Goal: Communication & Community: Answer question/provide support

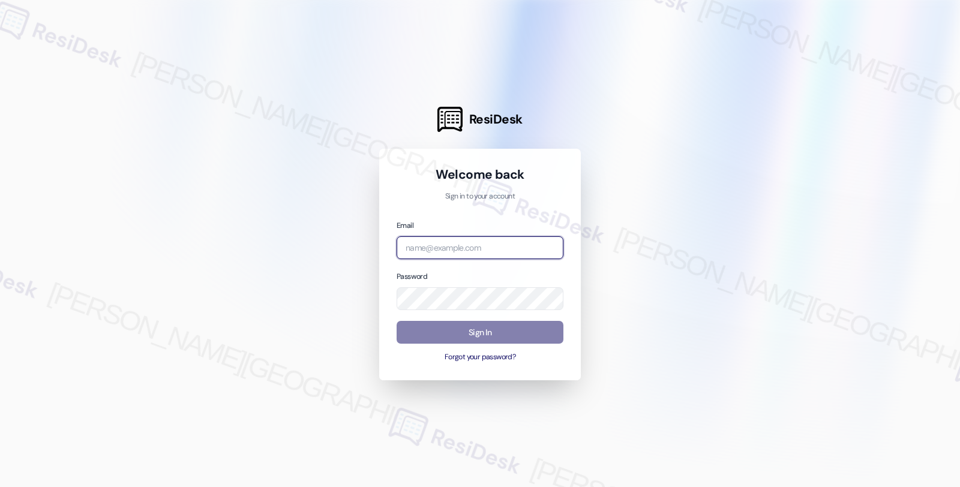
click at [490, 241] on input "email" at bounding box center [480, 247] width 167 height 23
type input "automated-surveys-root_management-fides.[PERSON_NAME]@root_[DOMAIN_NAME]"
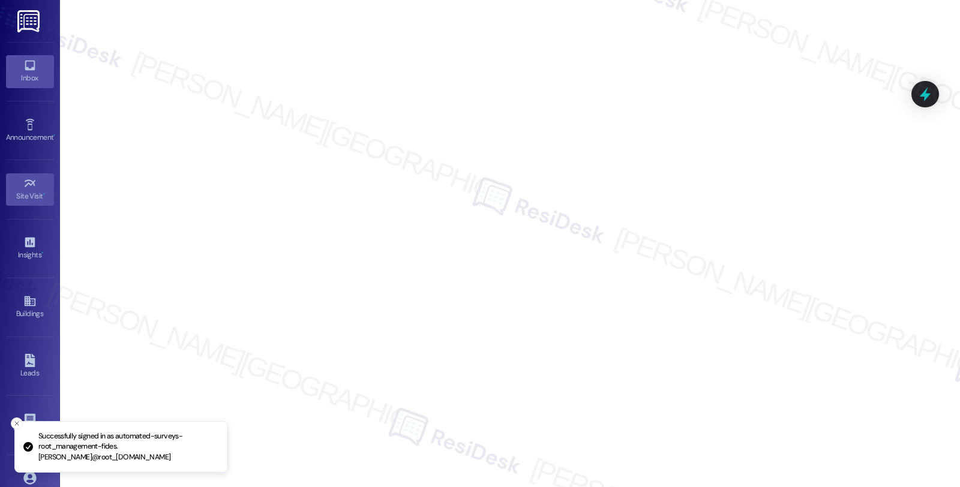
drag, startPoint x: 40, startPoint y: 70, endPoint x: 22, endPoint y: 69, distance: 17.4
click at [23, 69] on icon at bounding box center [29, 65] width 13 height 13
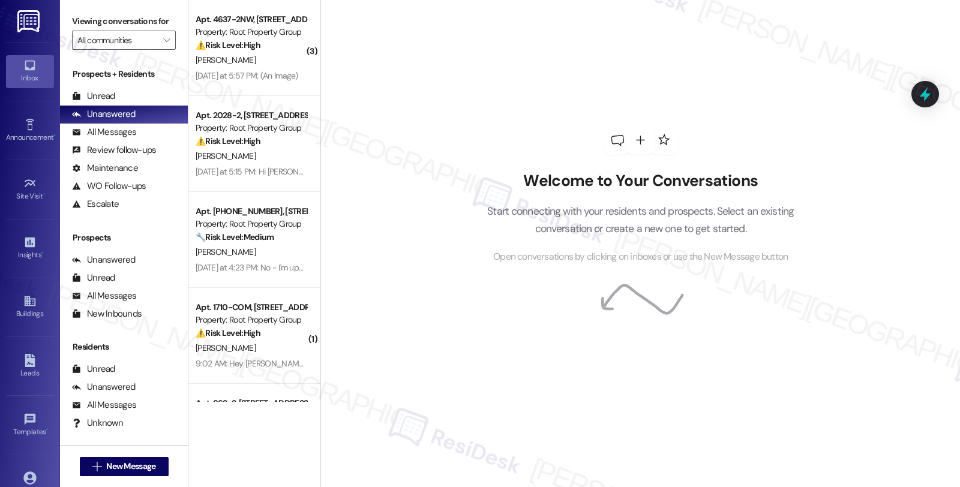
click at [863, 298] on div "Welcome to Your Conversations Start connecting with your residents and prospect…" at bounding box center [640, 243] width 640 height 487
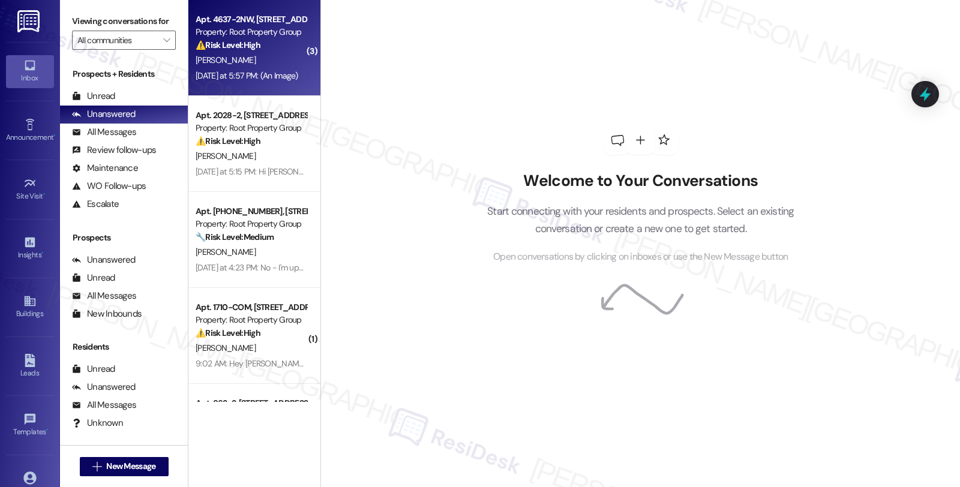
click at [267, 60] on div "L. Gibson" at bounding box center [250, 60] width 113 height 15
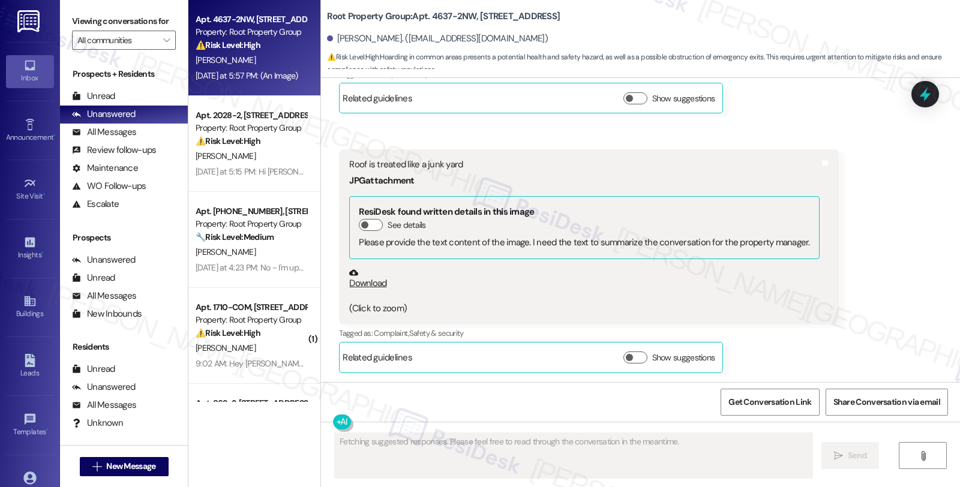
scroll to position [798, 0]
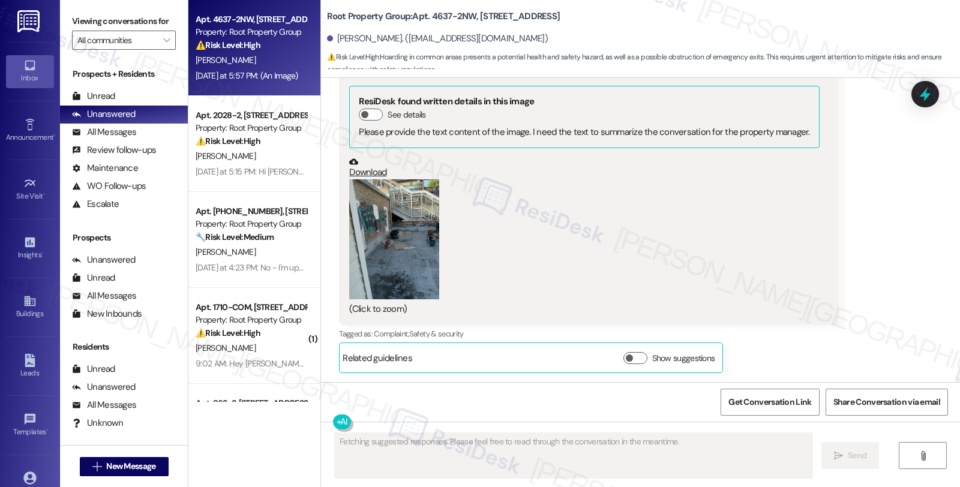
click at [391, 258] on button "Zoom image" at bounding box center [394, 239] width 90 height 120
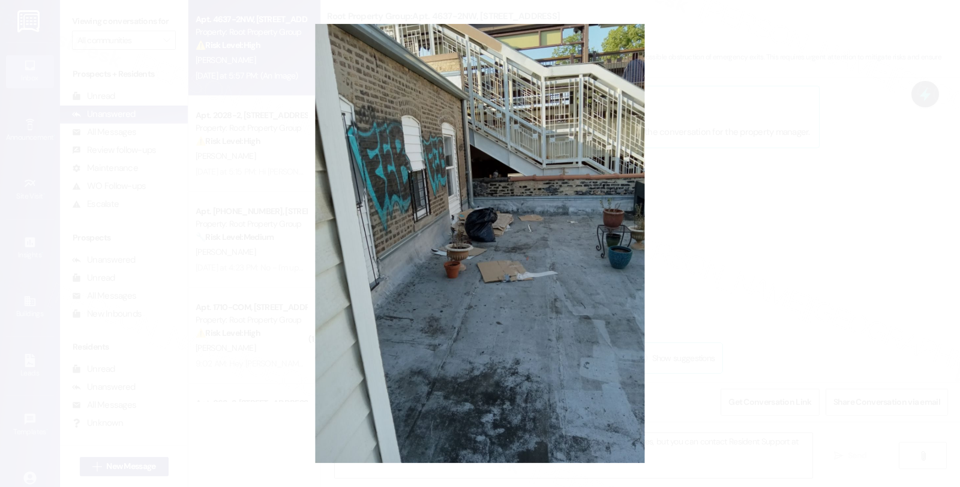
type textarea "I understand you're having trouble with an image, {{first_name}}. I'm unable to…"
click at [712, 261] on button "Unzoom image" at bounding box center [480, 243] width 960 height 487
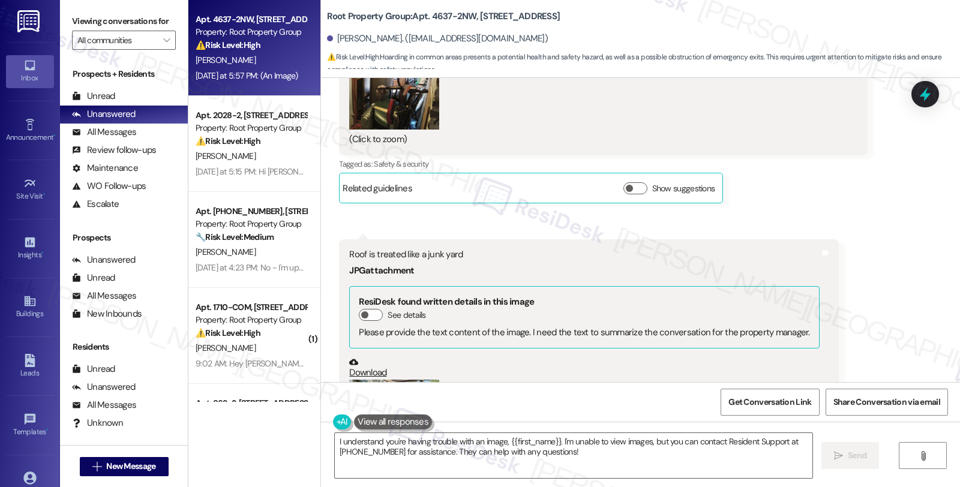
scroll to position [398, 0]
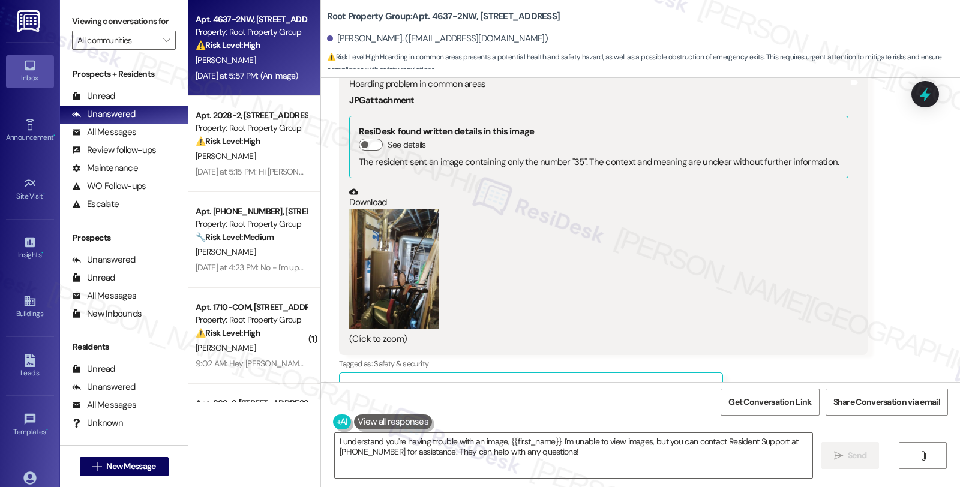
click at [404, 293] on button "Zoom image" at bounding box center [394, 269] width 90 height 120
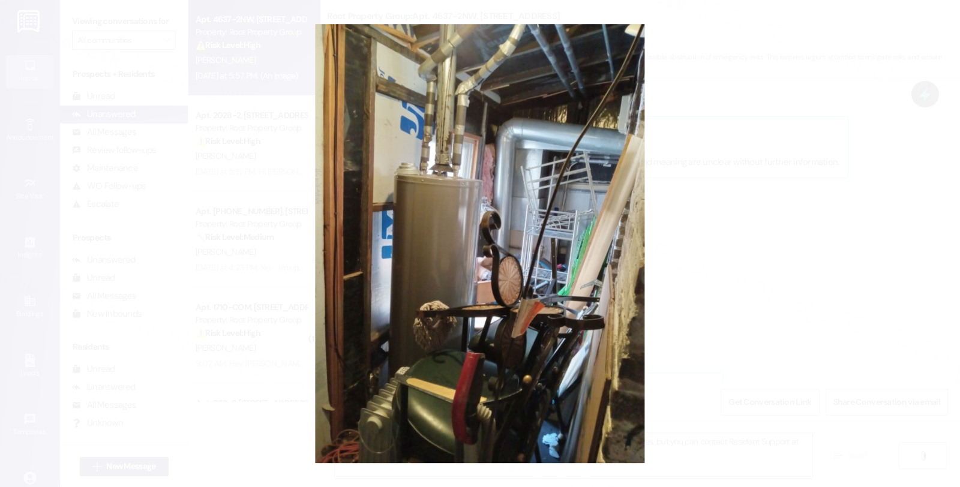
click at [692, 277] on button "Unzoom image" at bounding box center [480, 243] width 960 height 487
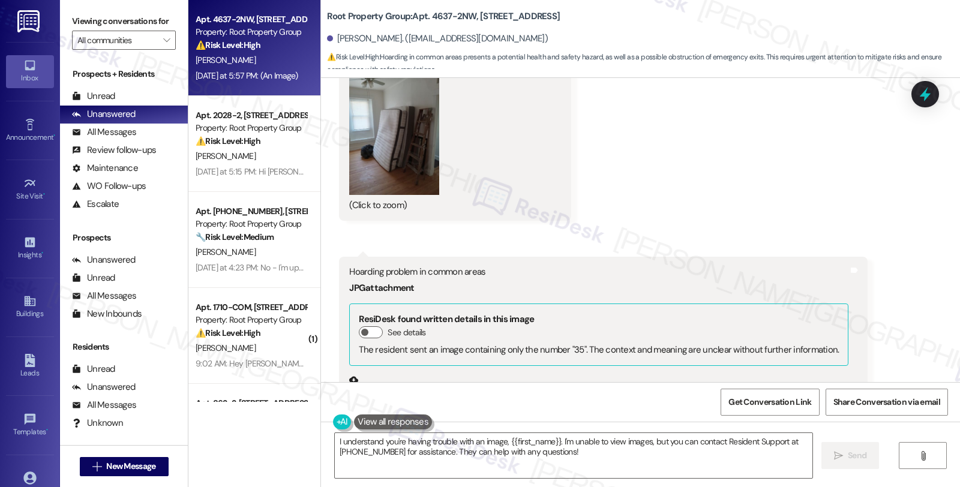
scroll to position [198, 0]
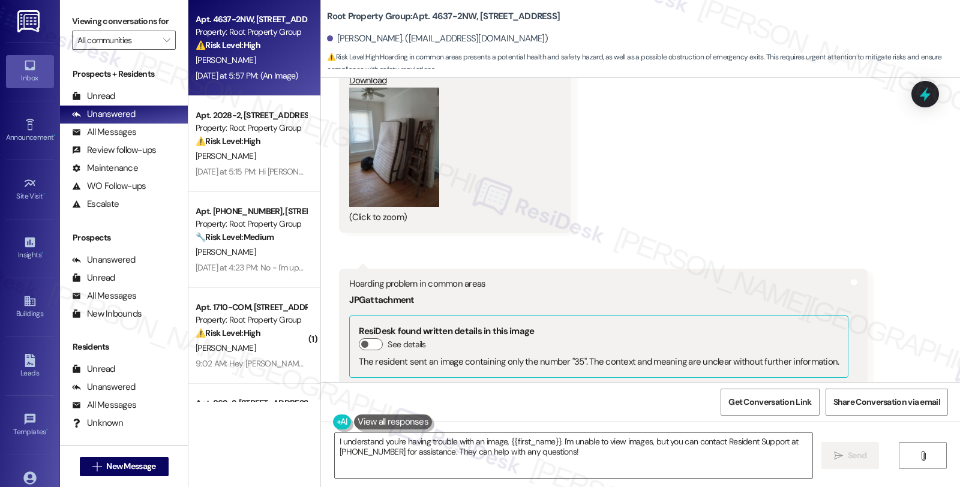
click at [395, 160] on button "Zoom image" at bounding box center [394, 148] width 90 height 120
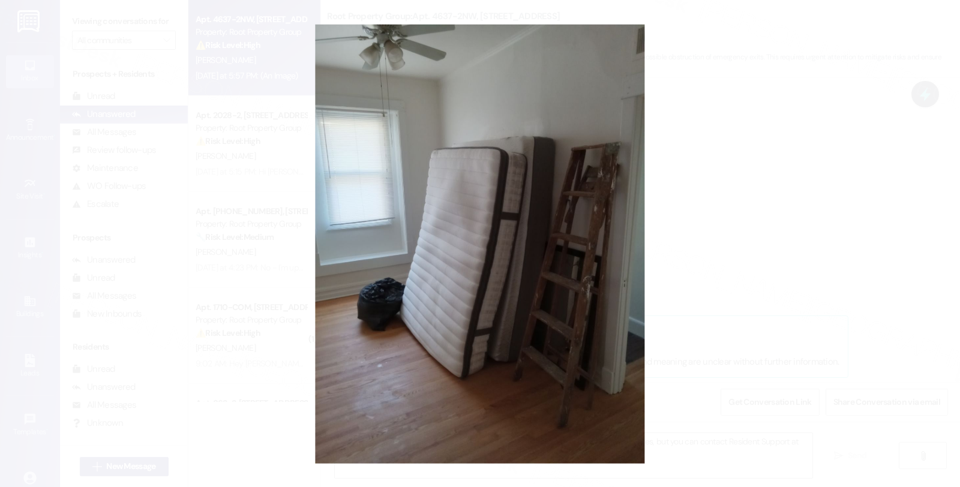
click at [694, 202] on button "Unzoom image" at bounding box center [480, 243] width 960 height 487
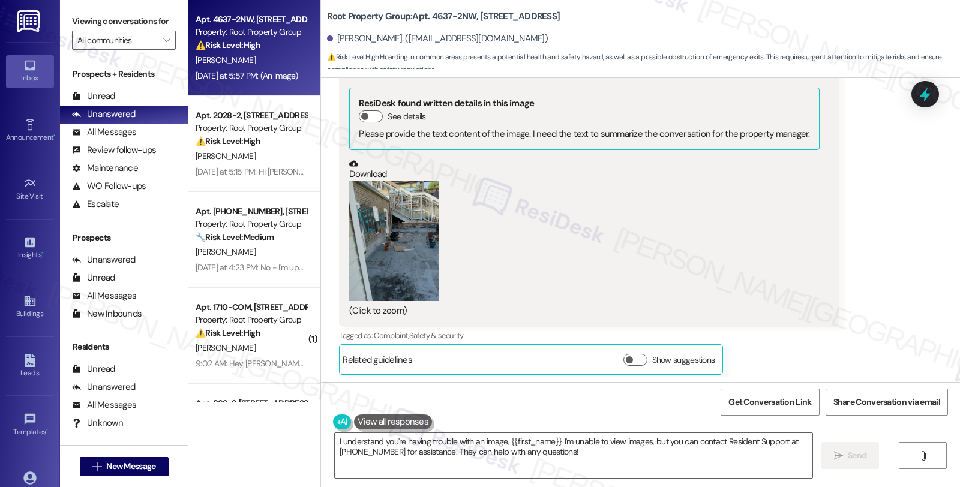
scroll to position [798, 0]
click at [386, 258] on button "Zoom image" at bounding box center [394, 239] width 90 height 120
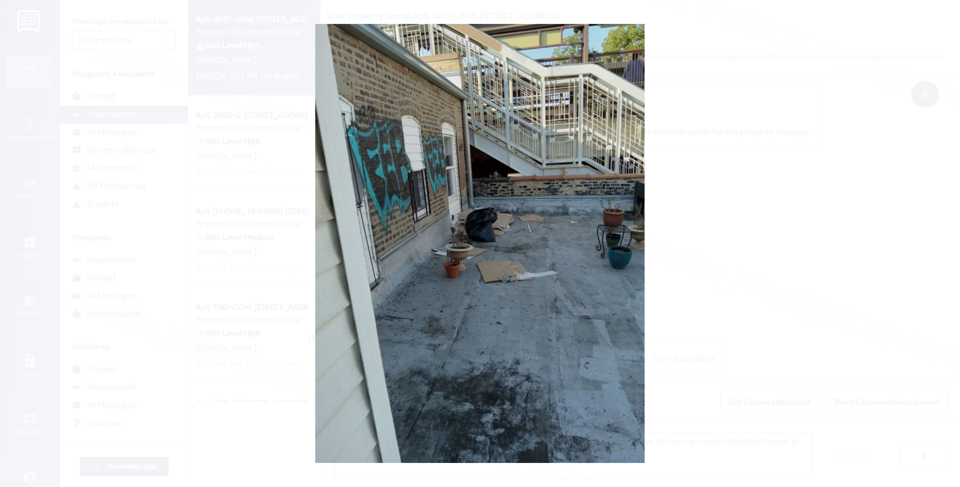
click at [672, 238] on button "Unzoom image" at bounding box center [480, 243] width 960 height 487
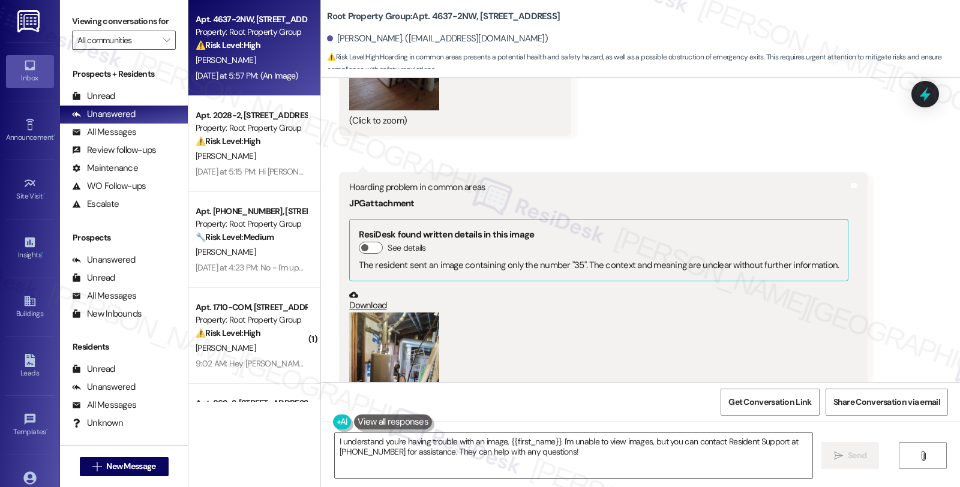
scroll to position [64, 0]
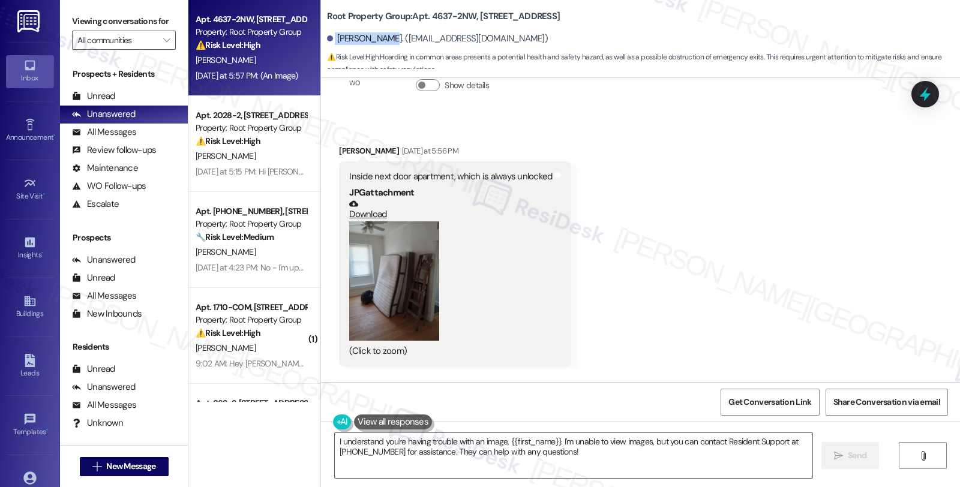
drag, startPoint x: 379, startPoint y: 36, endPoint x: 323, endPoint y: 37, distance: 55.8
click at [327, 37] on div "Logan Gibson. (logangibson9492@gmail.com)" at bounding box center [437, 38] width 221 height 13
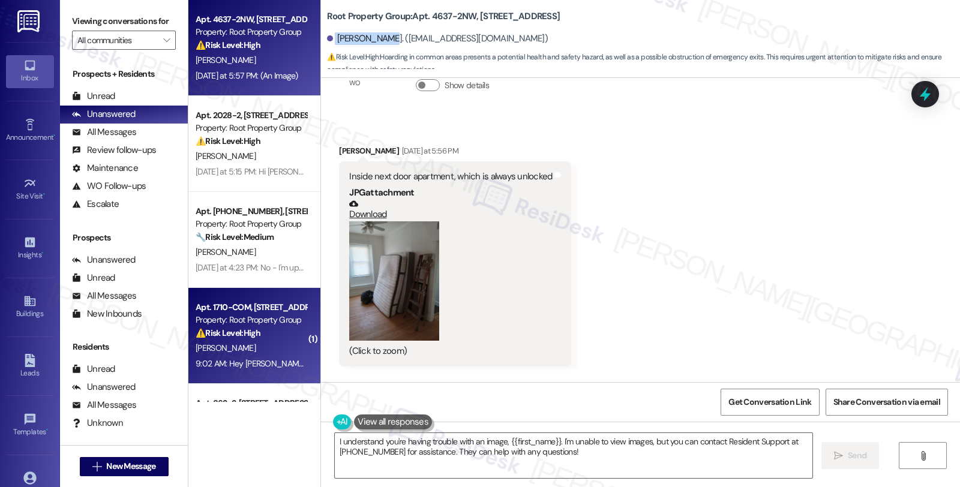
copy div "Logan Gibson"
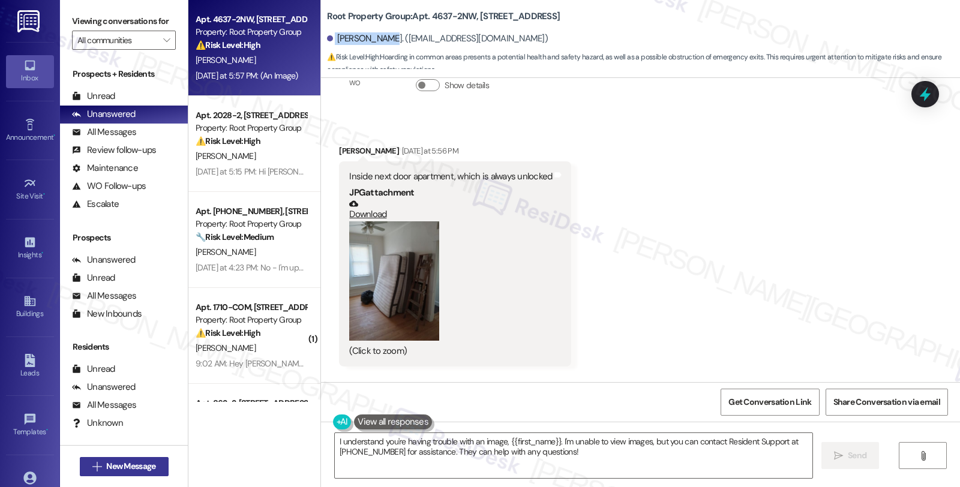
click at [118, 469] on span "New Message" at bounding box center [130, 466] width 49 height 13
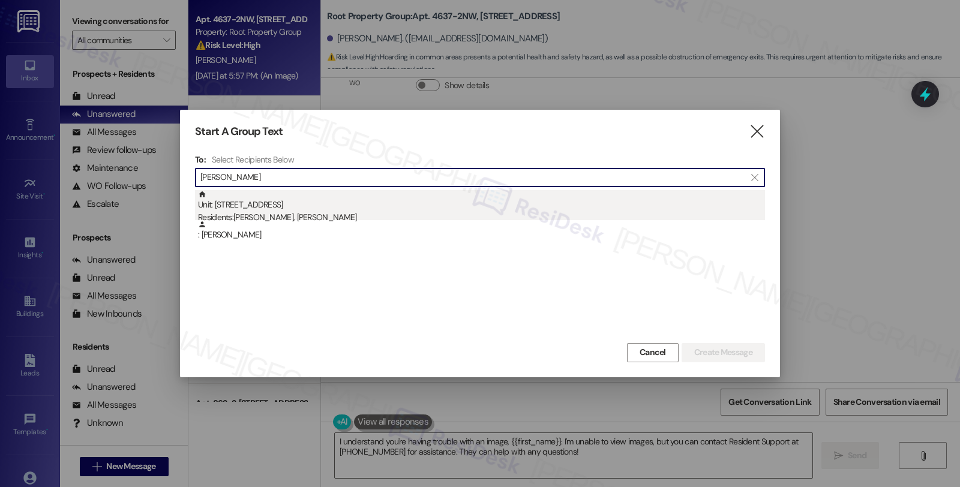
type input "Logan Gibson"
click at [311, 209] on div "Unit: 4637-2NW - 4635-39 N. Damen Avenue Residents: Logan Gibson, Taylor Campbe…" at bounding box center [481, 207] width 567 height 34
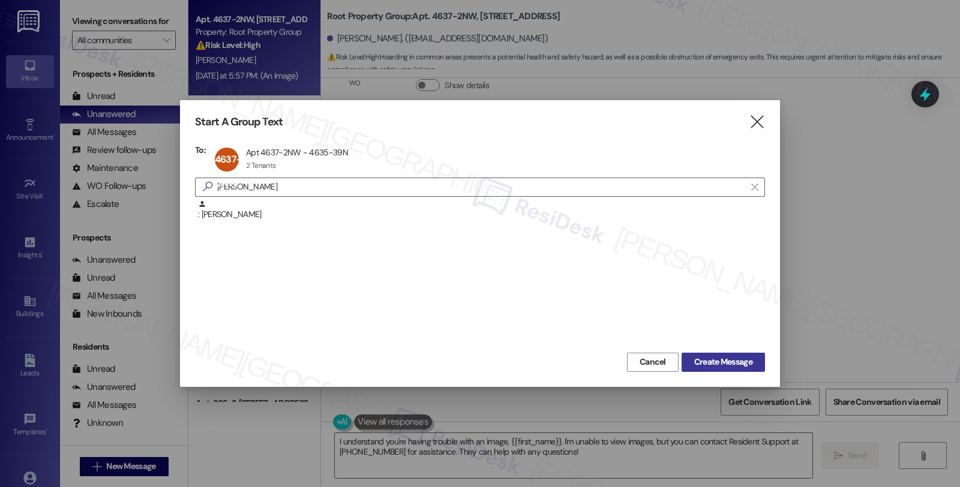
click at [727, 356] on span "Create Message" at bounding box center [723, 362] width 58 height 13
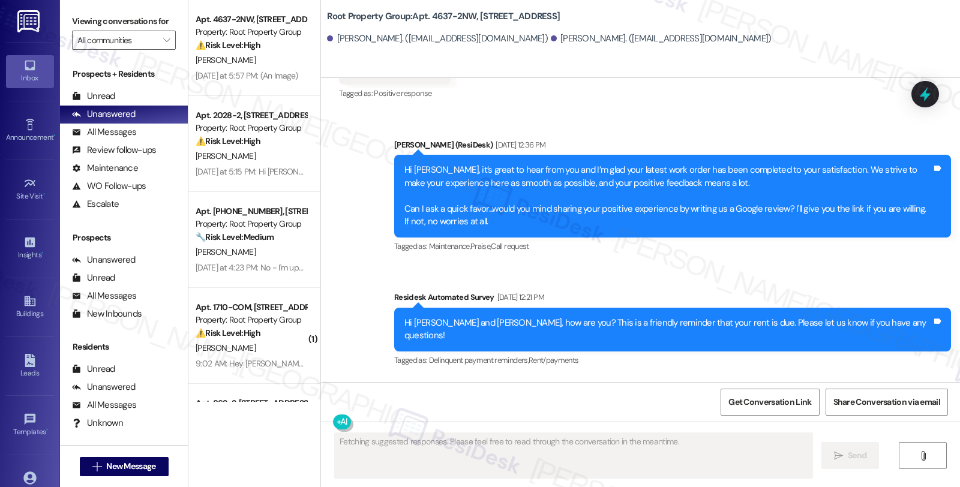
scroll to position [638, 0]
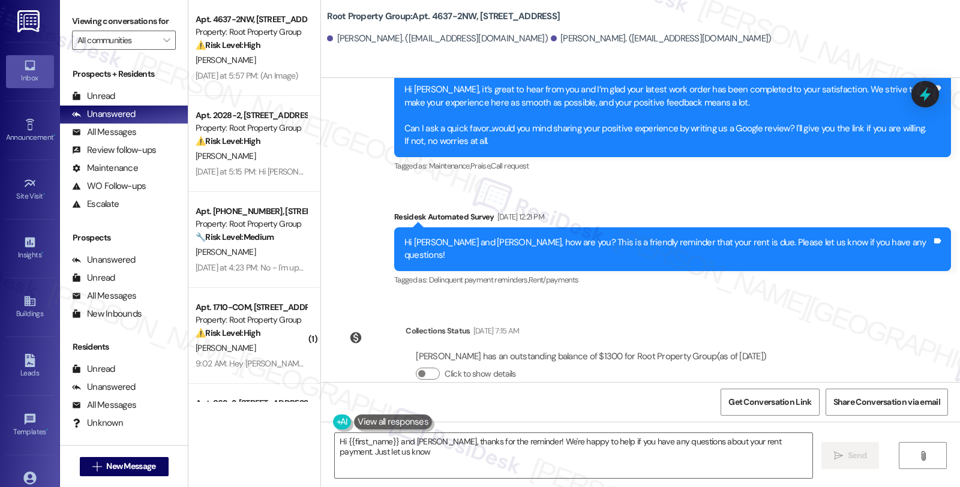
type textarea "Hi {{first_name}} and Logan, thanks for the reminder! We're happy to help if yo…"
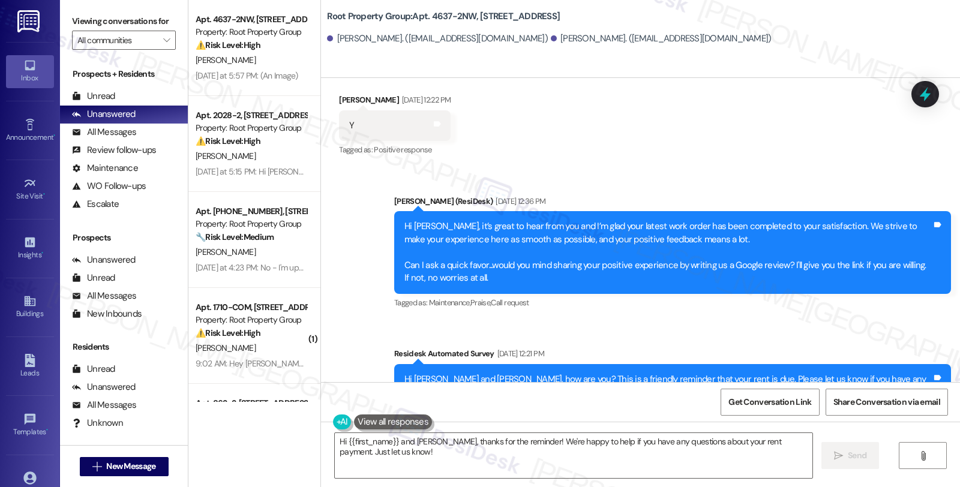
scroll to position [505, 0]
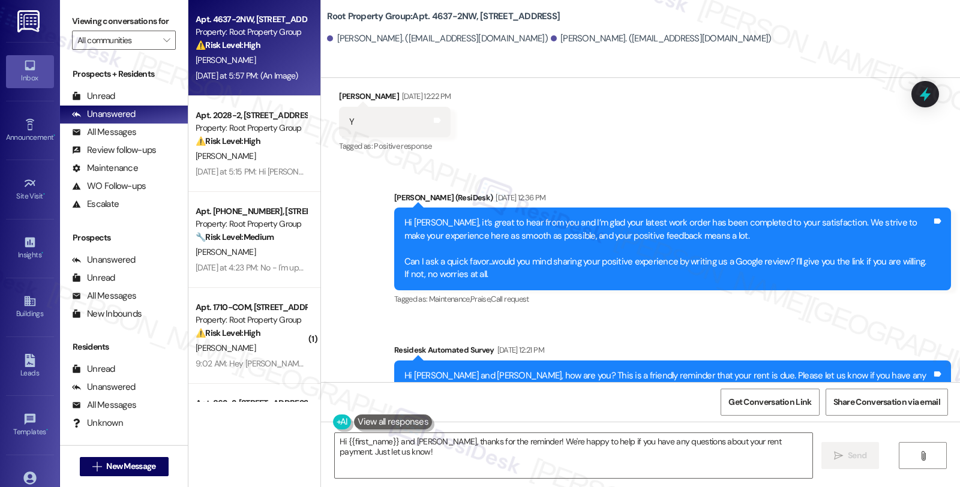
click at [284, 61] on div "L. Gibson" at bounding box center [250, 60] width 113 height 15
type textarea "Fetching suggested responses. Please feel free to read through the conversation…"
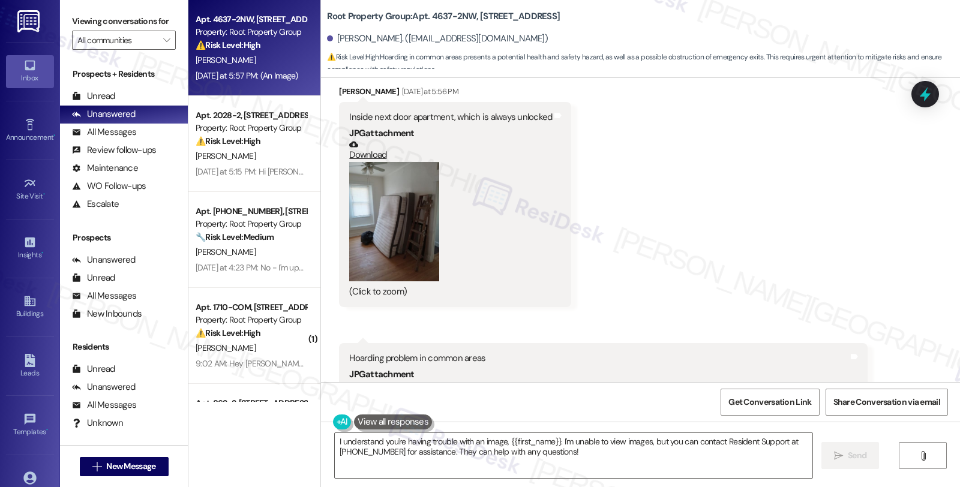
scroll to position [133, 0]
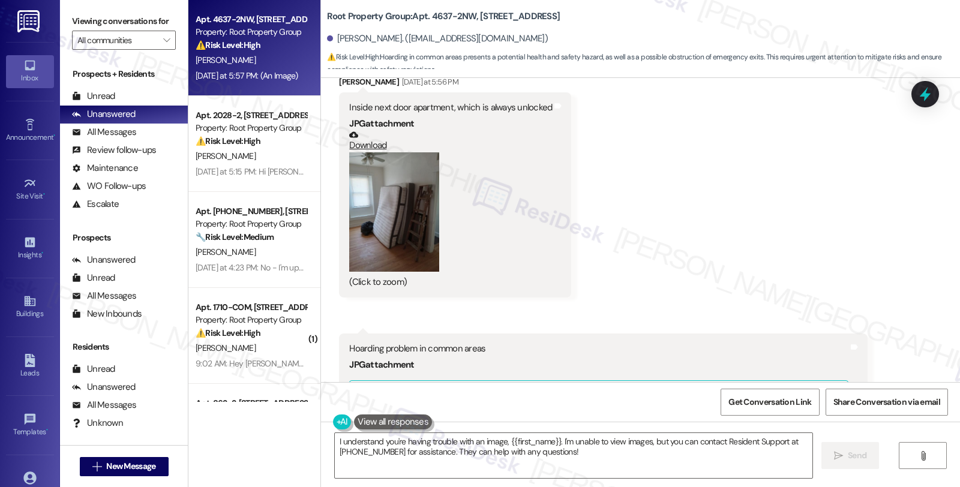
click at [415, 218] on button "Zoom image" at bounding box center [394, 212] width 90 height 120
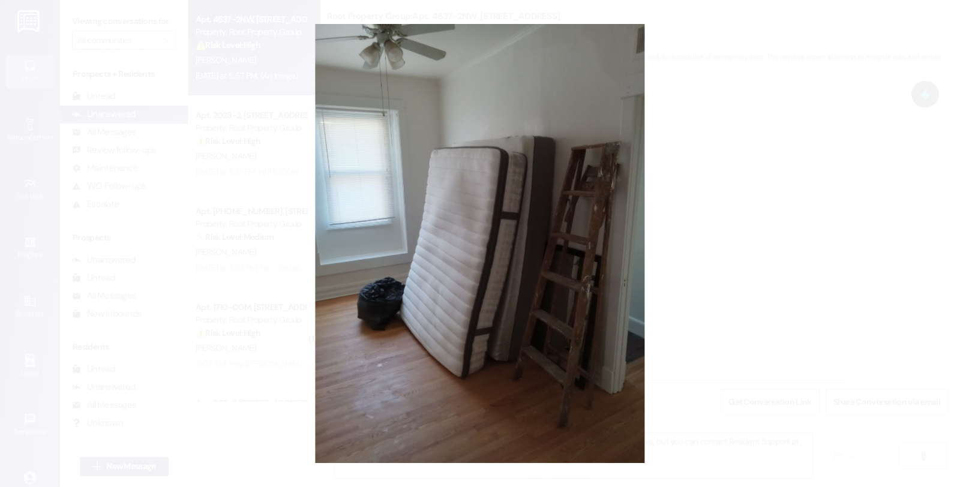
click at [697, 226] on button "Unzoom image" at bounding box center [480, 243] width 960 height 487
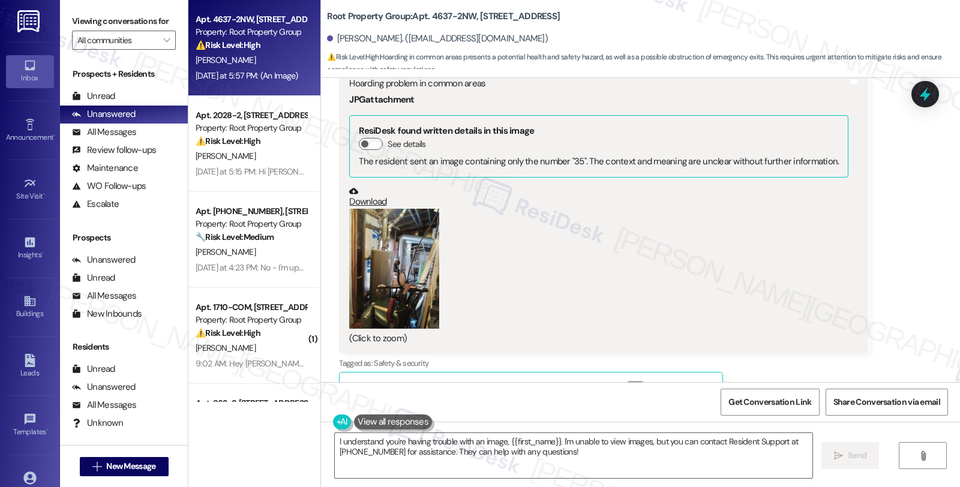
scroll to position [400, 0]
click at [392, 256] on button "Zoom image" at bounding box center [394, 268] width 90 height 120
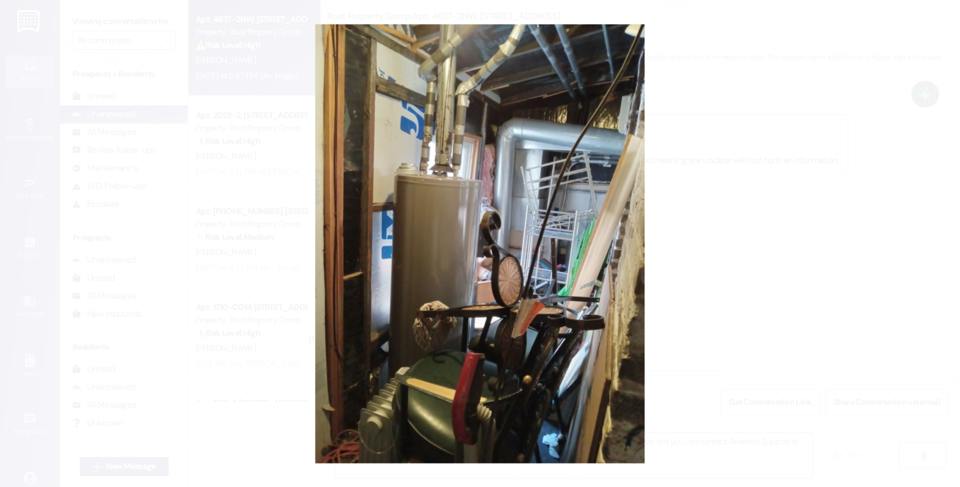
click at [739, 248] on button "Unzoom image" at bounding box center [480, 243] width 960 height 487
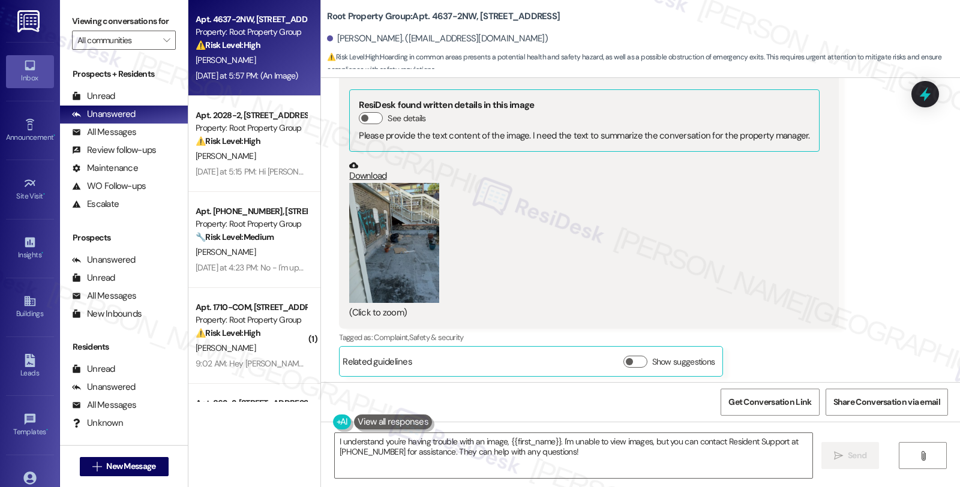
scroll to position [798, 0]
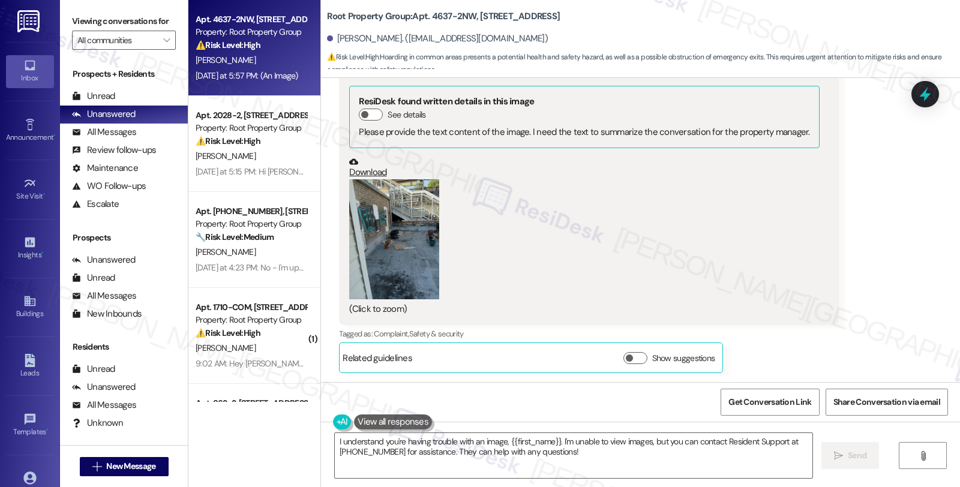
click at [387, 251] on button "Zoom image" at bounding box center [394, 239] width 90 height 120
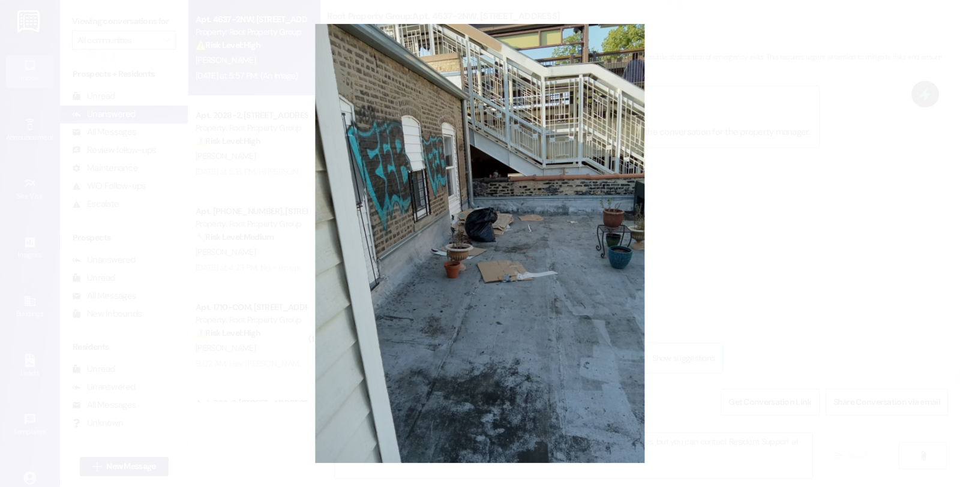
click at [680, 249] on button "Unzoom image" at bounding box center [480, 243] width 960 height 487
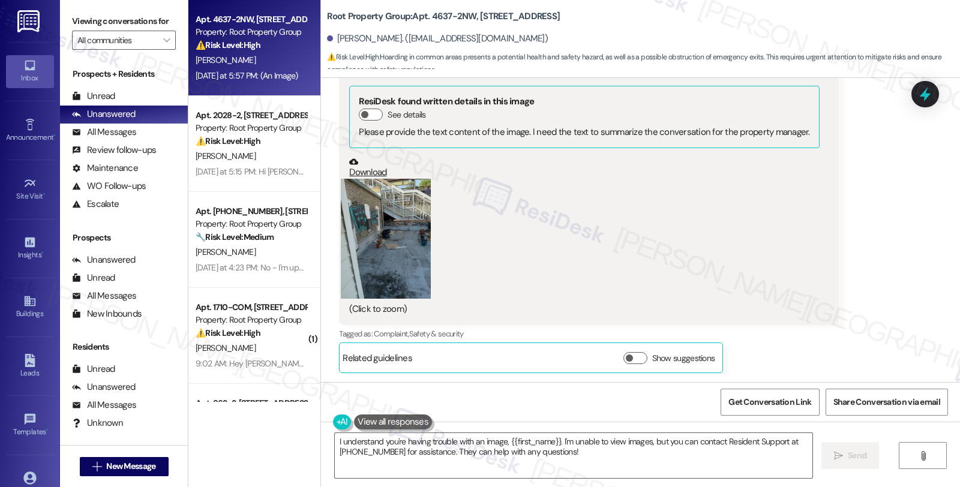
scroll to position [531, 0]
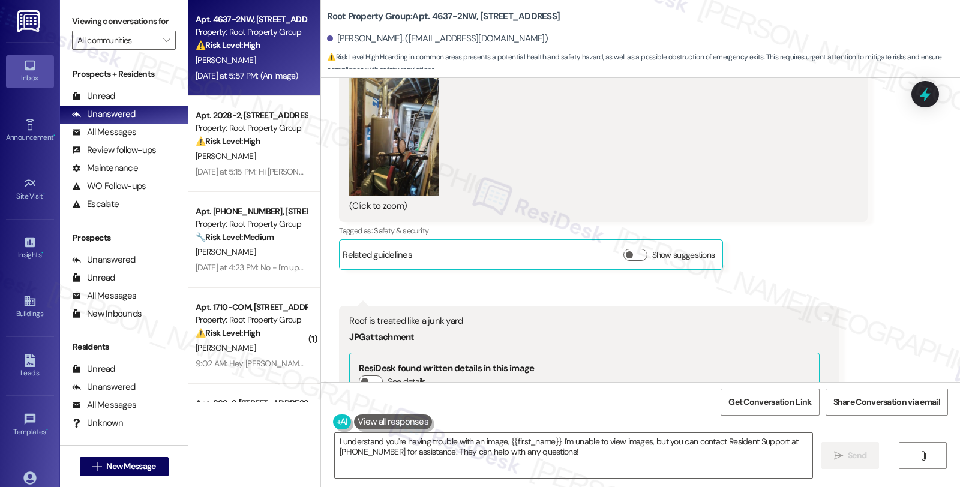
click at [385, 133] on button "Zoom image" at bounding box center [394, 136] width 90 height 120
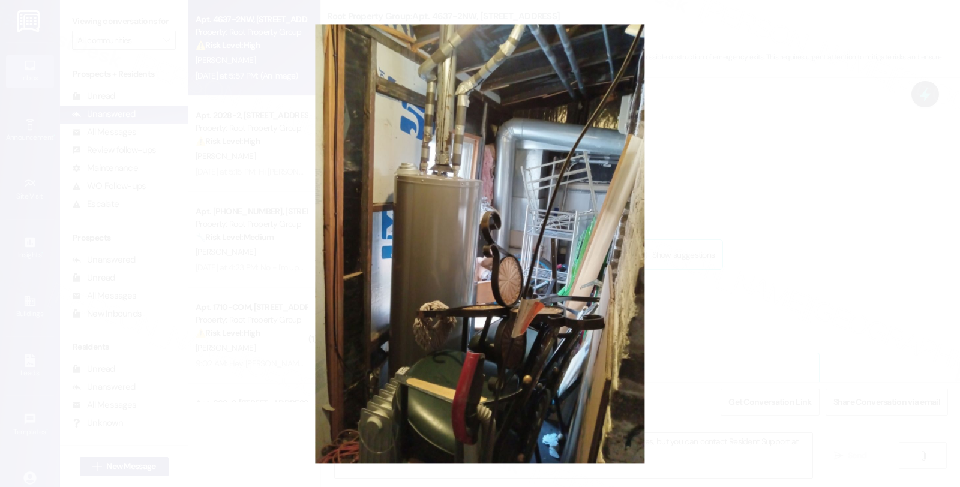
click at [752, 187] on button "Unzoom image" at bounding box center [480, 243] width 960 height 487
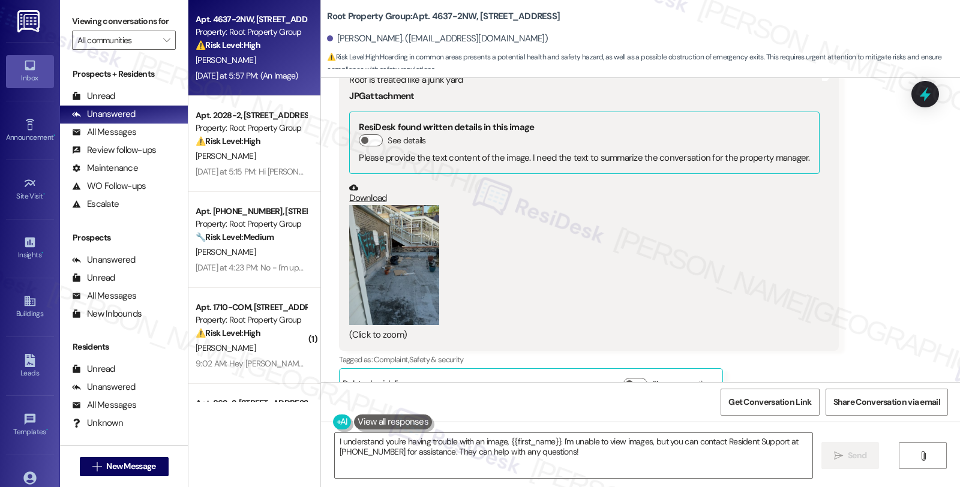
scroll to position [798, 0]
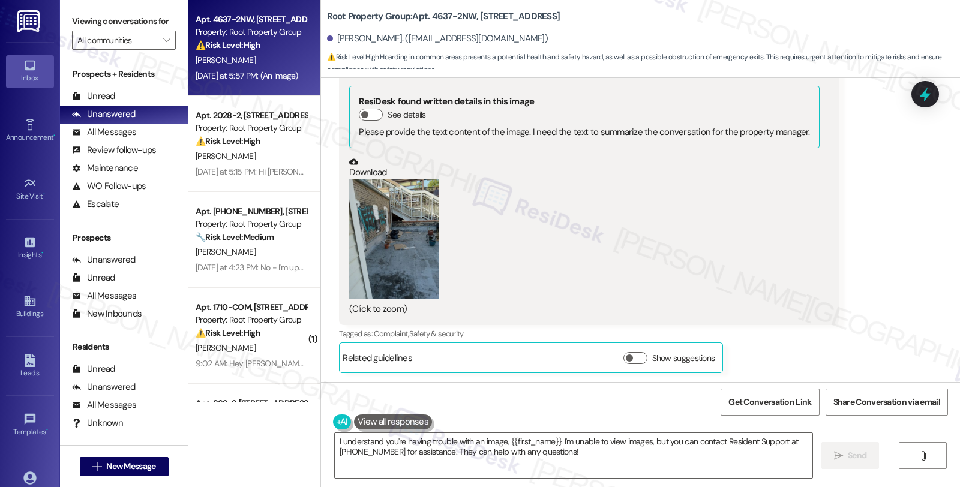
click at [335, 441] on textarea "I understand you're having trouble with an image, {{first_name}}. I'm unable to…" at bounding box center [574, 455] width 478 height 45
click at [340, 40] on div "Logan Gibson. (logangibson9492@gmail.com)" at bounding box center [437, 38] width 221 height 13
copy div "Logan"
click at [383, 443] on textarea "Good morning, I understand you're having trouble with an image, {{first_name}}.…" at bounding box center [572, 455] width 478 height 45
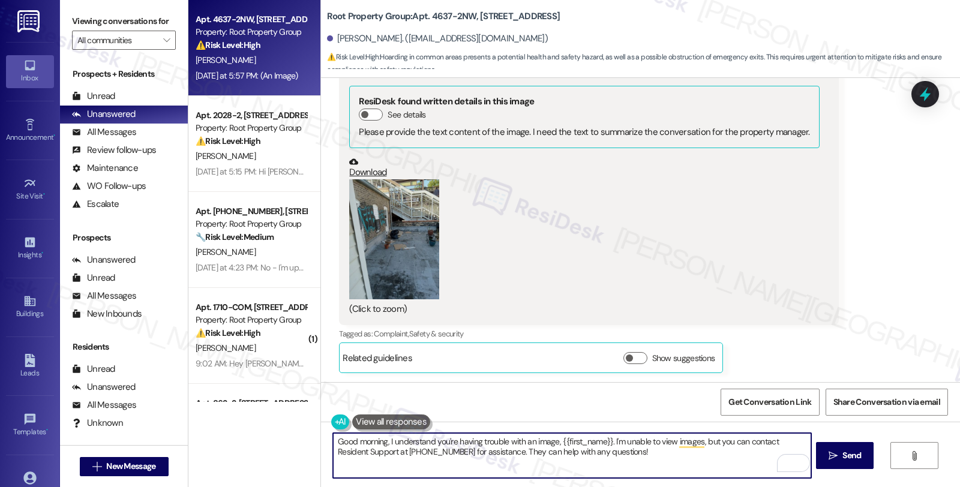
paste textarea "Logan"
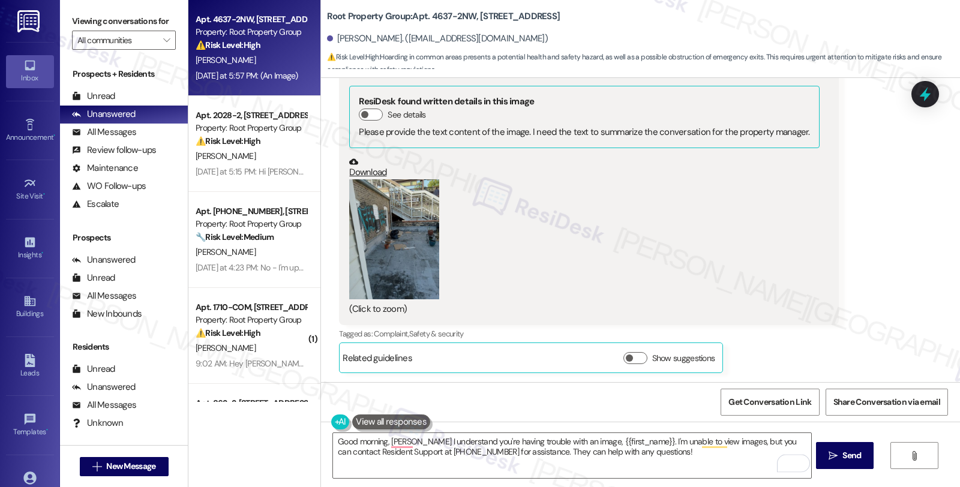
copy b "Root Property Group: Apt. 4637-2NW, 4635-39 N. Damen Avenue"
drag, startPoint x: 317, startPoint y: 4, endPoint x: 559, endPoint y: 23, distance: 242.5
click at [559, 23] on div "Root Property Group: Apt. 4637-2NW, 4635-39 N. Damen Avenue Logan Gibson. (loga…" at bounding box center [640, 36] width 639 height 66
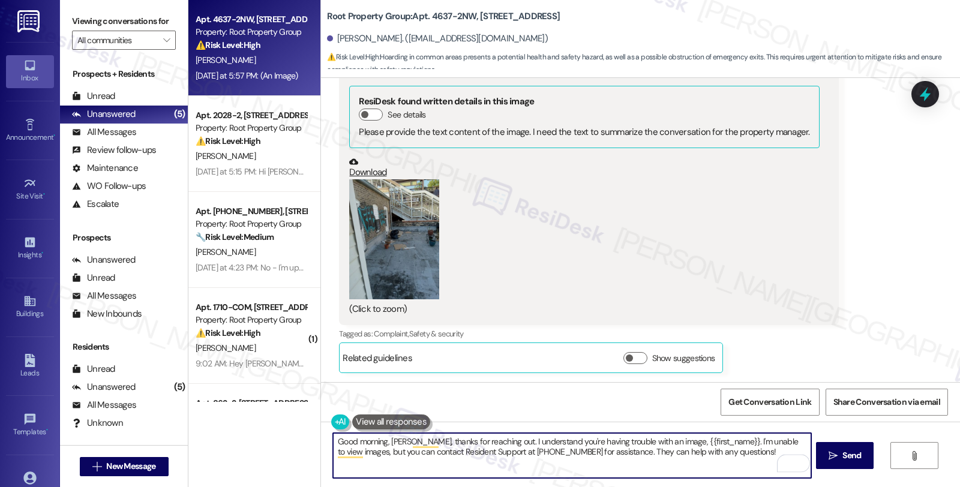
click at [415, 218] on button "Zoom image" at bounding box center [394, 239] width 90 height 120
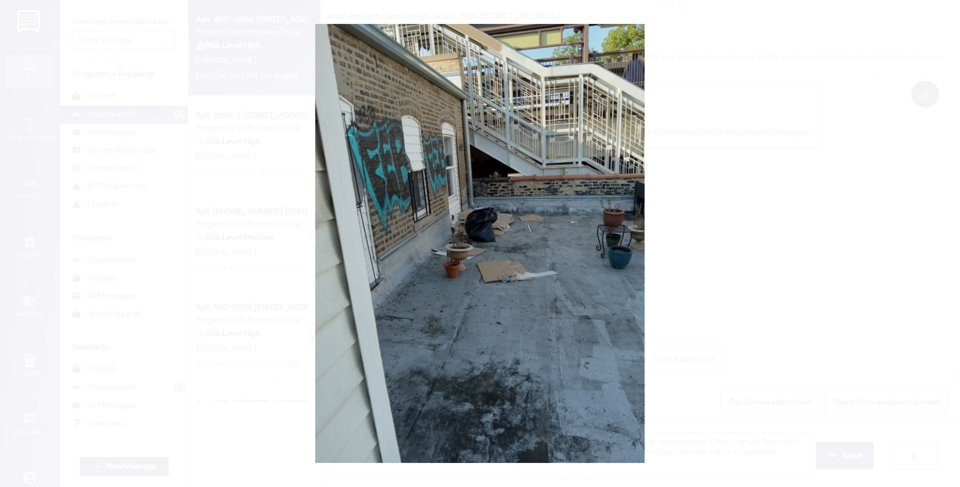
click at [704, 253] on button "Unzoom image" at bounding box center [480, 243] width 960 height 487
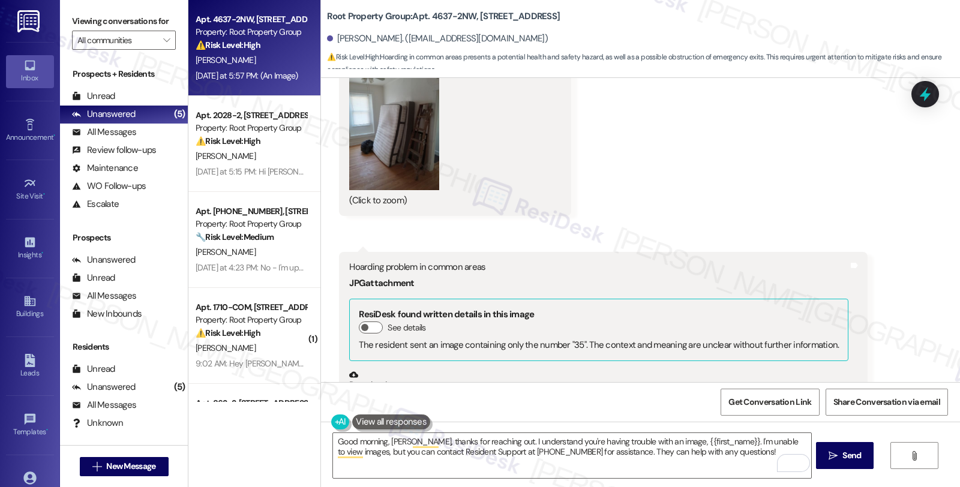
scroll to position [265, 0]
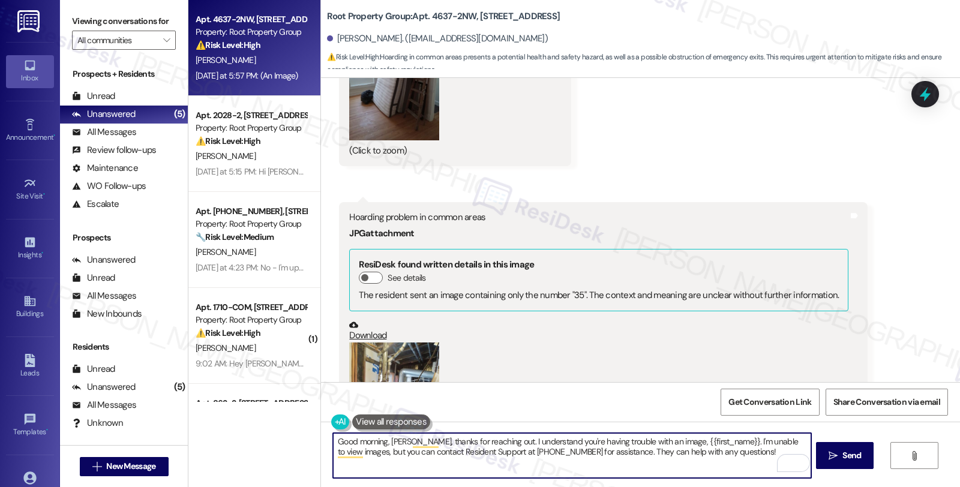
drag, startPoint x: 491, startPoint y: 440, endPoint x: 505, endPoint y: 440, distance: 14.4
click at [505, 440] on textarea "Good morning, Logan, thanks for reaching out. I understand you're having troubl…" at bounding box center [572, 455] width 478 height 45
click at [506, 441] on textarea "Good morning, Logan, thanks for reaching out. I understand you're having troubl…" at bounding box center [572, 455] width 478 height 45
drag, startPoint x: 493, startPoint y: 441, endPoint x: 764, endPoint y: 460, distance: 271.2
click at [764, 460] on textarea "Good morning, Logan, thanks for reaching out. I understand you're having troubl…" at bounding box center [572, 455] width 478 height 45
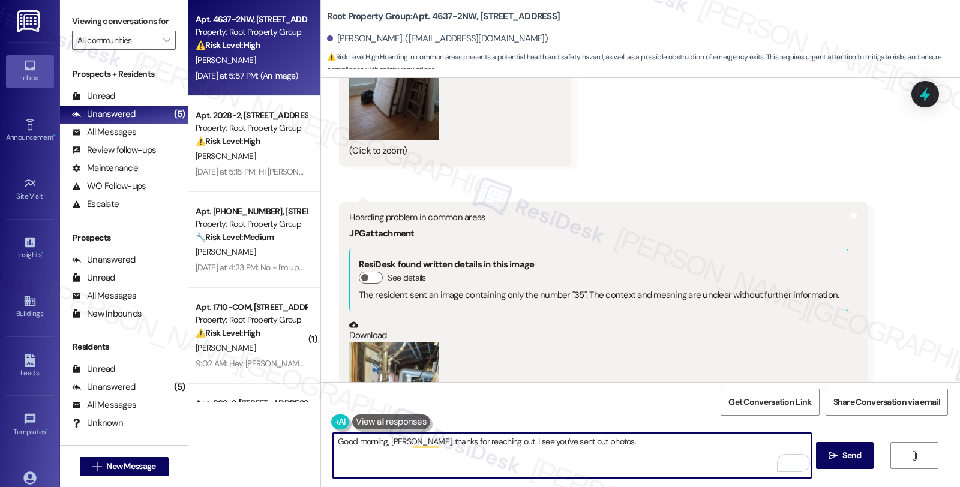
click at [619, 445] on textarea "Good morning, Logan, thanks for reaching out. I see you've sent out photos." at bounding box center [572, 455] width 478 height 45
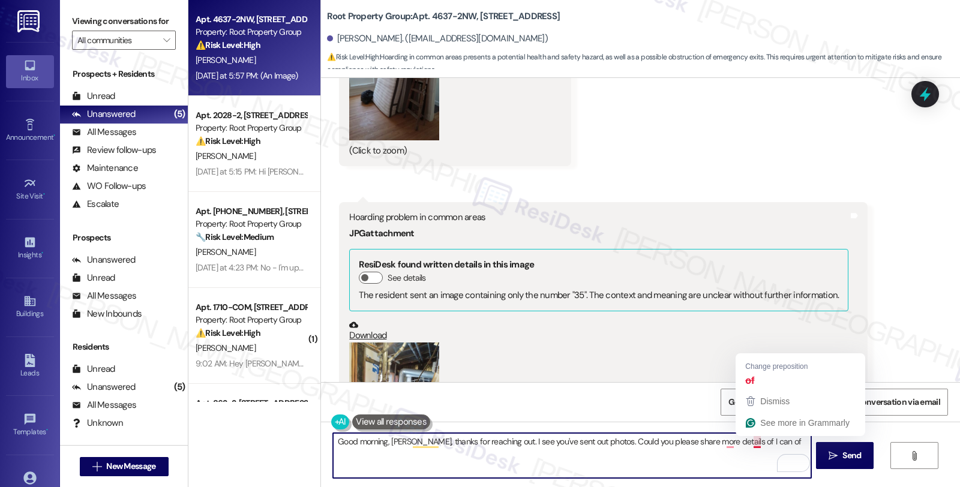
click at [749, 442] on textarea "Good morning, Logan, thanks for reaching out. I see you've sent out photos. Cou…" at bounding box center [572, 455] width 478 height 45
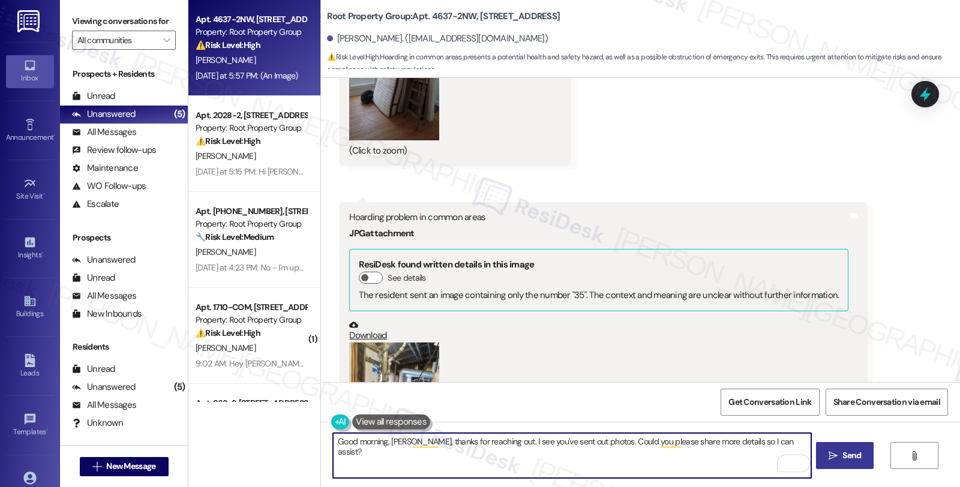
type textarea "Good morning, Logan, thanks for reaching out. I see you've sent out photos. Cou…"
click at [845, 452] on span "Send" at bounding box center [851, 455] width 19 height 13
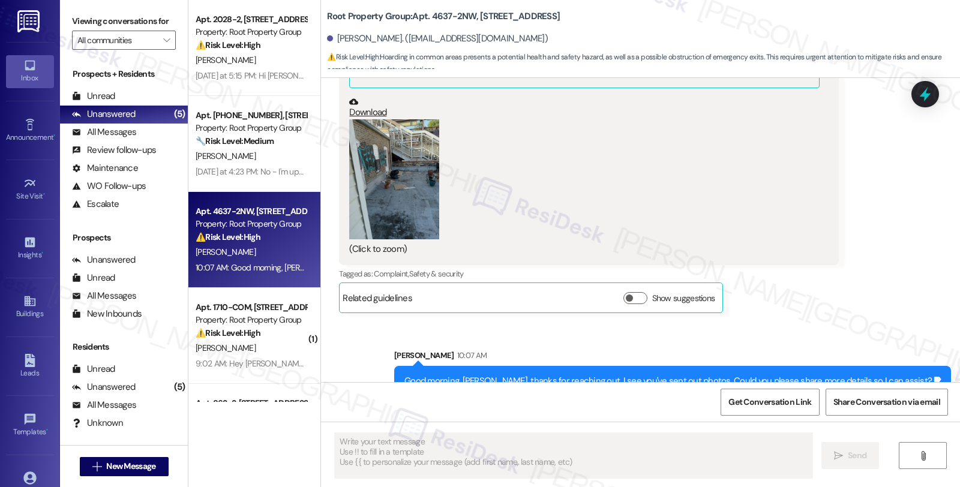
scroll to position [881, 0]
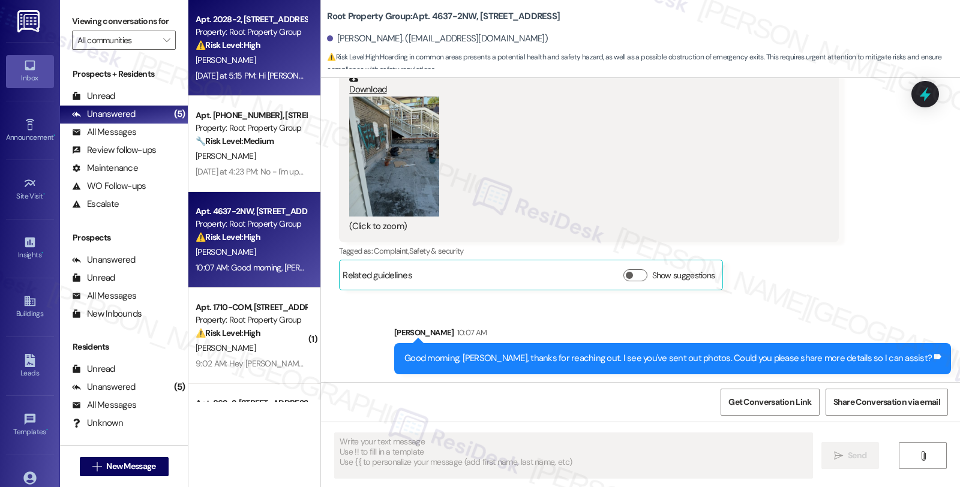
click at [254, 54] on div "[PERSON_NAME]" at bounding box center [250, 60] width 113 height 15
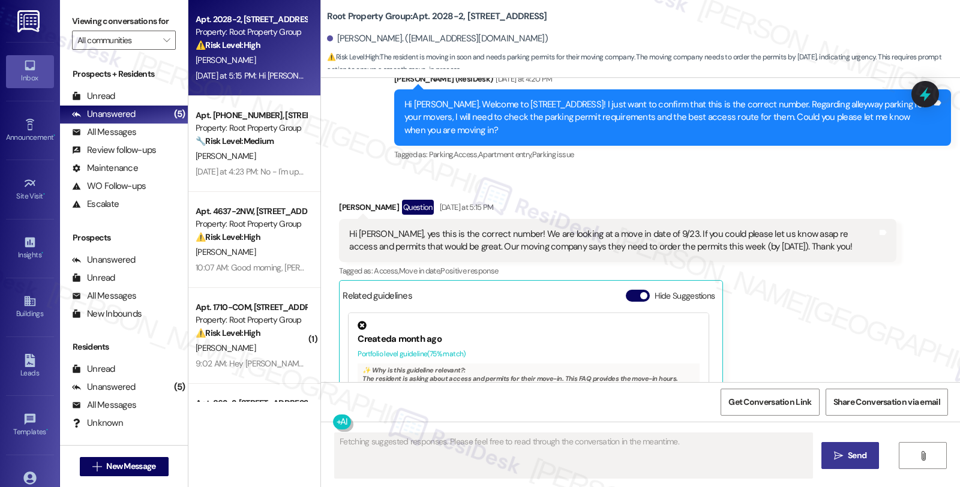
scroll to position [181, 0]
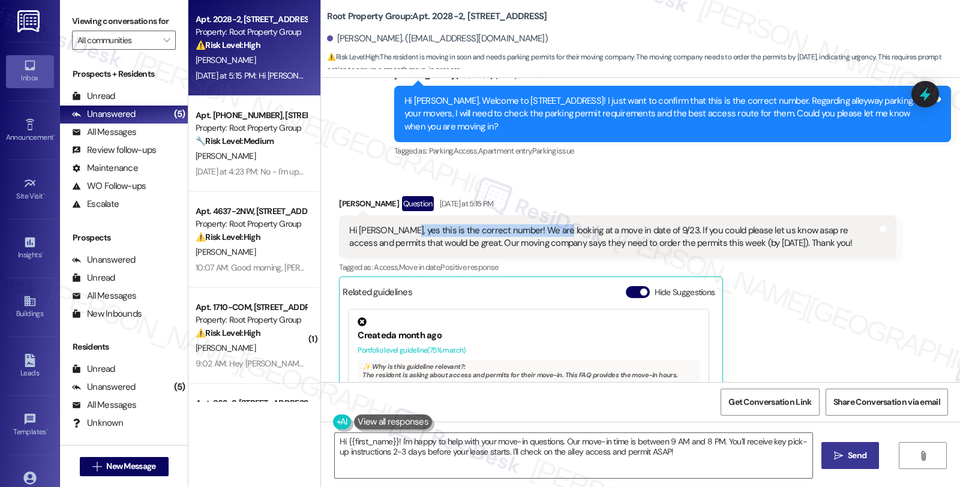
drag, startPoint x: 391, startPoint y: 232, endPoint x: 544, endPoint y: 232, distance: 153.0
click at [544, 232] on div "Hi Sarah, yes this is the correct number! We are looking at a move in date of 9…" at bounding box center [612, 237] width 527 height 26
click at [853, 368] on div "Jennifer Hulford Question Yesterday at 5:15 PM Hi Sarah, yes this is the correc…" at bounding box center [617, 349] width 557 height 306
drag, startPoint x: 343, startPoint y: 230, endPoint x: 505, endPoint y: 230, distance: 162.0
click at [505, 230] on div "Hi Sarah, yes this is the correct number! We are looking at a move in date of 9…" at bounding box center [612, 237] width 527 height 26
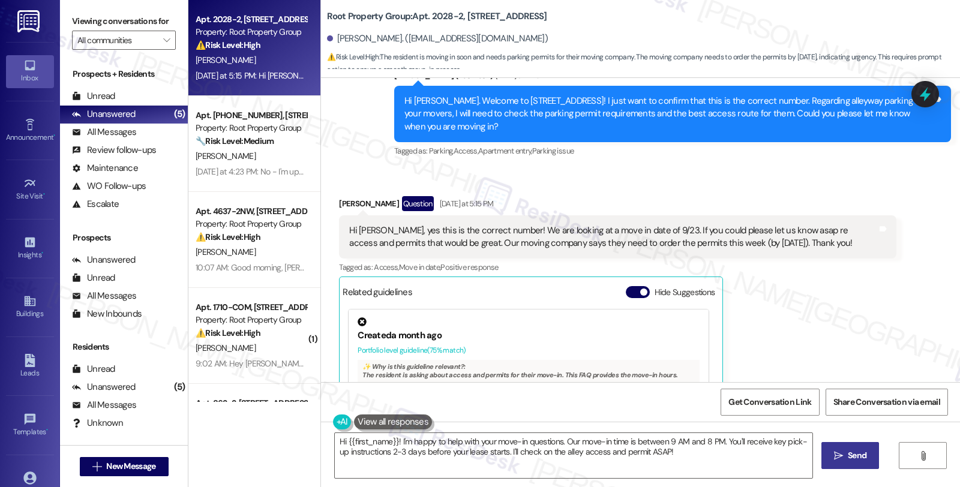
click at [644, 241] on div "Hi Sarah, yes this is the correct number! We are looking at a move in date of 9…" at bounding box center [612, 237] width 527 height 26
click at [837, 309] on div "Jennifer Hulford Question Yesterday at 5:15 PM Hi Sarah, yes this is the correc…" at bounding box center [617, 349] width 557 height 306
click at [335, 445] on textarea "Hi {{first_name}}! I'm happy to help with your move-in questions. Our move-in t…" at bounding box center [574, 455] width 478 height 45
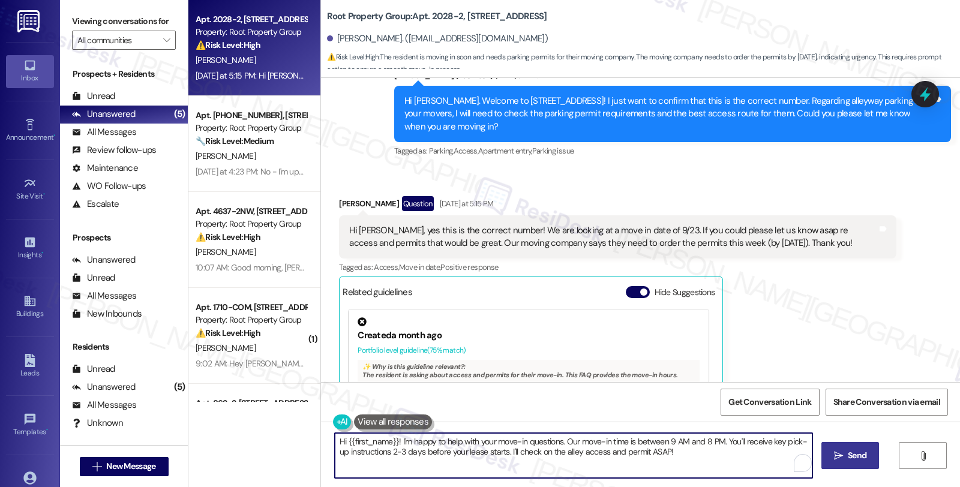
click at [335, 445] on textarea "Hi {{first_name}}! I'm happy to help with your move-in questions. Our move-in t…" at bounding box center [574, 455] width 478 height 45
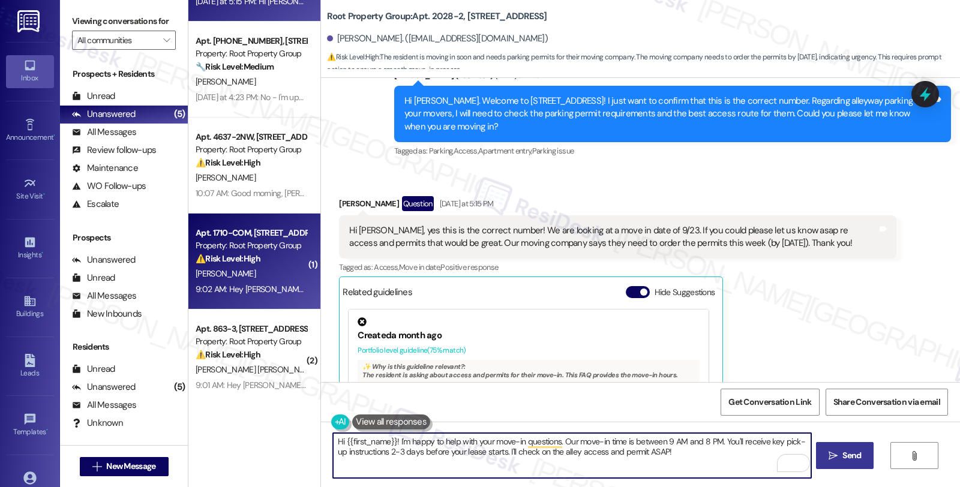
scroll to position [174, 0]
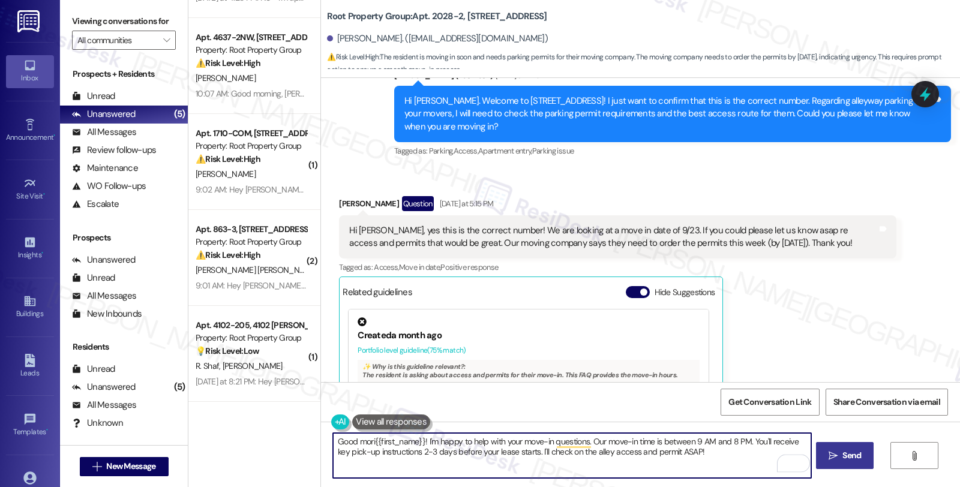
type textarea "Good mori{{first_name}}! I'm happy to help with your move-in questions. Our mov…"
click at [364, 436] on textarea "Good mori{{first_name}}! I'm happy to help with your move-in questions. Our mov…" at bounding box center [572, 455] width 478 height 45
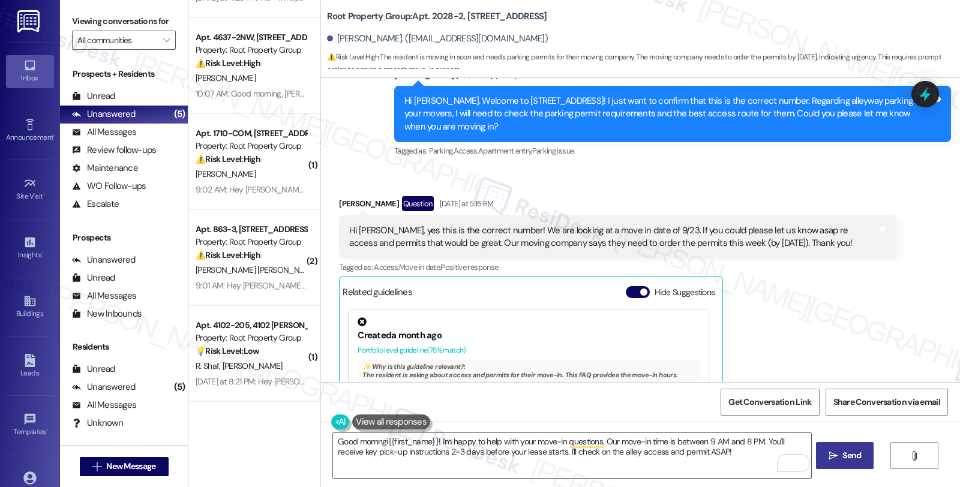
click at [791, 336] on div "Jennifer Hulford Question Yesterday at 5:15 PM Hi Sarah, yes this is the correc…" at bounding box center [617, 349] width 557 height 306
click at [339, 202] on div "Jennifer Hulford Question Yesterday at 5:15 PM" at bounding box center [617, 205] width 557 height 19
click at [339, 201] on div "Jennifer Hulford Question Yesterday at 5:15 PM" at bounding box center [617, 205] width 557 height 19
copy div "Jennifer"
click at [379, 440] on textarea "Good mornngi{{first_name}}! I'm happy to help with your move-in questions. Our …" at bounding box center [572, 455] width 478 height 45
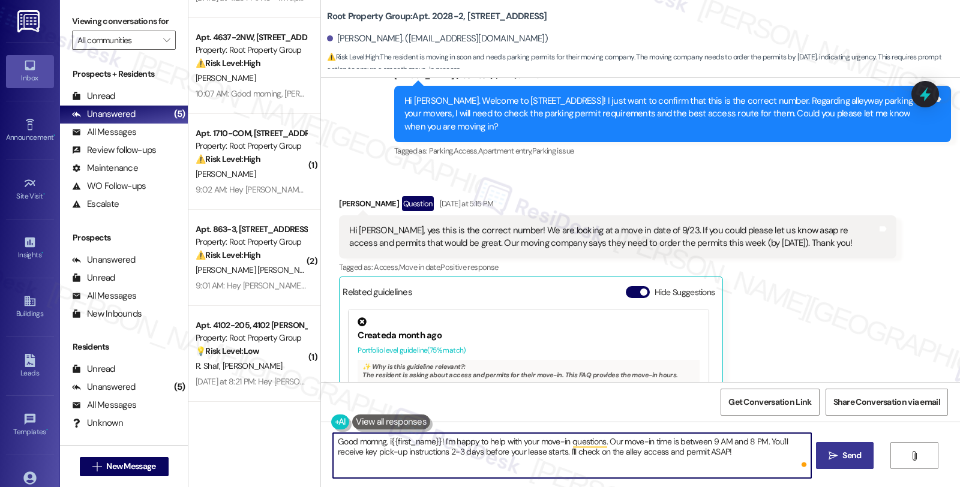
paste textarea "Jennifer"
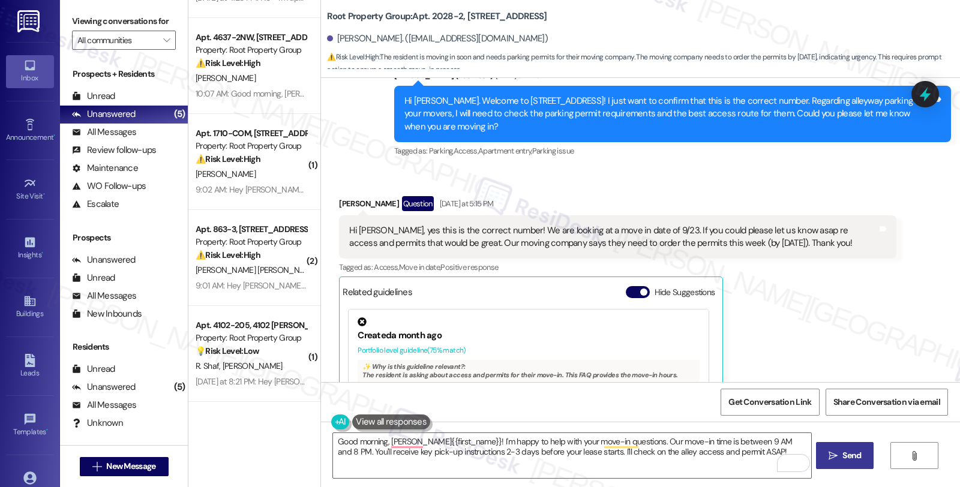
click at [828, 296] on div "Jennifer Hulford Question Yesterday at 5:15 PM Hi Sarah, yes this is the correc…" at bounding box center [617, 349] width 557 height 306
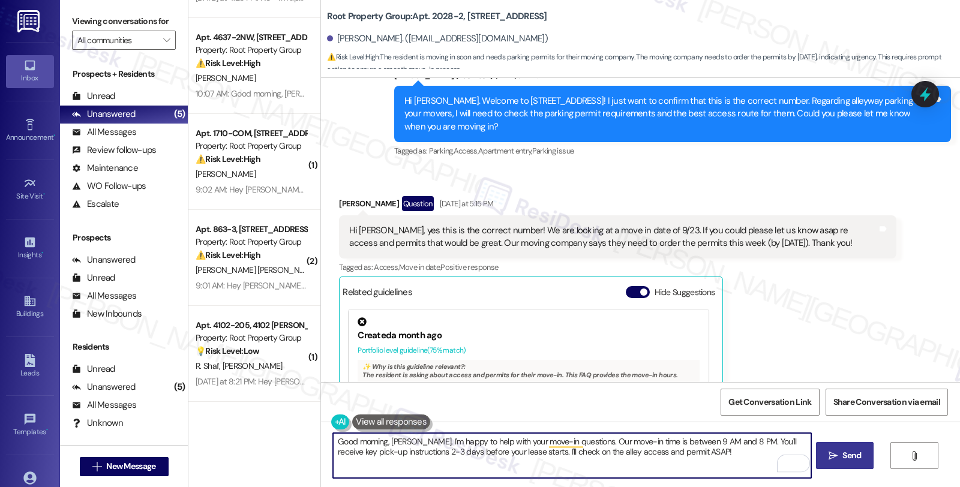
click at [457, 445] on textarea "Good morning, Jennifer. I'm happy to help with your move-in questions. Our move…" at bounding box center [572, 455] width 478 height 45
click at [461, 441] on textarea "Good morning, Jennifer. I'm happy to help with your move-in questions. Our move…" at bounding box center [572, 455] width 478 height 45
drag, startPoint x: 656, startPoint y: 452, endPoint x: 716, endPoint y: 455, distance: 59.5
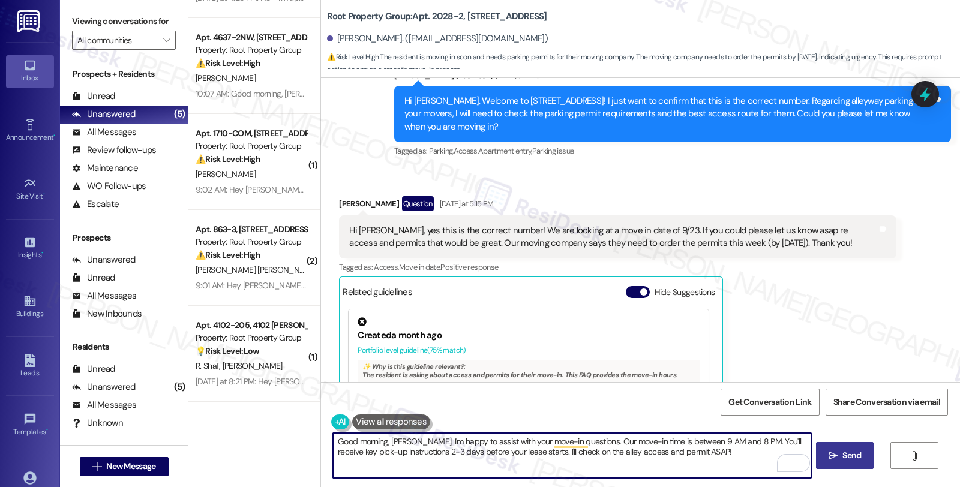
click at [716, 455] on textarea "Good morning, Jennifer. I'm happy to assist with your move-in questions. Our mo…" at bounding box center [572, 455] width 478 height 45
click at [670, 450] on textarea "Good morning, Jennifer. I'm happy to assist with your move-in questions. Our mo…" at bounding box center [572, 455] width 478 height 45
click at [751, 451] on textarea "Good morning, Jennifer. I'm happy to assist with your move-in questions. Our mo…" at bounding box center [572, 455] width 478 height 45
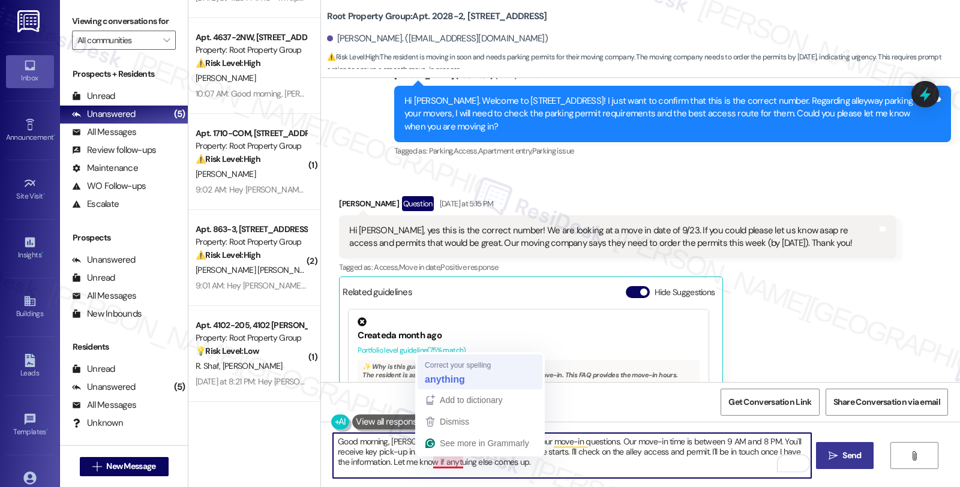
type textarea "Good morning, Jennifer. I'm happy to assist with your move-in questions. Our mo…"
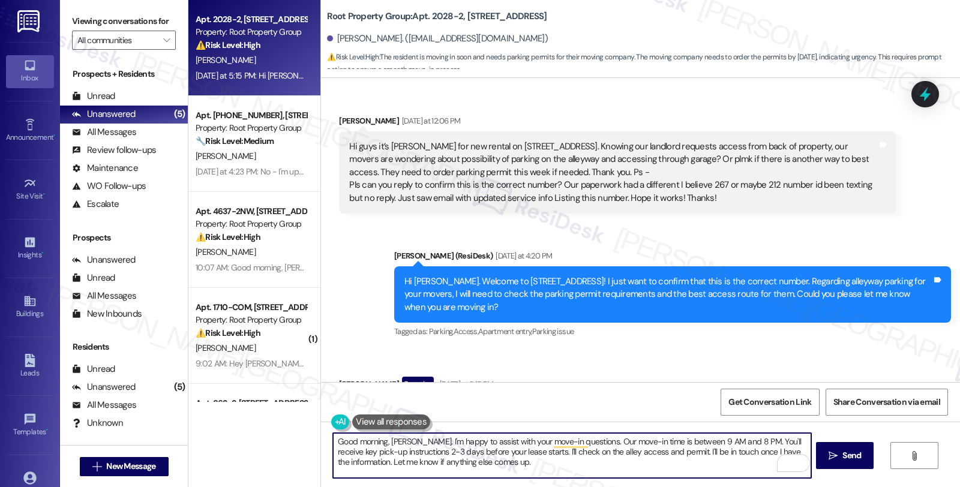
scroll to position [181, 0]
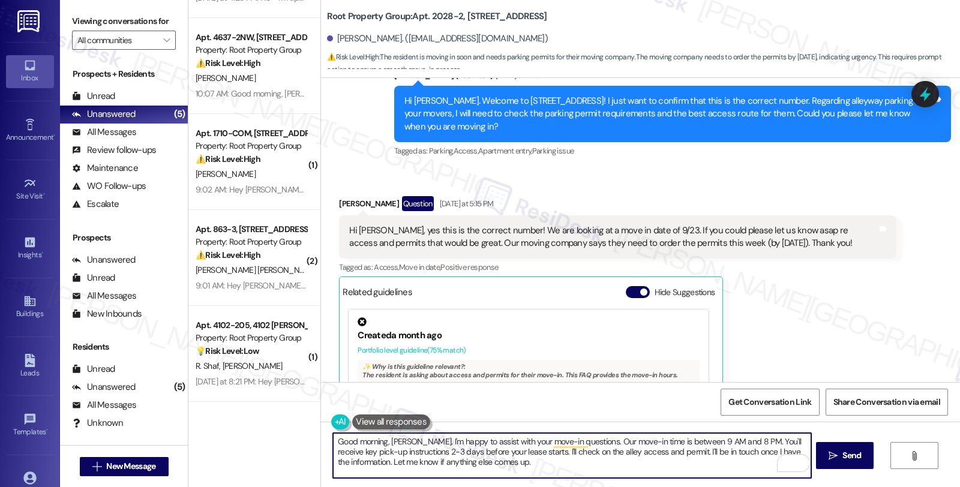
click at [607, 464] on textarea "Good morning, [PERSON_NAME]. I'm happy to assist with your move-in questions. O…" at bounding box center [572, 455] width 478 height 45
type textarea "Good morning, [PERSON_NAME]. I'm happy to assist with your move-in questions. O…"
click at [829, 457] on icon "" at bounding box center [833, 456] width 9 height 10
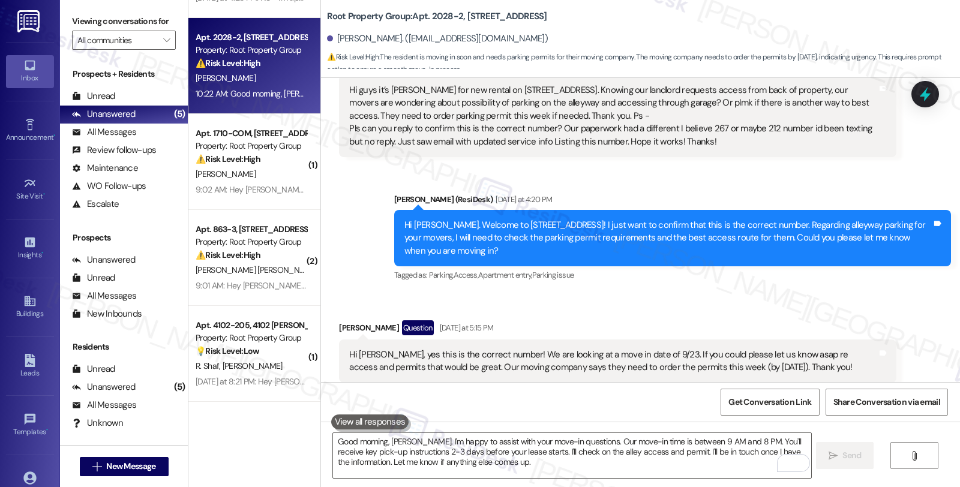
scroll to position [90, 0]
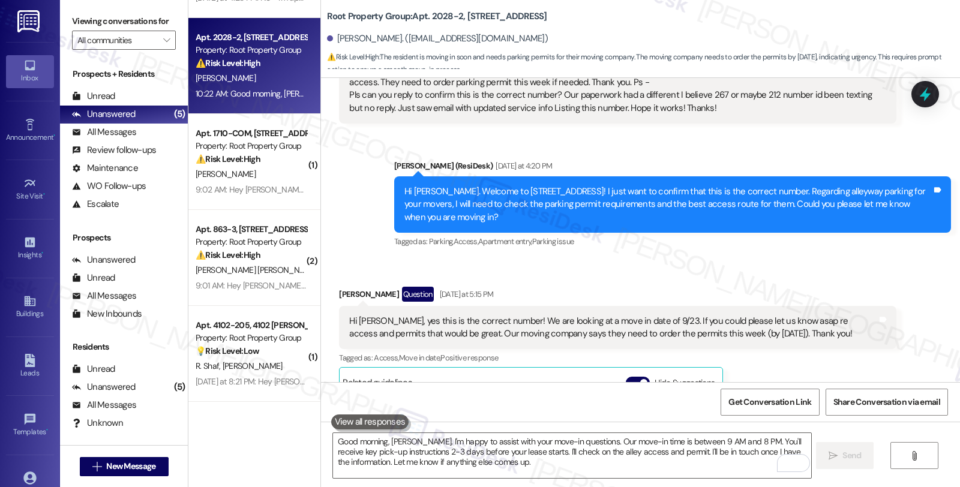
click at [892, 281] on div "Received via SMS [PERSON_NAME] Question [DATE] at 5:15 PM Hi [PERSON_NAME], yes…" at bounding box center [617, 440] width 575 height 324
click at [437, 445] on textarea "Good morning, [PERSON_NAME]. I'm happy to assist with your move-in questions. O…" at bounding box center [572, 455] width 478 height 45
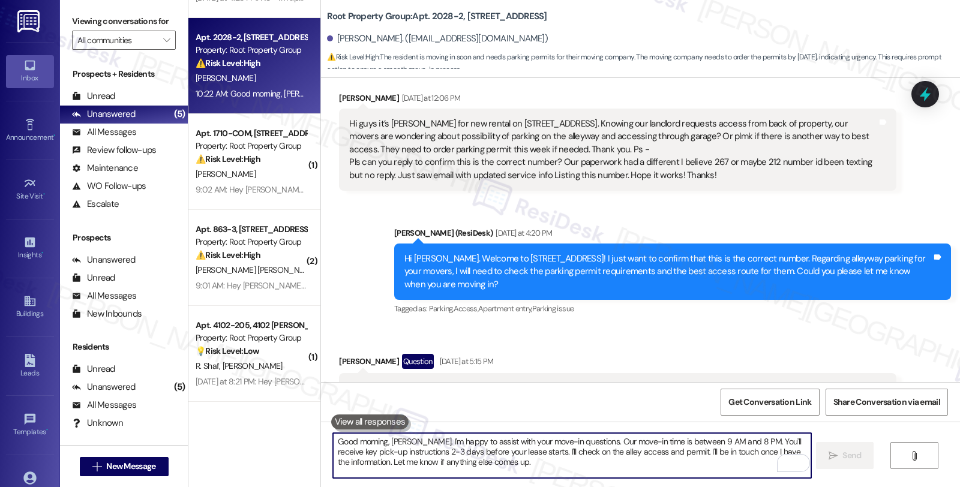
scroll to position [0, 0]
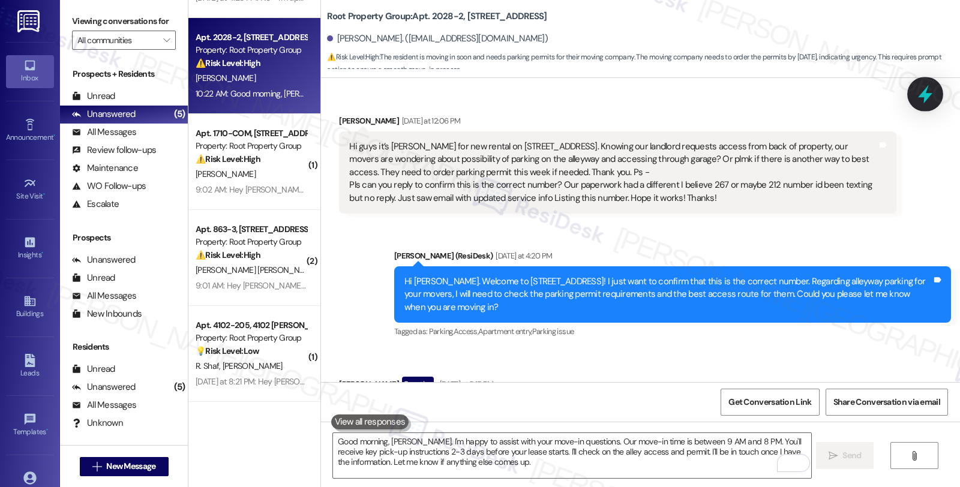
click at [920, 95] on icon at bounding box center [925, 94] width 14 height 19
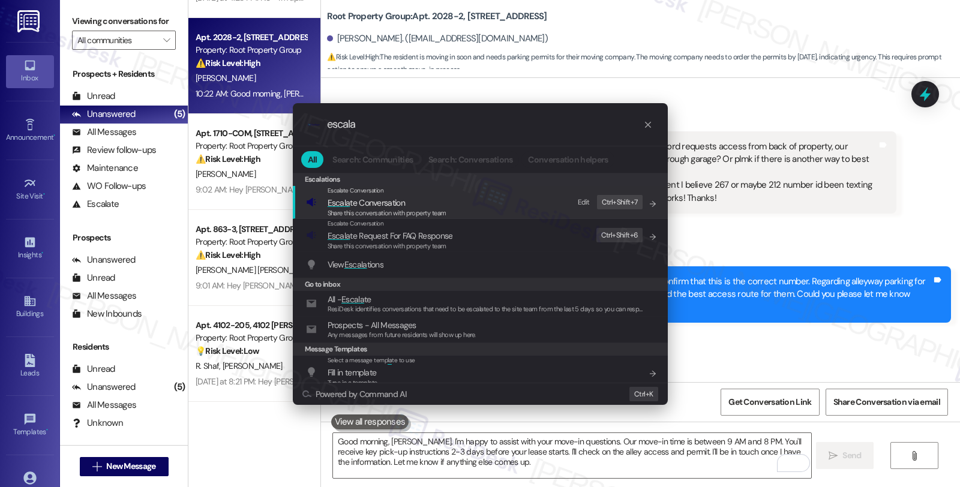
type input "escala"
click at [356, 202] on span "Escala te Conversation" at bounding box center [366, 202] width 77 height 11
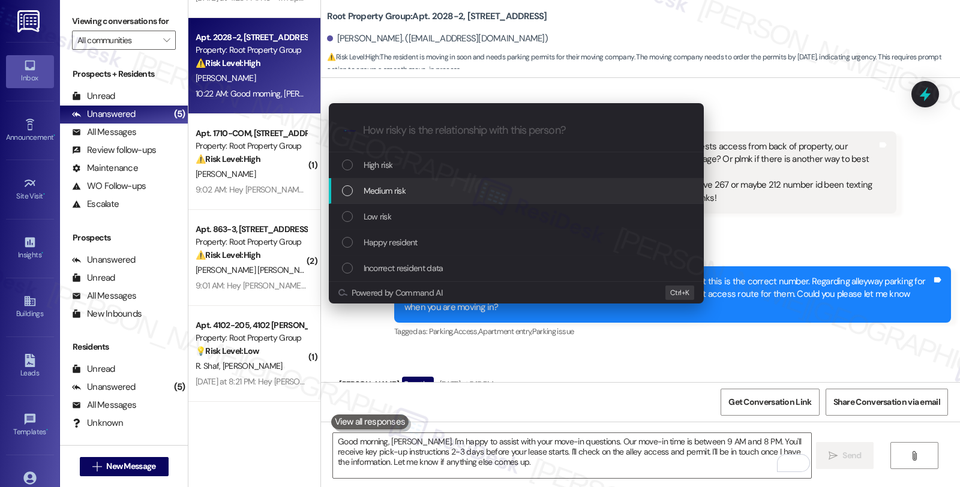
click at [380, 190] on span "Medium risk" at bounding box center [385, 190] width 42 height 13
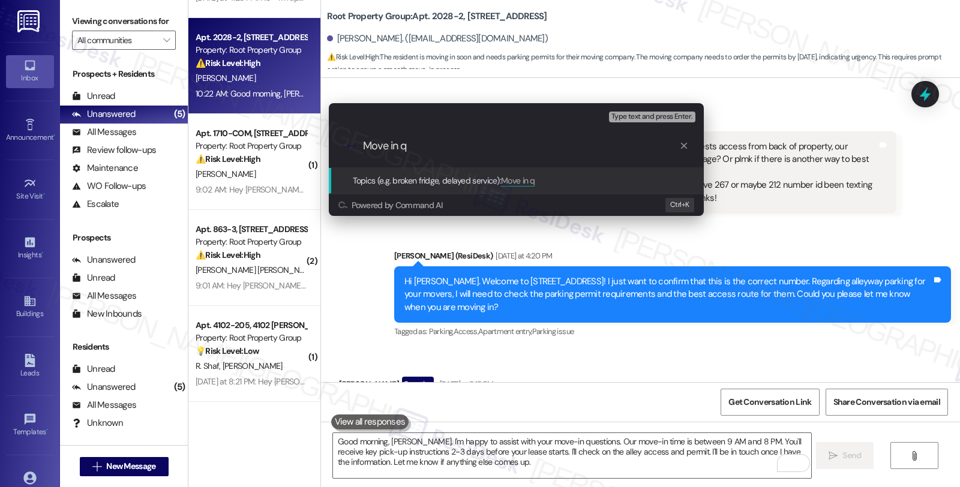
type input "Move in q"
click at [793, 151] on div "Escalate Conversation Medium risk Topics (e.g. broken fridge, delayed service) …" at bounding box center [480, 243] width 960 height 487
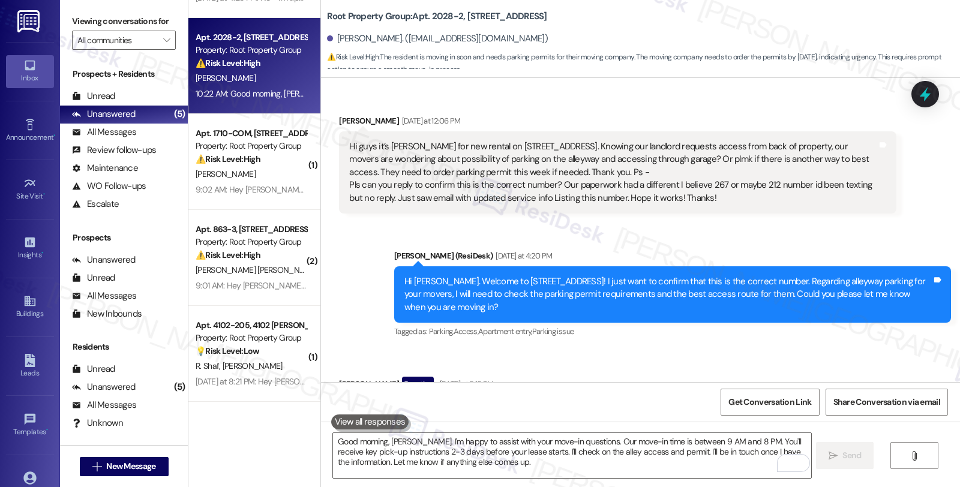
click at [941, 105] on div "Received via SMS Jennifer Hulford Yesterday at 12:06 PM Hi guys it’s Jennifer H…" at bounding box center [640, 155] width 639 height 135
click at [921, 100] on icon at bounding box center [925, 94] width 20 height 20
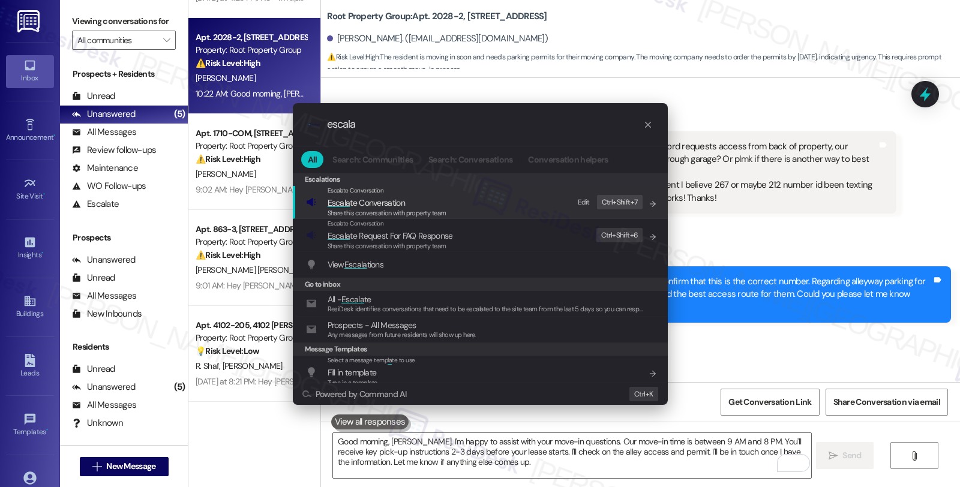
type input "escala"
click at [376, 198] on span "Escala te Conversation" at bounding box center [366, 202] width 77 height 11
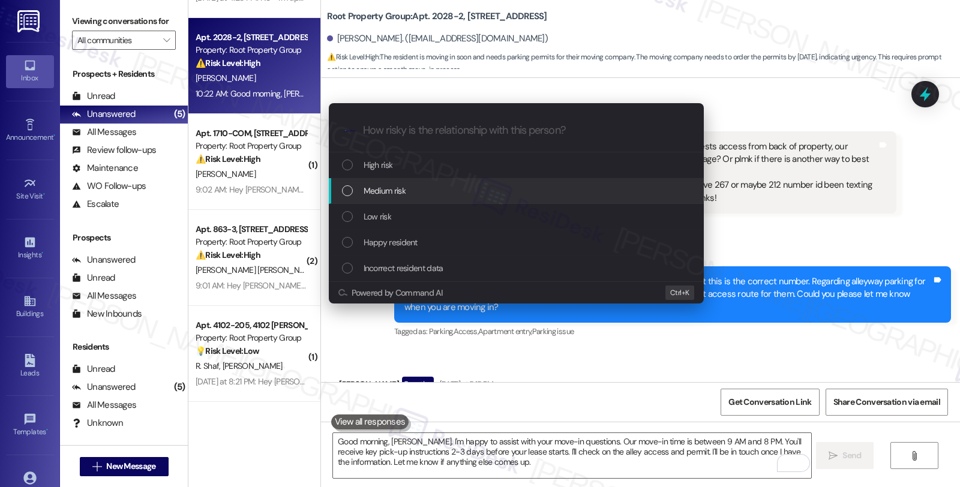
click at [371, 187] on span "Medium risk" at bounding box center [385, 190] width 42 height 13
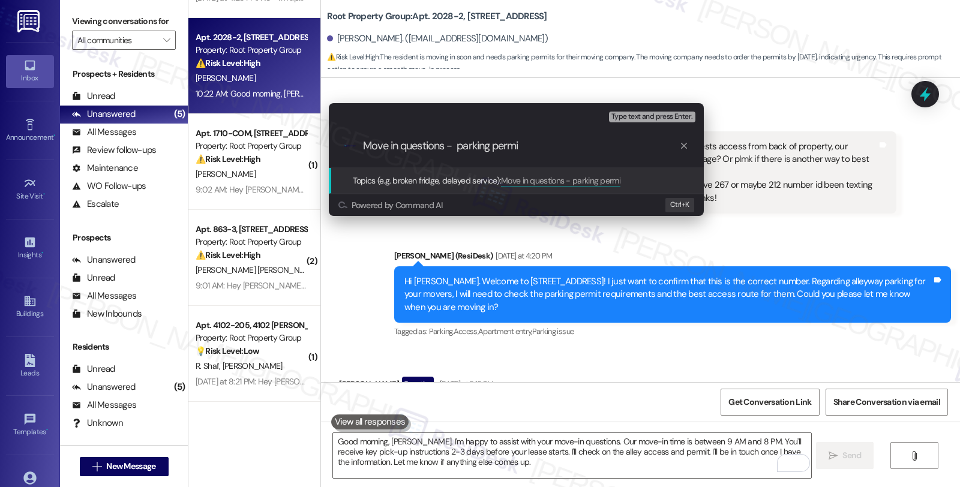
type input "Move in questions - parking permit"
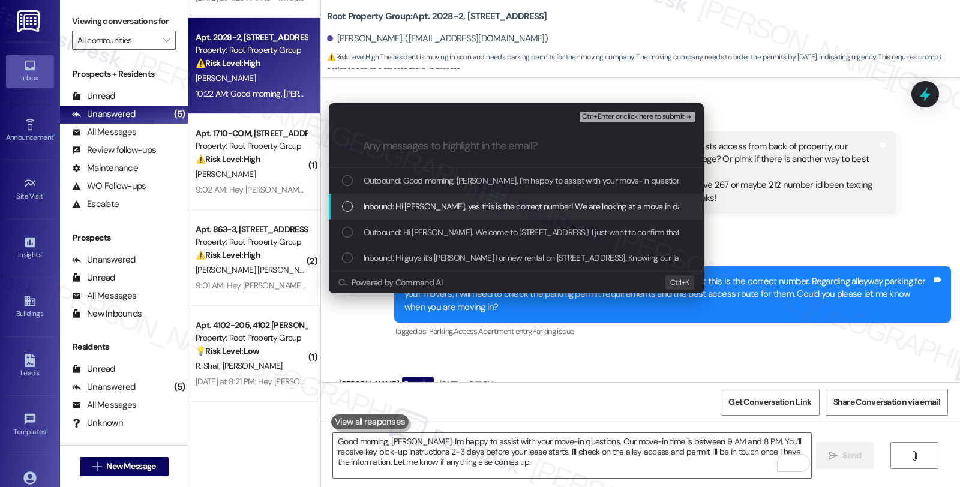
click at [388, 204] on span "Inbound: Hi Sarah, yes this is the correct number! We are looking at a move in …" at bounding box center [841, 206] width 955 height 13
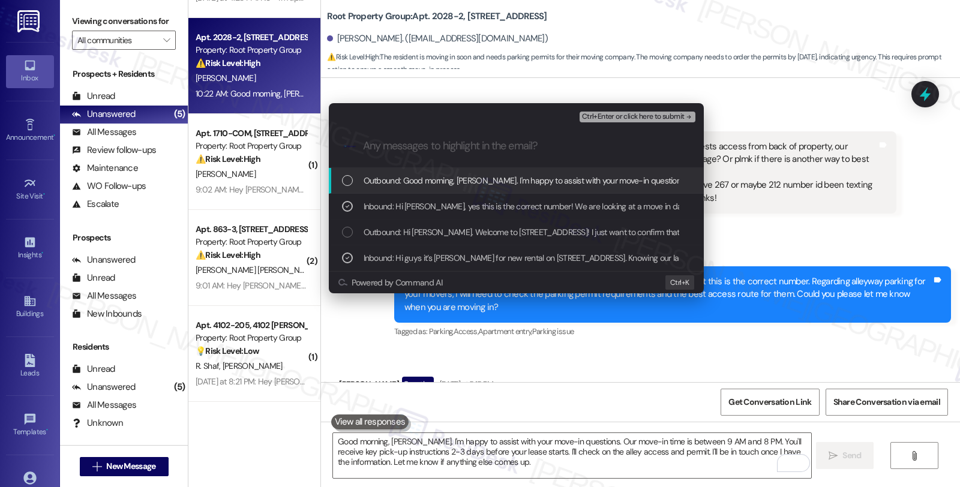
click at [614, 119] on span "Ctrl+Enter or click here to submit" at bounding box center [633, 117] width 103 height 8
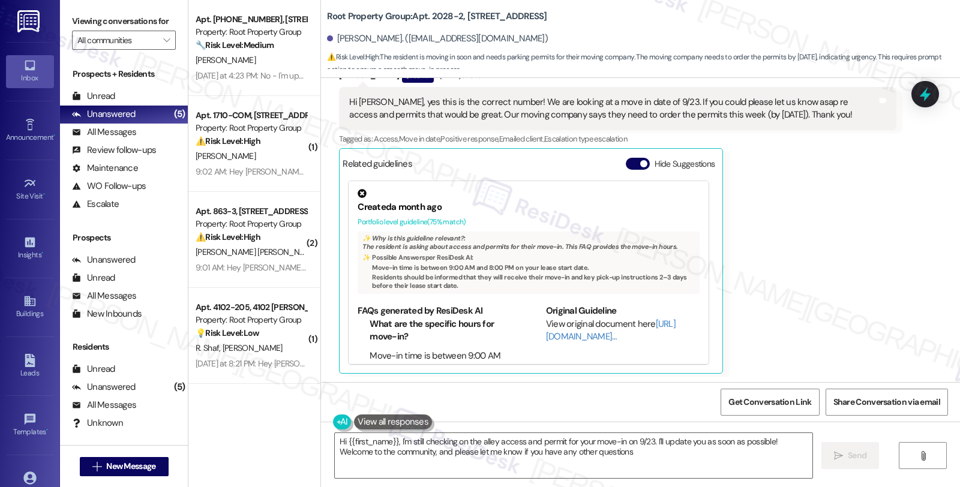
type textarea "Hi {{first_name}}, I'm still checking on the alley access and permit for your m…"
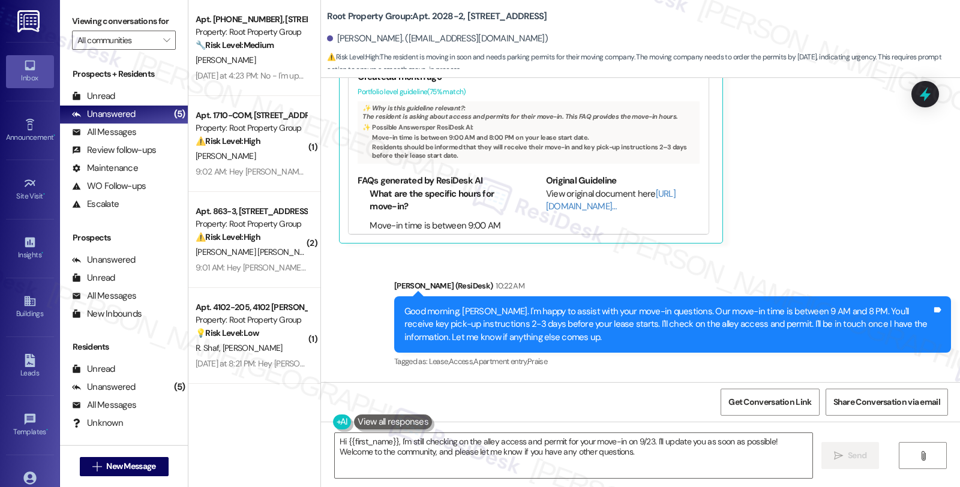
scroll to position [507, 0]
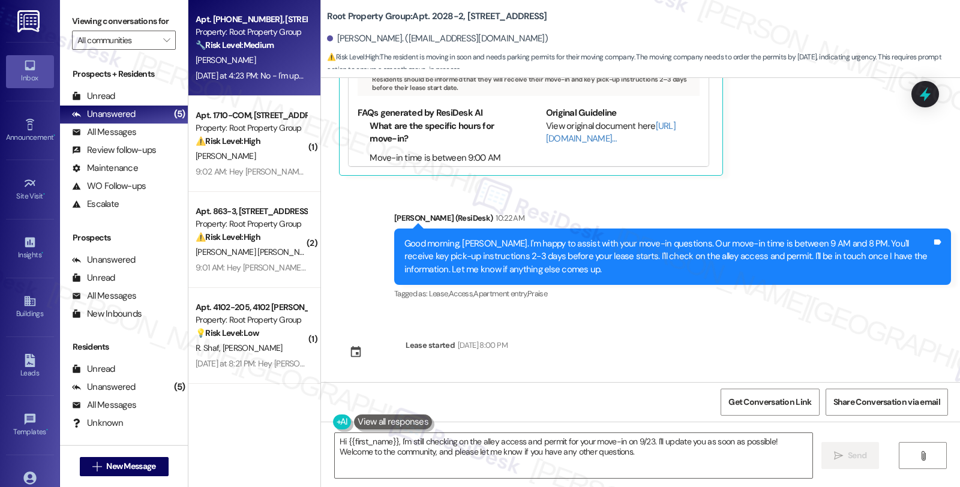
click at [267, 64] on div "[PERSON_NAME]" at bounding box center [250, 60] width 113 height 15
type textarea "Fetching suggested responses. Please feel free to read through the conversation…"
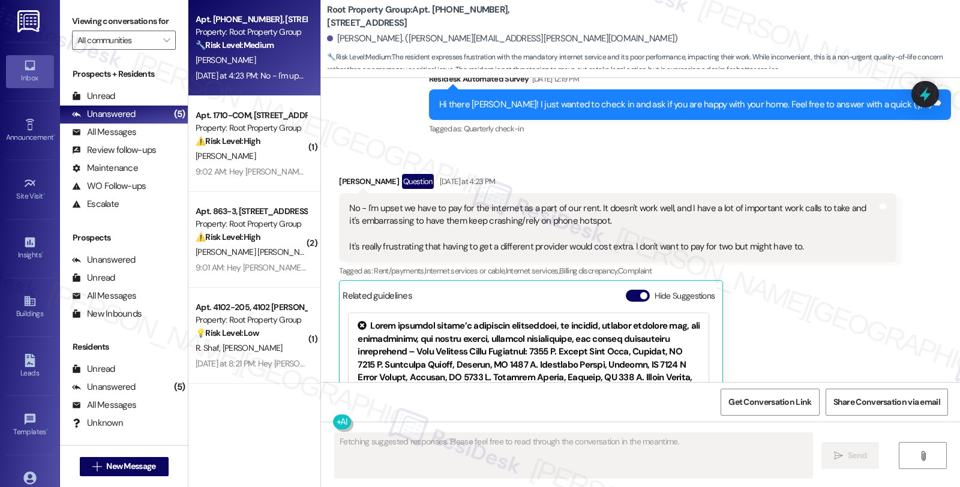
scroll to position [551, 0]
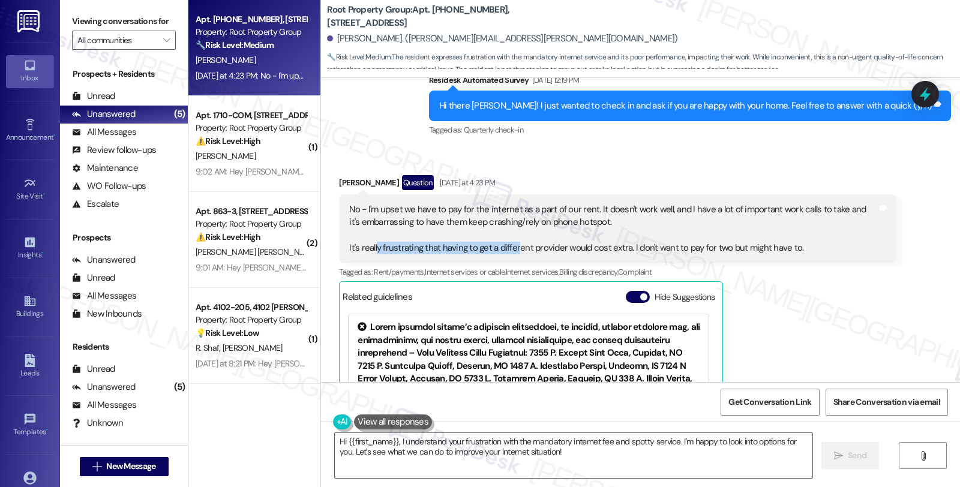
drag, startPoint x: 368, startPoint y: 247, endPoint x: 507, endPoint y: 247, distance: 139.2
click at [507, 247] on div "No - I'm upset we have to pay for the internet as a part of our rent. It doesn'…" at bounding box center [612, 229] width 527 height 52
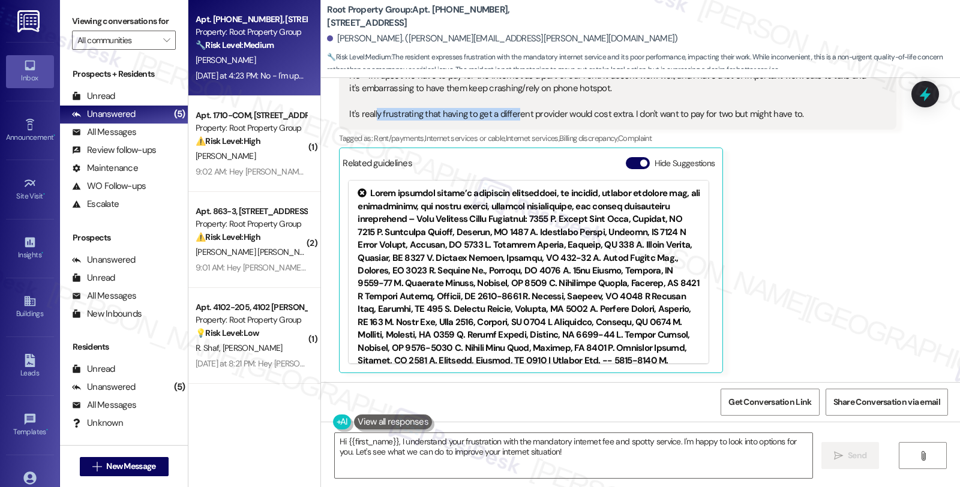
scroll to position [418, 0]
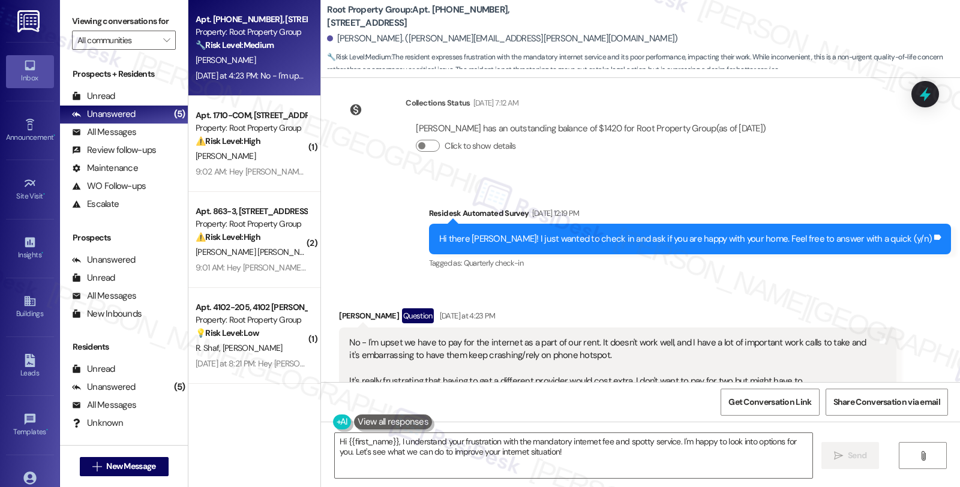
click at [833, 300] on div "Received via SMS Michael Caryl Question Yesterday at 4:23 PM No - I'm upset we …" at bounding box center [617, 474] width 575 height 350
click at [812, 292] on div "Received via SMS Michael Caryl Question Yesterday at 4:23 PM No - I'm upset we …" at bounding box center [640, 465] width 639 height 368
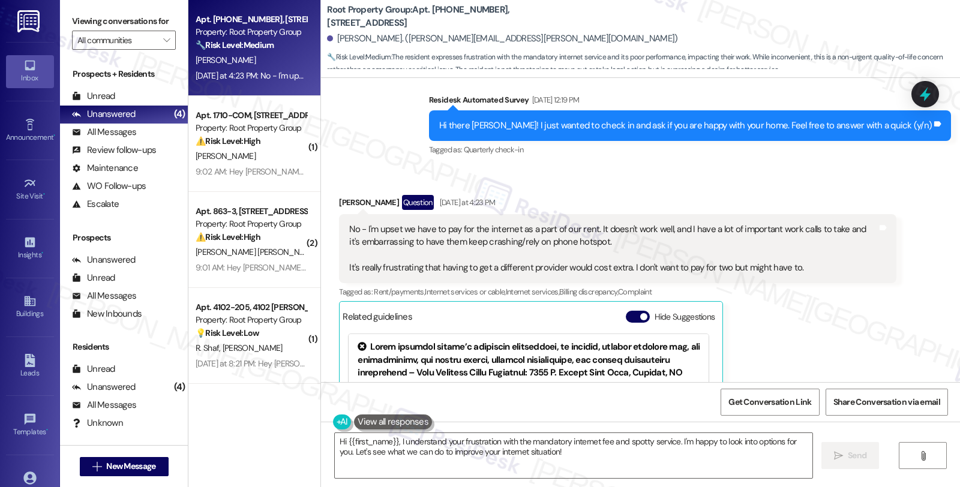
scroll to position [685, 0]
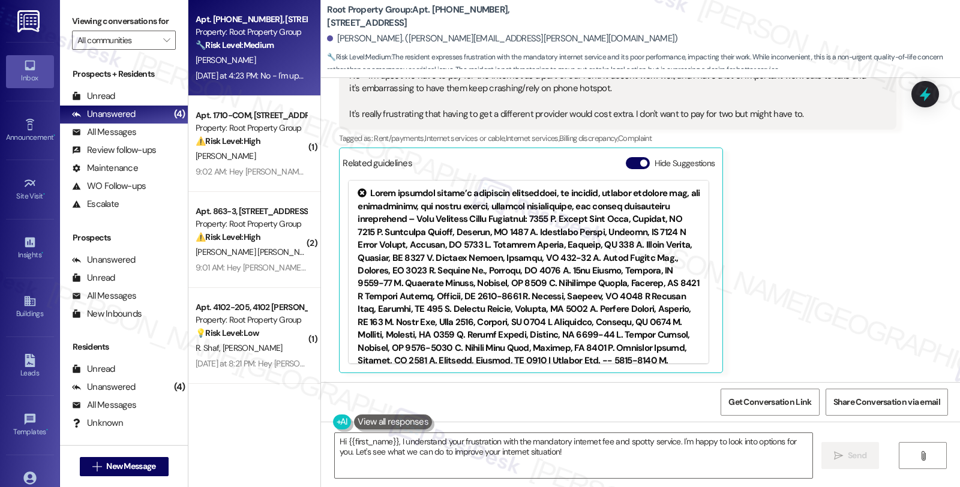
click at [830, 285] on div "Michael Caryl Question Yesterday at 4:23 PM No - I'm upset we have to pay for t…" at bounding box center [617, 207] width 557 height 332
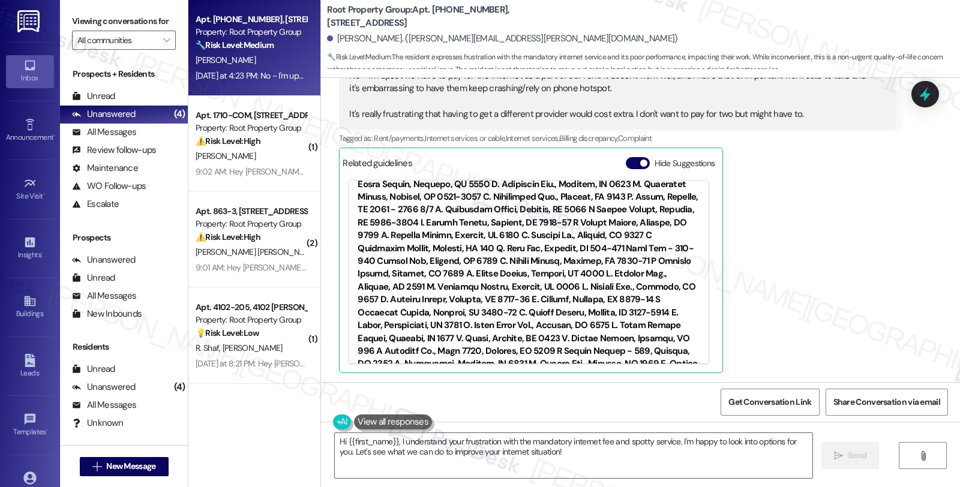
scroll to position [333, 0]
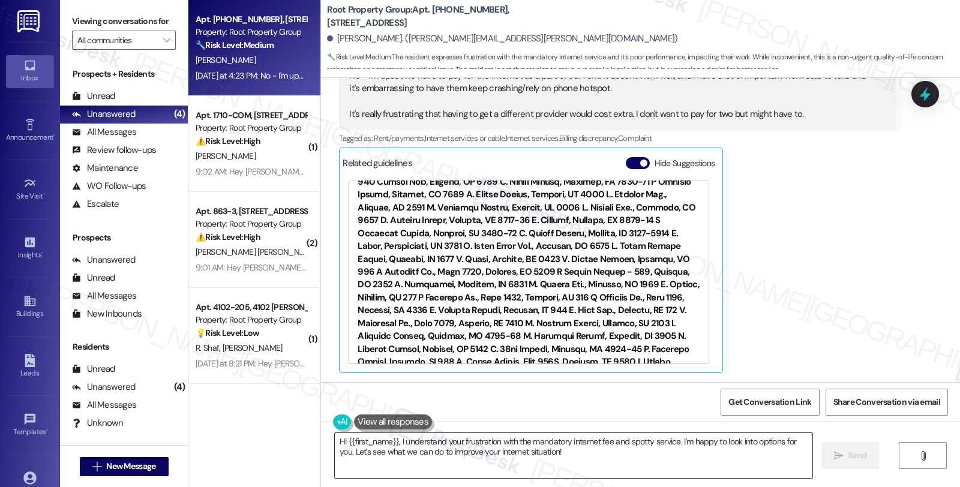
click at [392, 442] on textarea "Hi {{first_name}}, I understand your frustration with the mandatory internet fe…" at bounding box center [574, 455] width 478 height 45
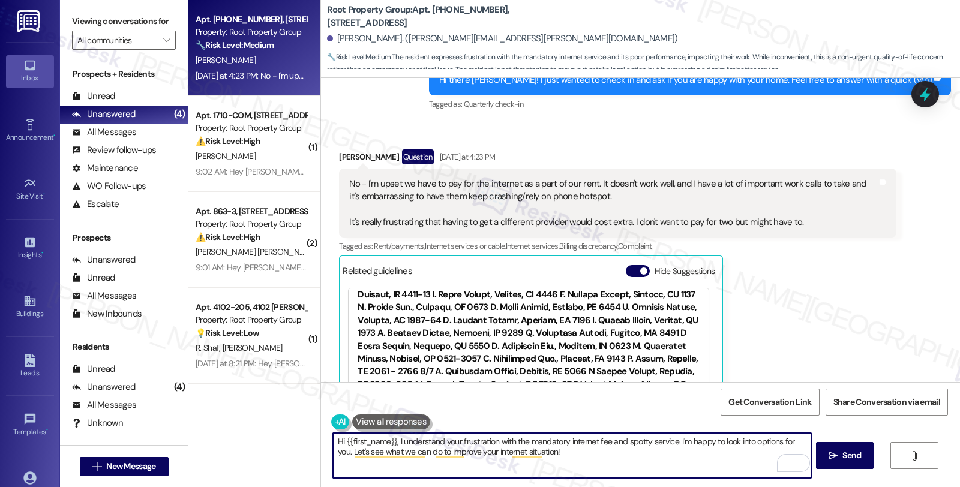
scroll to position [551, 0]
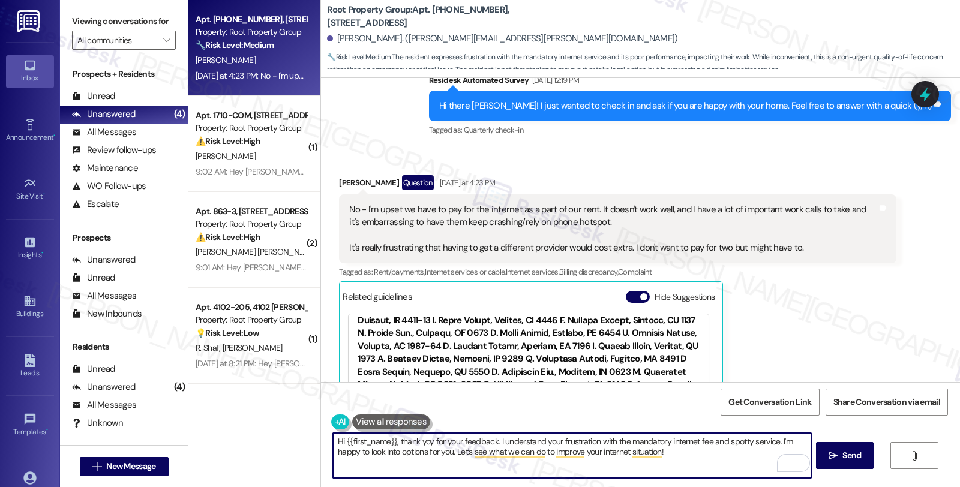
click at [538, 441] on textarea "Hi {{first_name}}, thank yoy for your feedback. I understand your frustration w…" at bounding box center [572, 455] width 478 height 45
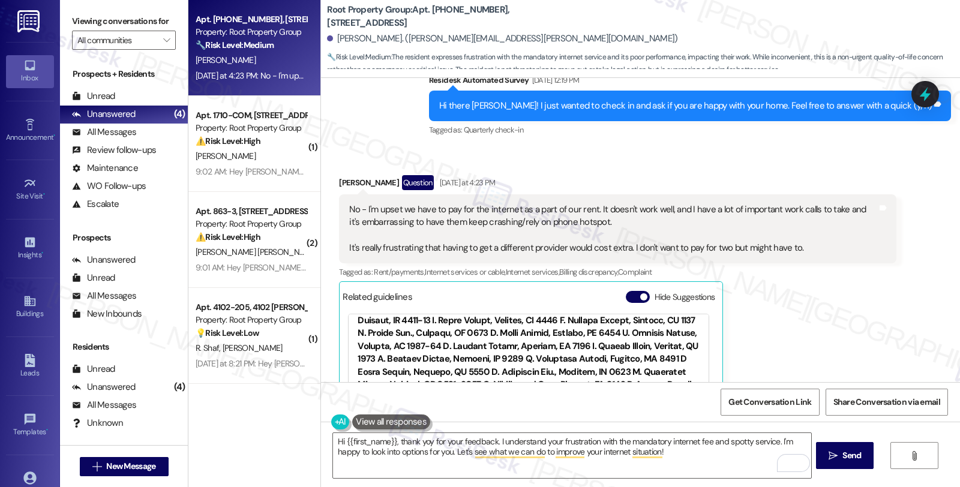
click at [758, 297] on div "Michael Caryl Question Yesterday at 4:23 PM No - I'm upset we have to pay for t…" at bounding box center [617, 341] width 557 height 332
click at [493, 442] on textarea "Hi {{first_name}}, thank yoy for your feedback. I understand your frustration w…" at bounding box center [572, 455] width 478 height 45
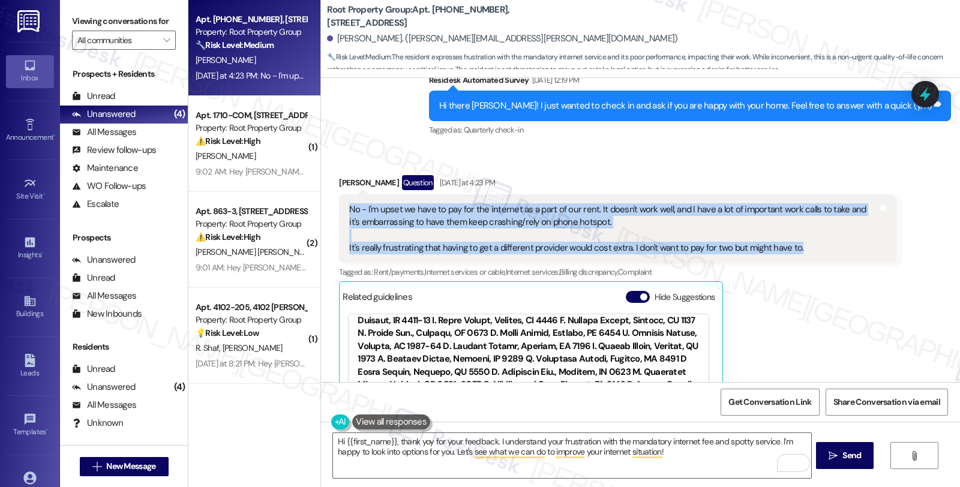
drag, startPoint x: 725, startPoint y: 245, endPoint x: 340, endPoint y: 204, distance: 386.7
click at [349, 204] on div "No - I'm upset we have to pay for the internet as a part of our rent. It doesn'…" at bounding box center [612, 229] width 527 height 52
copy div "No - I'm upset we have to pay for the internet as a part of our rent. It doesn'…"
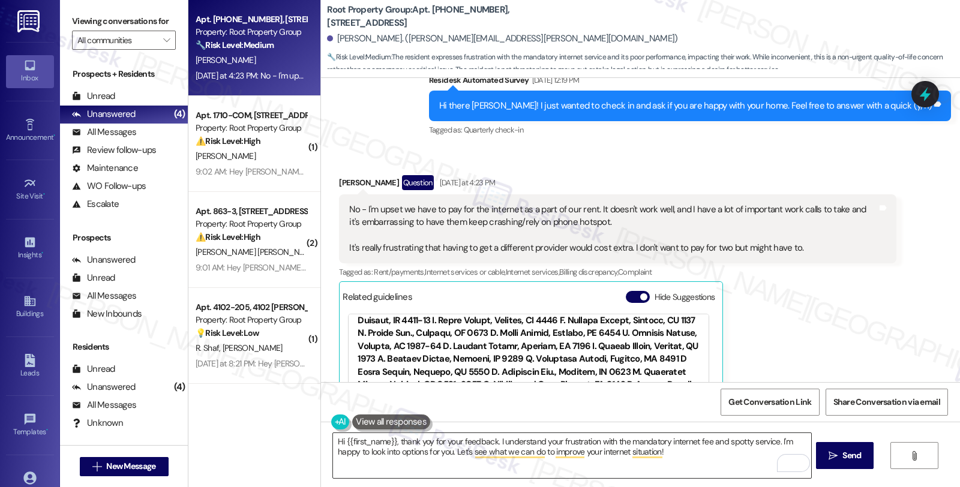
click at [458, 463] on textarea "Hi {{first_name}}, thank yoy for your feedback. I understand your frustration w…" at bounding box center [572, 455] width 478 height 45
click at [862, 308] on div "Michael Caryl Question Yesterday at 4:23 PM No - I'm upset we have to pay for t…" at bounding box center [617, 341] width 557 height 332
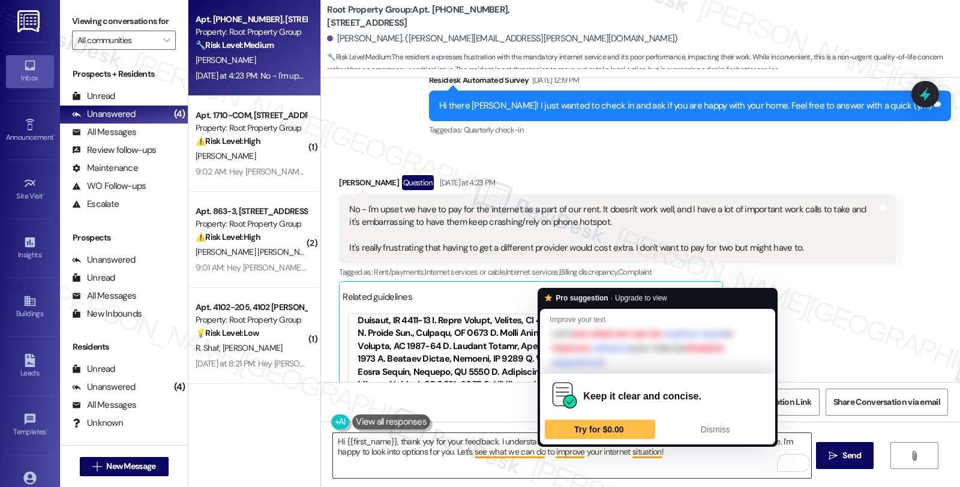
click at [502, 452] on textarea "Hi {{first_name}}, thank yoy for your feedback. I understand your frustration w…" at bounding box center [572, 455] width 478 height 45
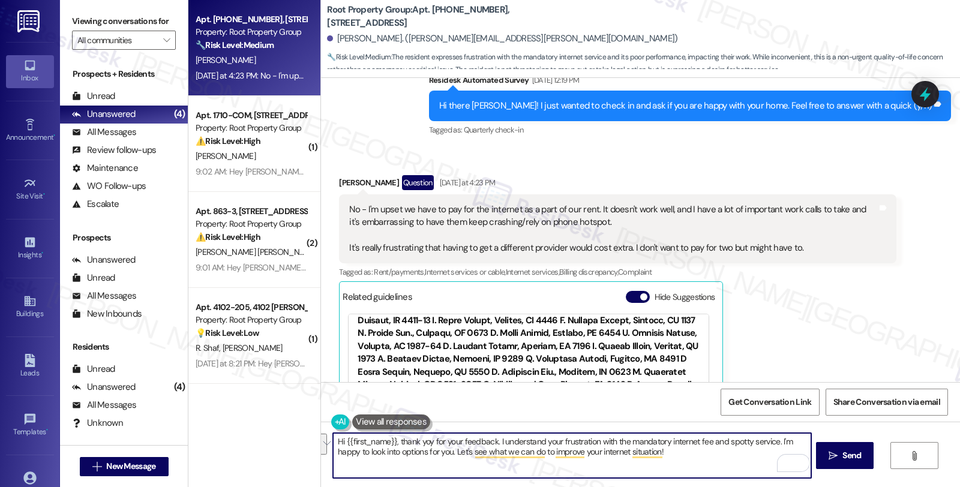
drag, startPoint x: 492, startPoint y: 442, endPoint x: 700, endPoint y: 452, distance: 207.9
click at [700, 452] on textarea "Hi {{first_name}}, thank yoy for your feedback. I understand your frustration w…" at bounding box center [572, 455] width 478 height 45
paste textarea "’m really sorry to hear about the trouble you’ve been having with the internet—…"
click at [589, 456] on textarea "Hi {{first_name}}, thank yoy for your feedback. I’m really sorry to hear about …" at bounding box center [572, 455] width 478 height 45
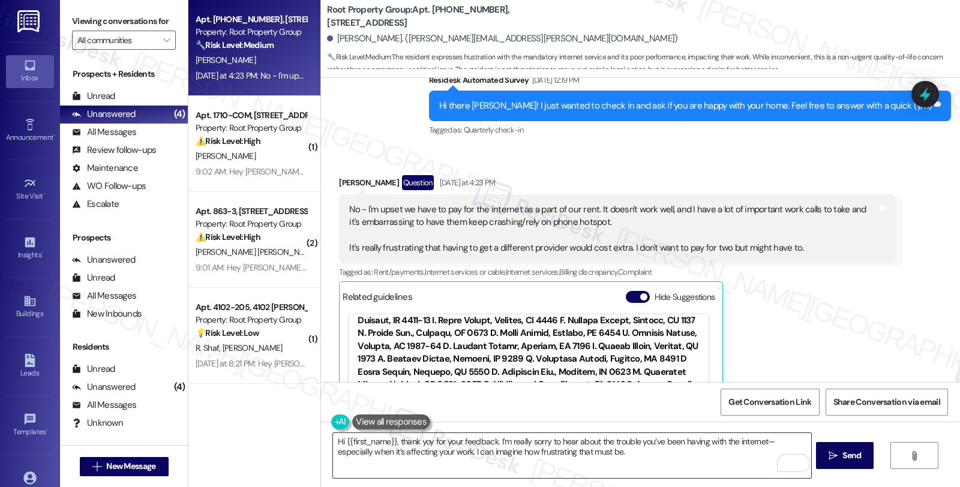
drag, startPoint x: 625, startPoint y: 478, endPoint x: 608, endPoint y: 478, distance: 16.8
click at [625, 478] on textarea "Hi {{first_name}}, thank yoy for your feedback. I’m really sorry to hear about …" at bounding box center [572, 455] width 478 height 45
click at [794, 334] on div "Michael Caryl Question Yesterday at 4:23 PM No - I'm upset we have to pay for t…" at bounding box center [617, 341] width 557 height 332
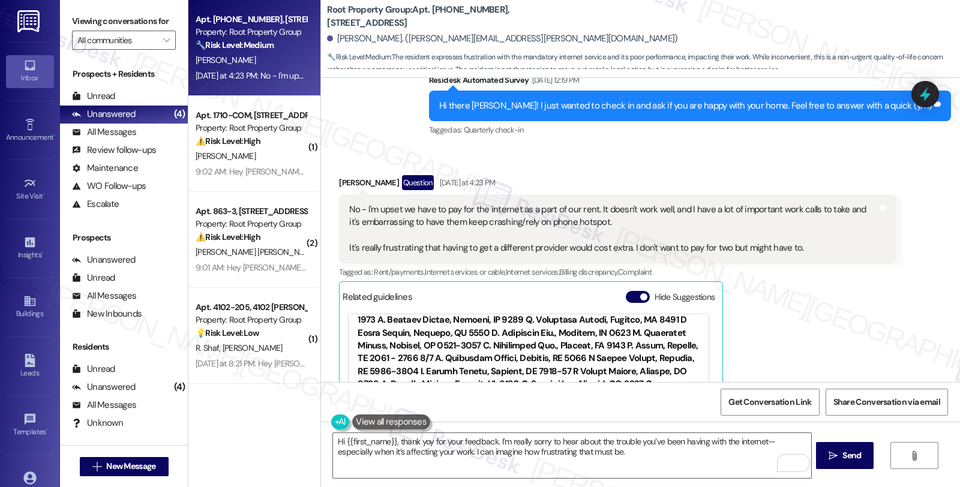
scroll to position [266, 0]
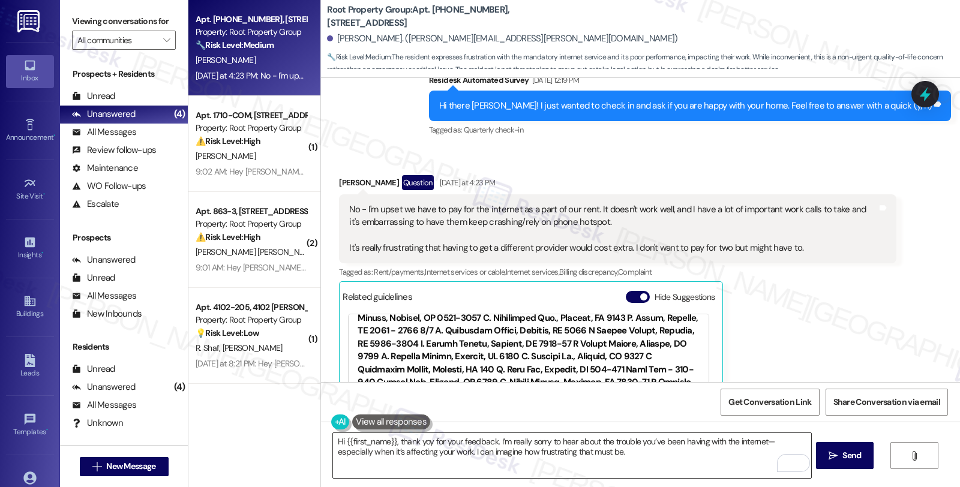
click at [421, 445] on textarea "Hi {{first_name}}, thank yoy for your feedback. I’m really sorry to hear about …" at bounding box center [572, 455] width 478 height 45
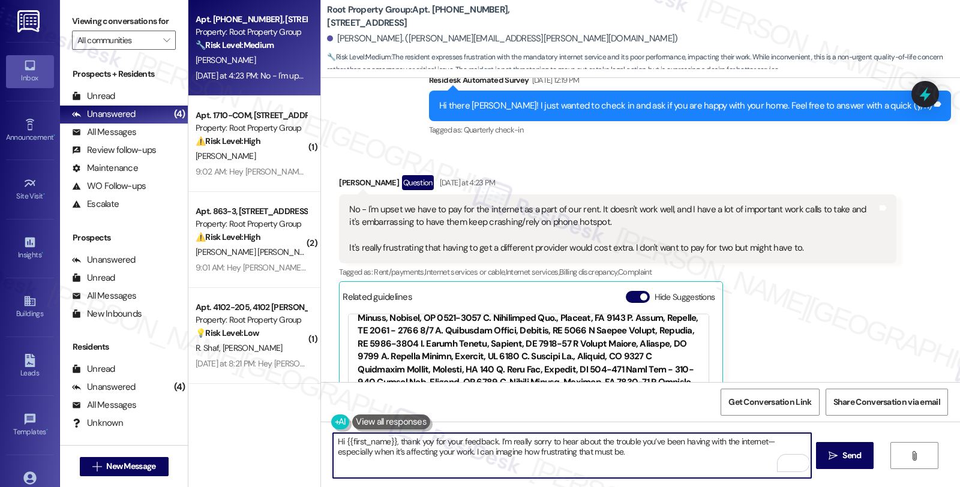
click at [421, 445] on textarea "Hi {{first_name}}, thank yoy for your feedback. I’m really sorry to hear about …" at bounding box center [572, 455] width 478 height 45
click at [611, 457] on textarea "Hi {{first_name}}, thank you for your feedback. I’m really sorry to hear about …" at bounding box center [572, 455] width 478 height 45
click at [761, 443] on textarea "Hi {{first_name}}, thank you for your feedback. I’m really sorry to hear about …" at bounding box center [572, 455] width 478 height 45
drag, startPoint x: 583, startPoint y: 451, endPoint x: 687, endPoint y: 451, distance: 103.8
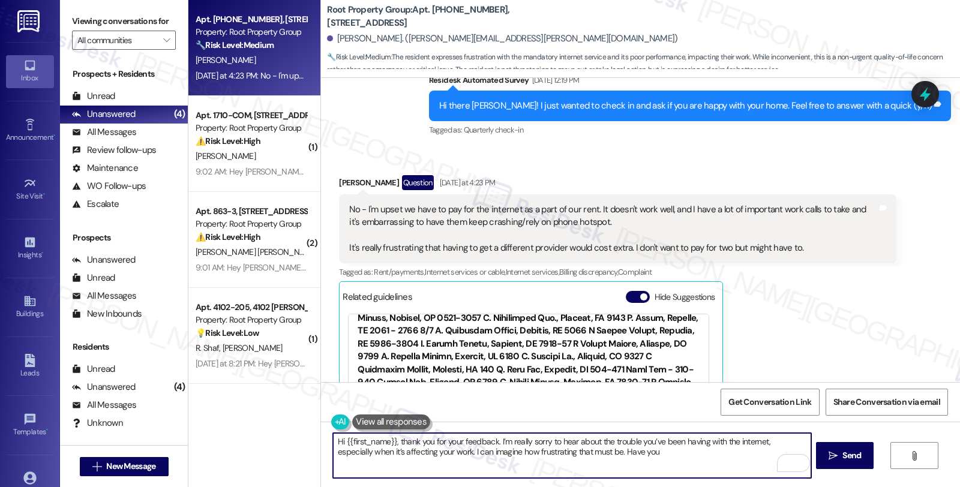
click at [687, 451] on textarea "Hi {{first_name}}, thank you for your feedback. I’m really sorry to hear about …" at bounding box center [572, 455] width 478 height 45
click at [685, 452] on textarea "Hi {{first_name}}, thank you for your feedback. I’m really sorry to hear about …" at bounding box center [572, 455] width 478 height 45
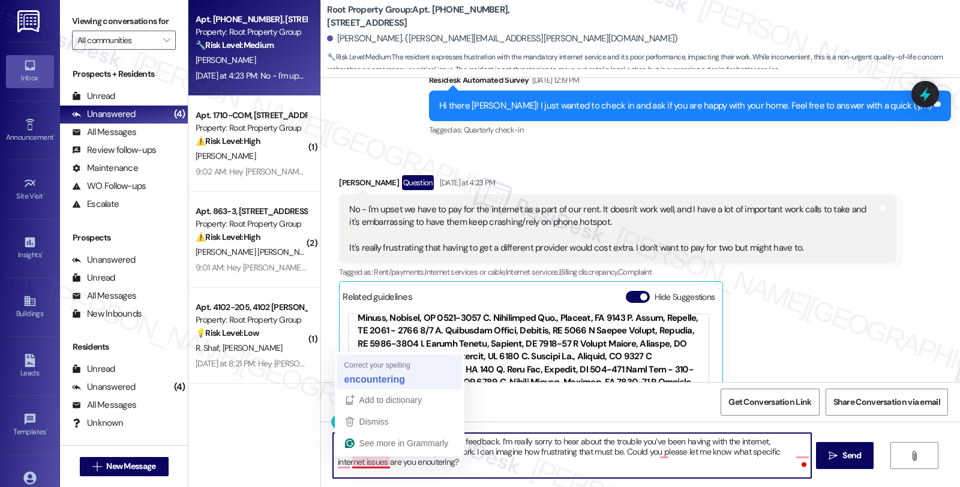
type textarea "Hi {{first_name}}, thank you for your feedback. I’m really sorry to hear about …"
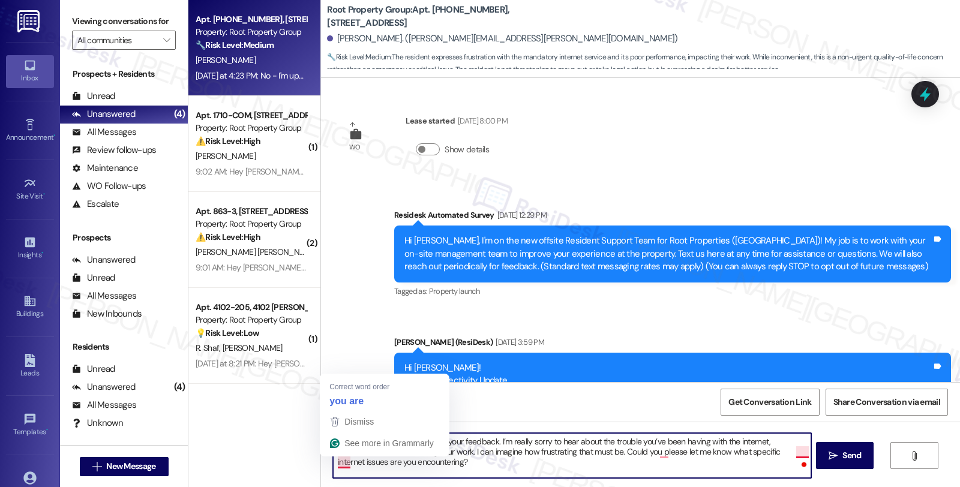
scroll to position [266, 0]
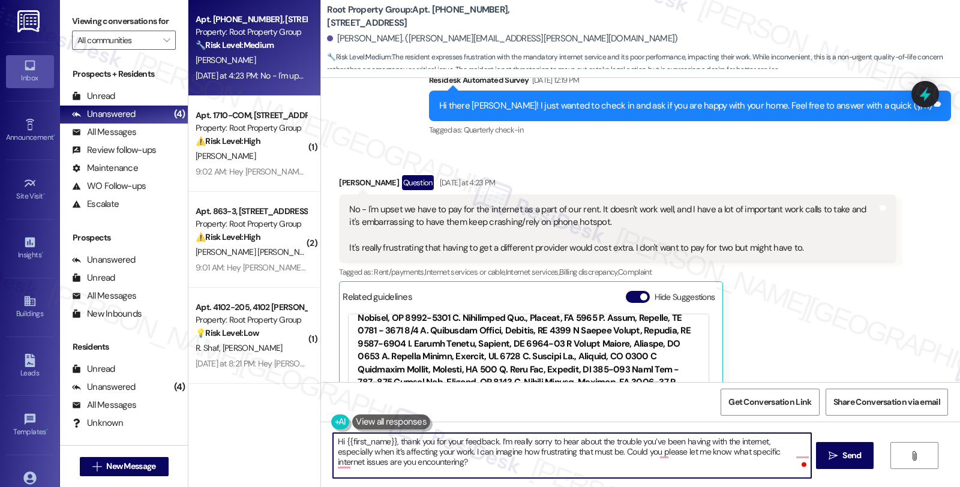
click at [339, 397] on div "Get Conversation Link Share Conversation via email" at bounding box center [640, 402] width 639 height 40
click at [442, 466] on textarea "Hi {{first_name}}, thank you for your feedback. I’m really sorry to hear about …" at bounding box center [572, 455] width 478 height 45
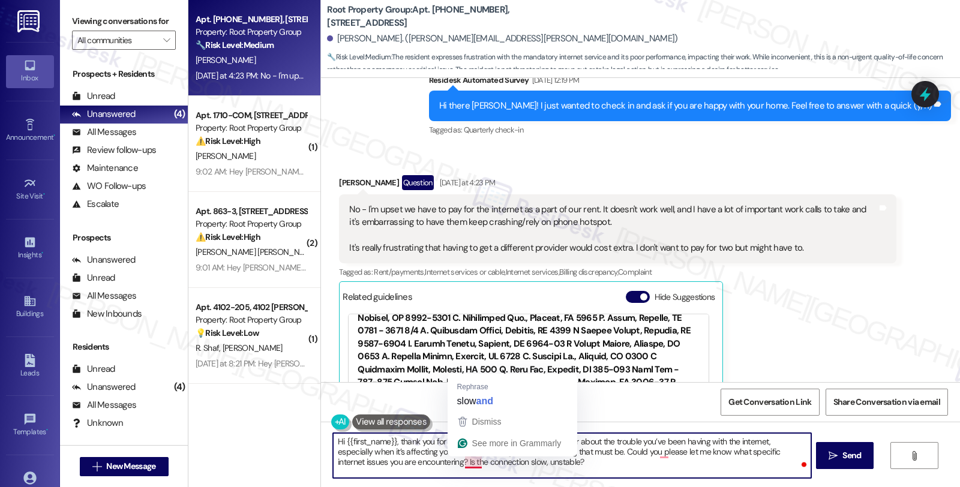
click at [472, 463] on textarea "Hi {{first_name}}, thank you for your feedback. I’m really sorry to hear about …" at bounding box center [572, 455] width 478 height 45
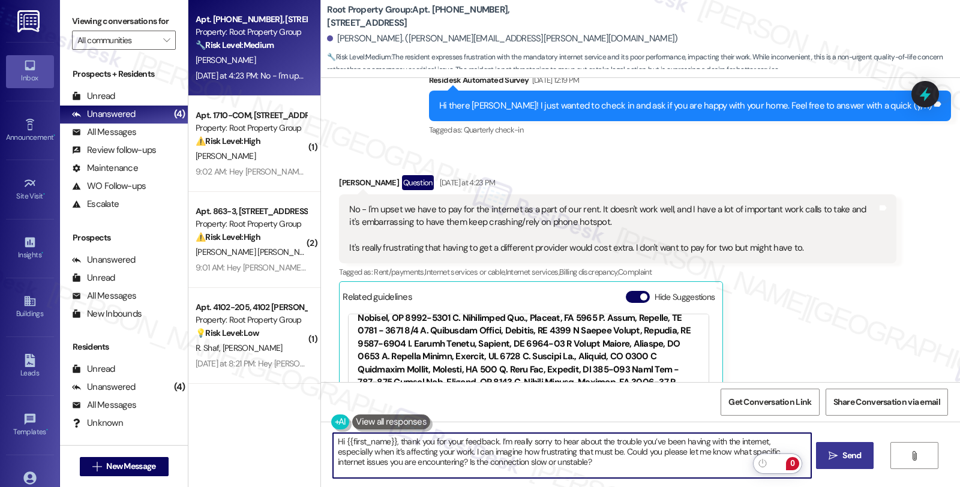
type textarea "Hi {{first_name}}, thank you for your feedback. I’m really sorry to hear about …"
click at [847, 454] on span "Send" at bounding box center [851, 455] width 19 height 13
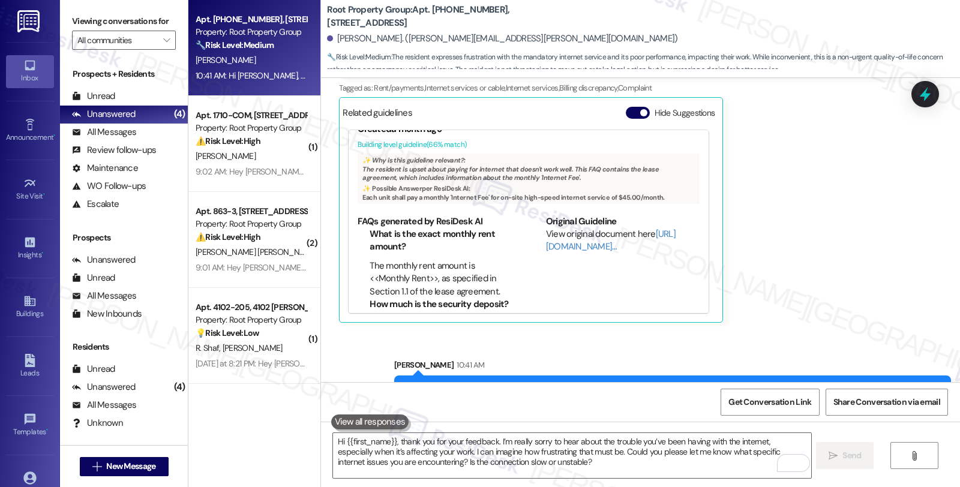
scroll to position [794, 0]
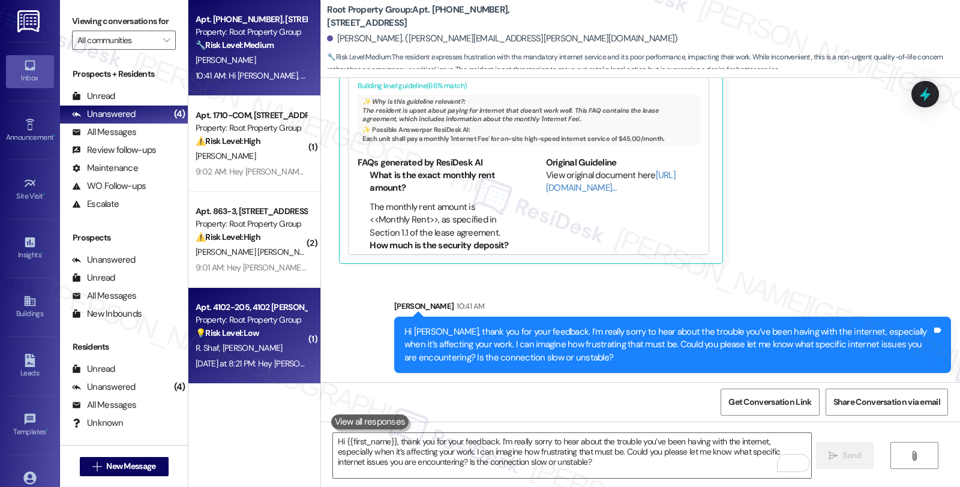
click at [247, 360] on div "Yesterday at 8:21 PM: Hey Robert and Julia, we appreciate your text! We'll be b…" at bounding box center [503, 363] width 614 height 11
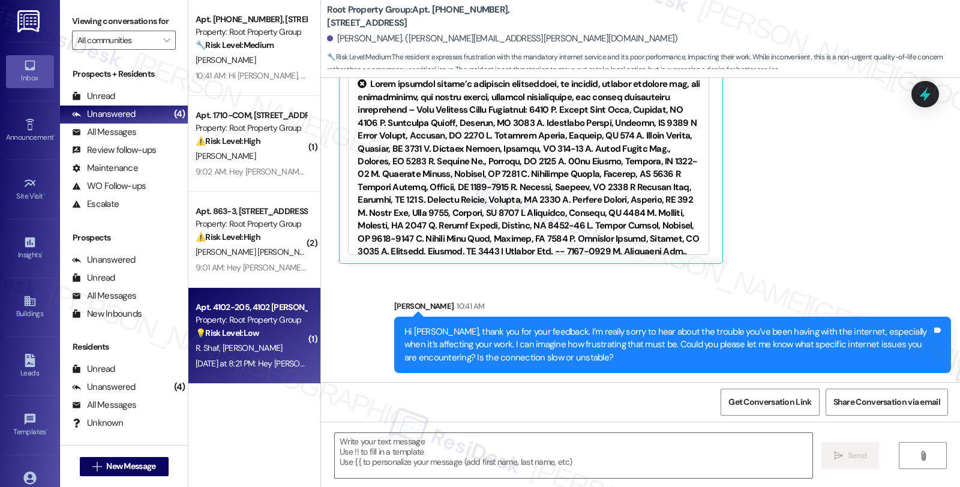
type textarea "Fetching suggested responses. Please feel free to read through the conversation…"
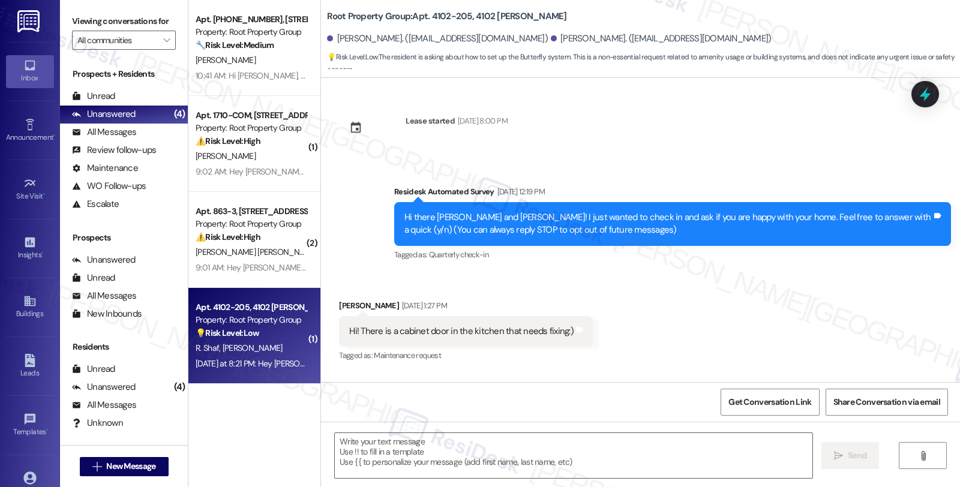
scroll to position [2044, 0]
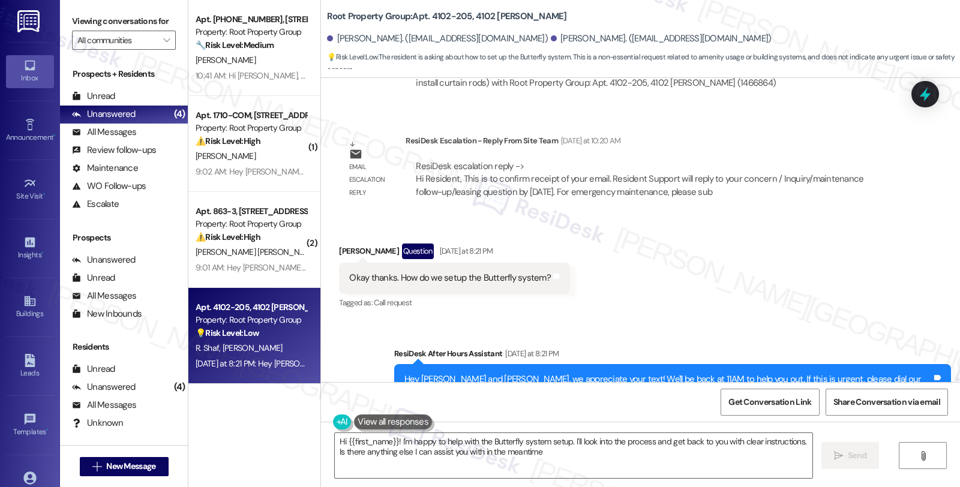
type textarea "Hi {{first_name}}! I'm happy to help with the Butterfly system setup. I'll look…"
click at [825, 217] on div "Received via SMS Robert Shaf Question Yesterday at 8:21 PM Okay thanks. How do …" at bounding box center [640, 269] width 639 height 104
click at [866, 224] on div "Received via SMS Robert Shaf Question Yesterday at 8:21 PM Okay thanks. How do …" at bounding box center [640, 269] width 639 height 104
click at [817, 219] on div "Received via SMS Robert Shaf Question Yesterday at 8:21 PM Okay thanks. How do …" at bounding box center [640, 269] width 639 height 104
click at [798, 251] on div "Received via SMS Robert Shaf Question Yesterday at 8:21 PM Okay thanks. How do …" at bounding box center [640, 269] width 639 height 104
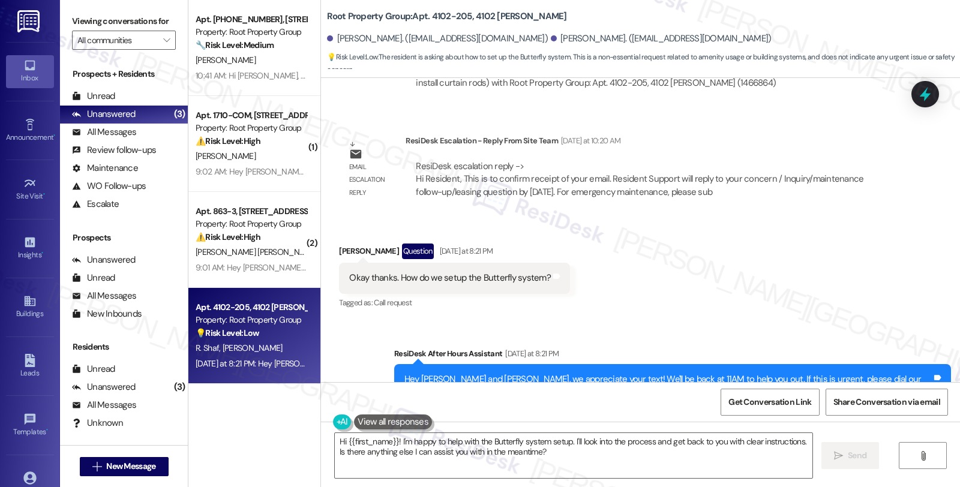
click at [900, 279] on div "Received via SMS Robert Shaf Question Yesterday at 8:21 PM Okay thanks. How do …" at bounding box center [640, 269] width 639 height 104
click at [778, 262] on div "Received via SMS Robert Shaf Question Yesterday at 8:21 PM Okay thanks. How do …" at bounding box center [640, 269] width 639 height 104
click at [346, 244] on div "Robert Shaf Question Yesterday at 8:21 PM" at bounding box center [454, 253] width 231 height 19
copy div "Robert"
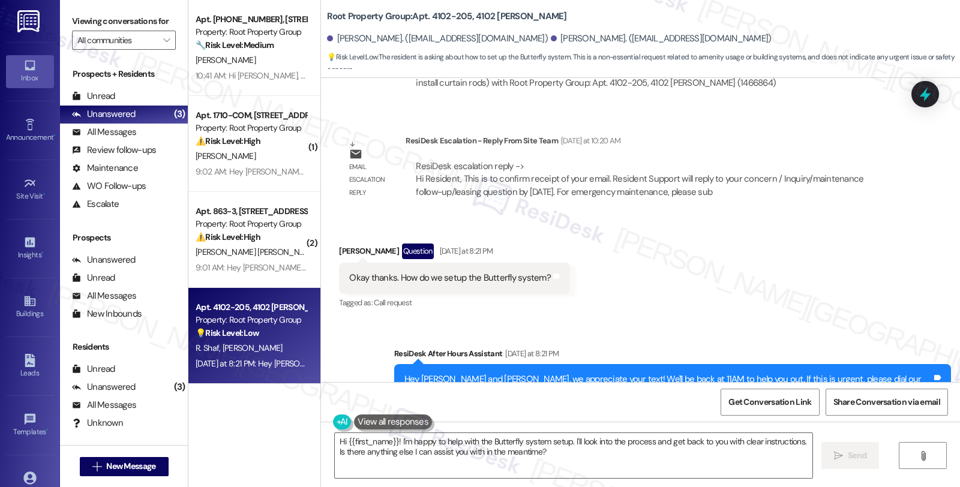
click at [862, 225] on div "Received via SMS Robert Shaf Question Yesterday at 8:21 PM Okay thanks. How do …" at bounding box center [640, 269] width 639 height 104
click at [868, 274] on div "Received via SMS Robert Shaf Question Yesterday at 8:21 PM Okay thanks. How do …" at bounding box center [640, 269] width 639 height 104
click at [799, 217] on div "Received via SMS Robert Shaf Question Yesterday at 8:21 PM Okay thanks. How do …" at bounding box center [640, 269] width 639 height 104
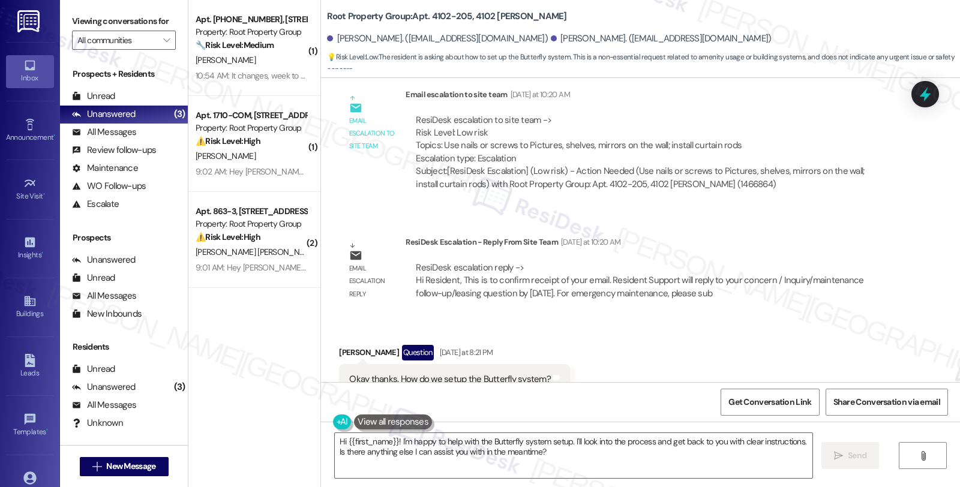
scroll to position [2205, 0]
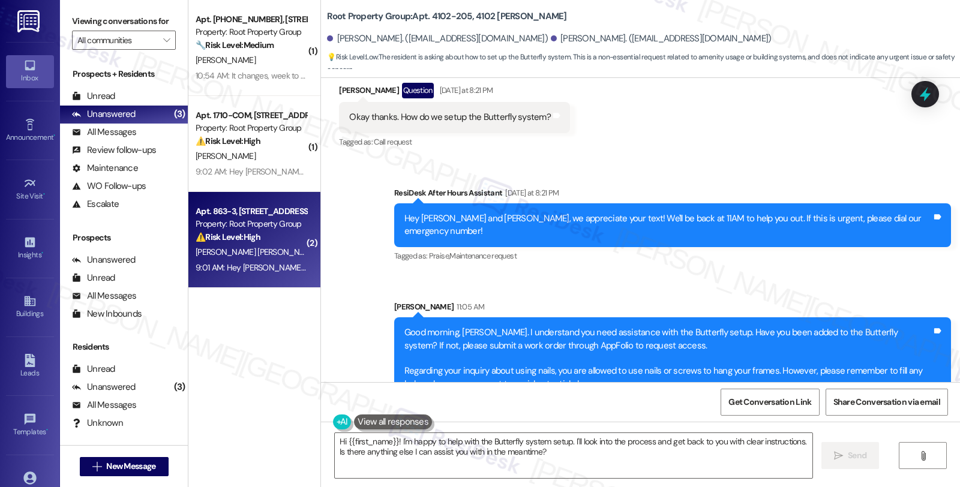
click at [282, 262] on div "9:01 AM: Hey John and John, we appreciate your text! We'll be back at 11AM to h…" at bounding box center [487, 267] width 583 height 11
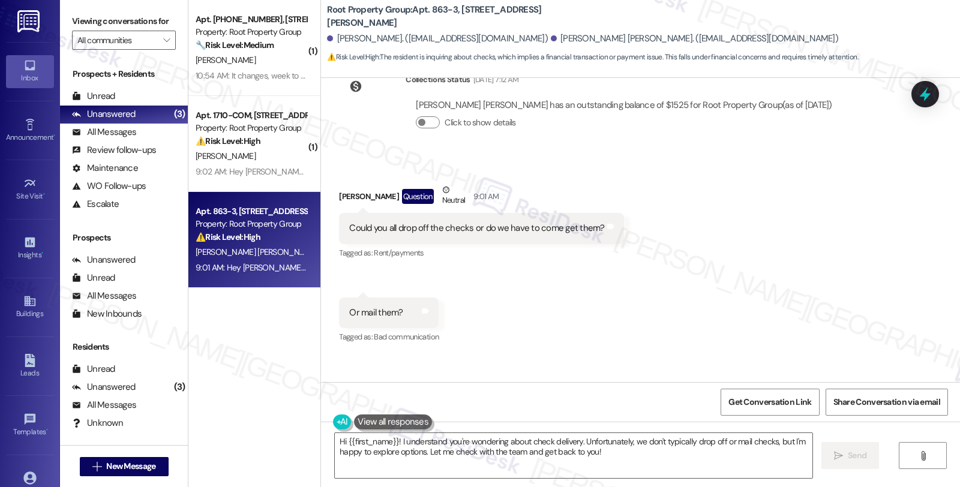
scroll to position [2756, 0]
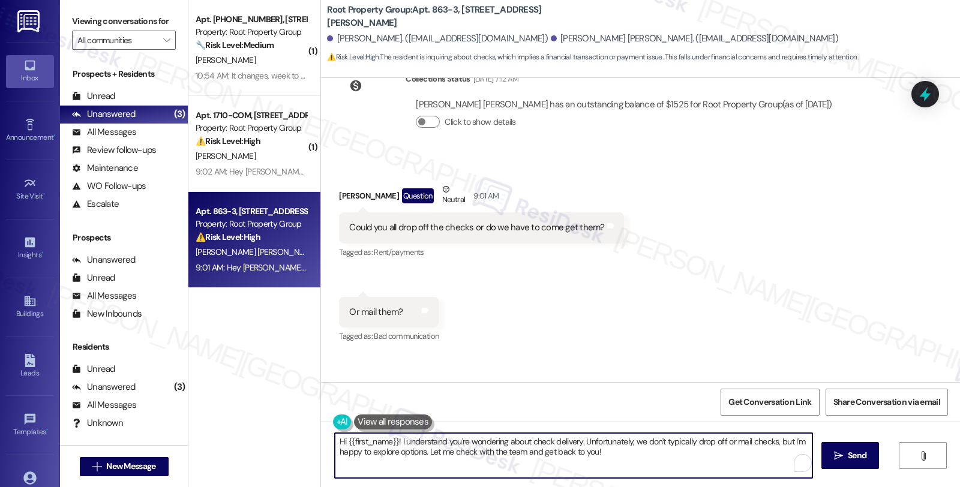
drag, startPoint x: 578, startPoint y: 439, endPoint x: 612, endPoint y: 460, distance: 39.8
click at [612, 460] on textarea "Hi {{first_name}}! I understand you're wondering about check delivery. Unfortun…" at bounding box center [574, 455] width 478 height 45
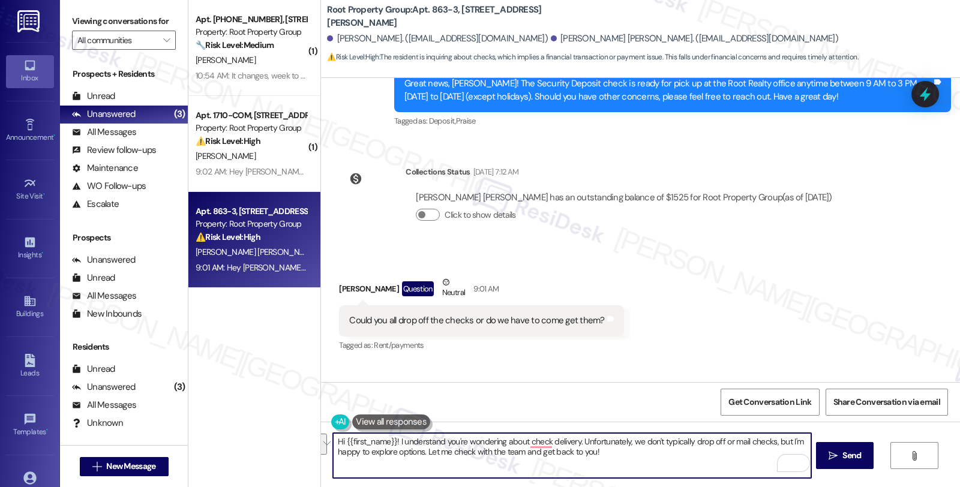
scroll to position [2689, 0]
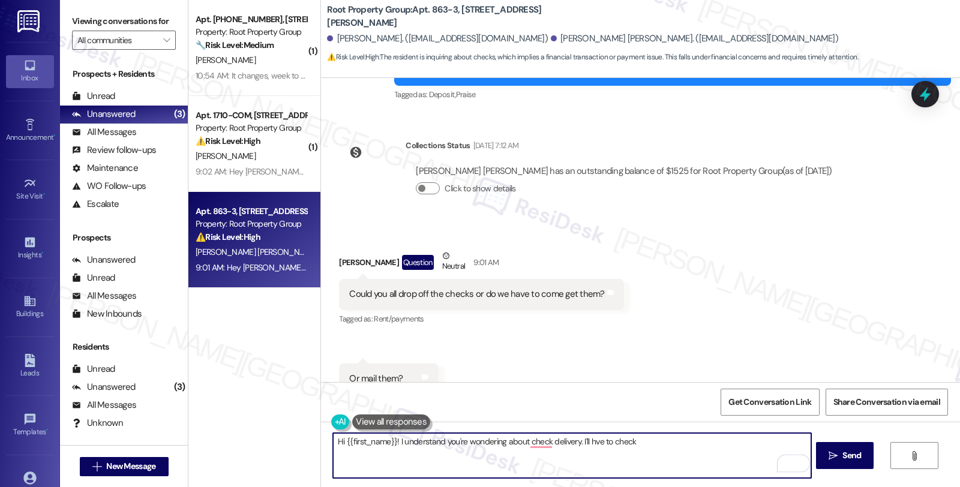
click at [588, 440] on textarea "Hi {{first_name}}! I understand you're wondering about check delivery. I'll hve…" at bounding box center [572, 455] width 478 height 45
click at [659, 439] on textarea "Hi {{first_name}}! I understand you're wondering about check delivery. I'll hav…" at bounding box center [572, 455] width 478 height 45
click at [708, 444] on textarea "Hi {{first_name}}! I understand you're wondering about check delivery. I'll hav…" at bounding box center [572, 455] width 478 height 45
click at [796, 441] on textarea "Hi {{first_name}}! I understand you're wondering about the check delivery. I'll…" at bounding box center [572, 455] width 478 height 45
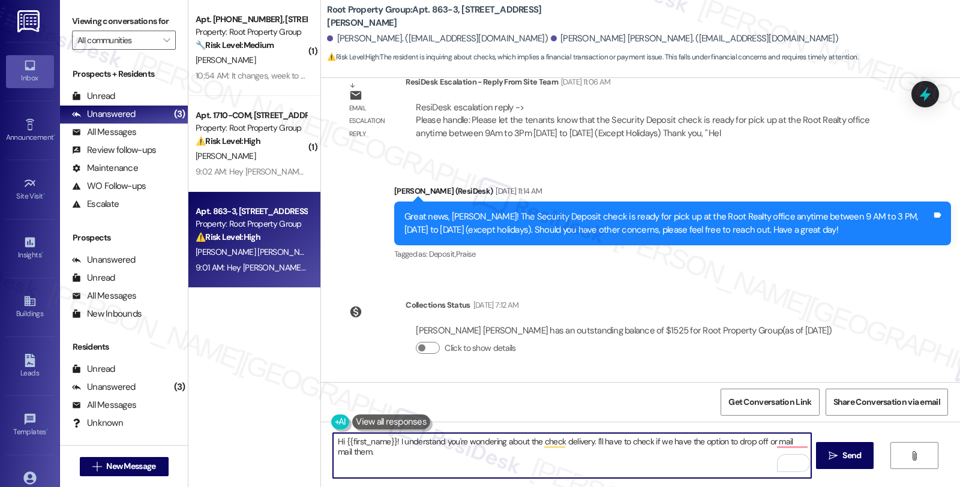
scroll to position [2756, 0]
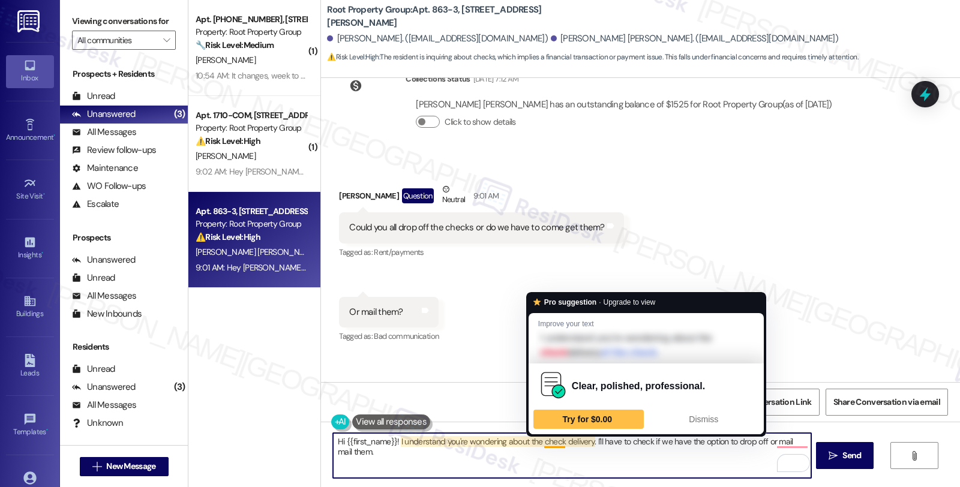
click at [537, 444] on textarea "Hi {{first_name}}! I understand you're wondering about the check delivery. I'll…" at bounding box center [572, 455] width 478 height 45
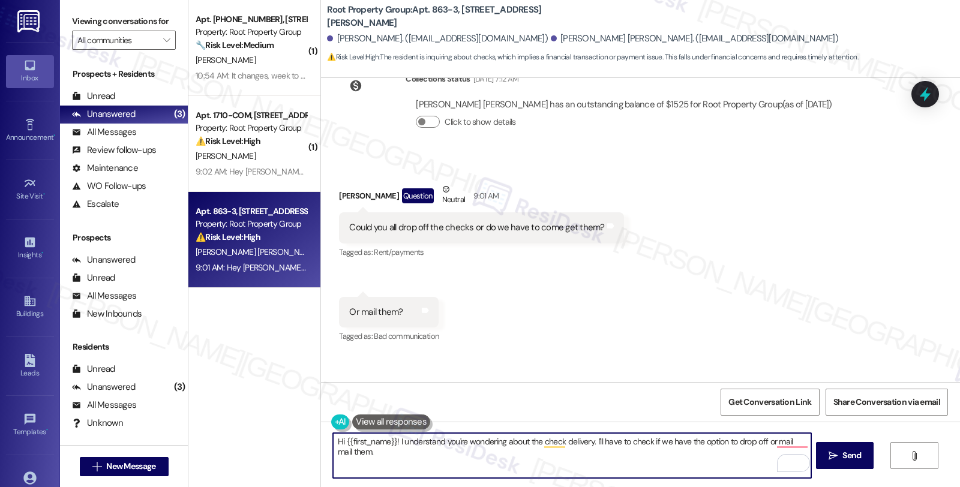
click at [584, 442] on textarea "Hi {{first_name}}! I understand you're wondering about the check delivery. I'll…" at bounding box center [572, 455] width 478 height 45
click at [375, 452] on textarea "Hi {{first_name}}! I understand you're wondering about the security deposit che…" at bounding box center [572, 455] width 478 height 45
click at [340, 183] on div "John Thompson Question Neutral 9:01 AM" at bounding box center [481, 197] width 284 height 29
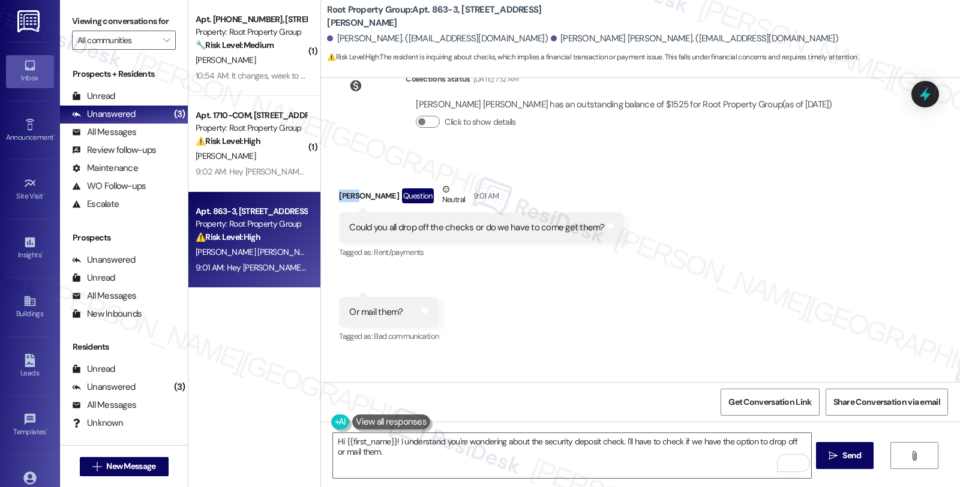
click at [340, 183] on div "John Thompson Question Neutral 9:01 AM" at bounding box center [481, 197] width 284 height 29
copy div "John"
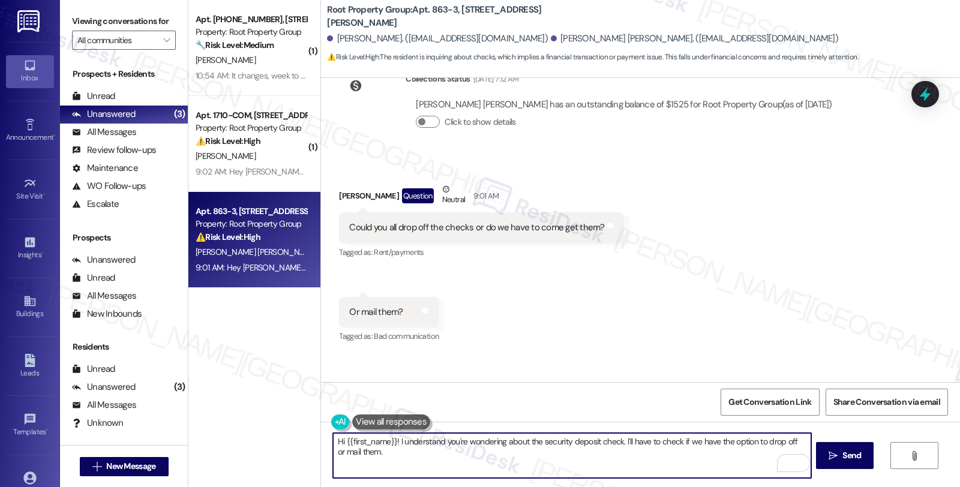
drag, startPoint x: 338, startPoint y: 439, endPoint x: 391, endPoint y: 441, distance: 52.8
click at [391, 441] on textarea "Hi {{first_name}}! I understand you're wondering about the security deposit che…" at bounding box center [572, 455] width 478 height 45
paste textarea "John"
click at [806, 442] on textarea "Hi John, I understand you're wondering about the security deposit check. I'll h…" at bounding box center [572, 455] width 478 height 45
drag, startPoint x: 493, startPoint y: 454, endPoint x: 666, endPoint y: 464, distance: 173.1
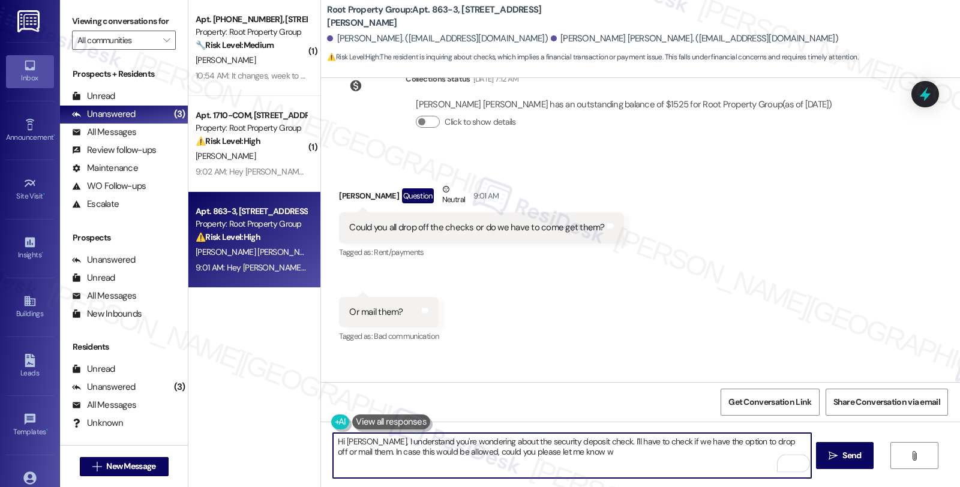
click at [666, 464] on textarea "Hi John, I understand you're wondering about the security deposit check. I'll h…" at bounding box center [572, 455] width 478 height 45
type textarea "Hi John, I understand you're wondering about the security deposit check. I'll h…"
click at [861, 455] on span "Send" at bounding box center [851, 455] width 23 height 13
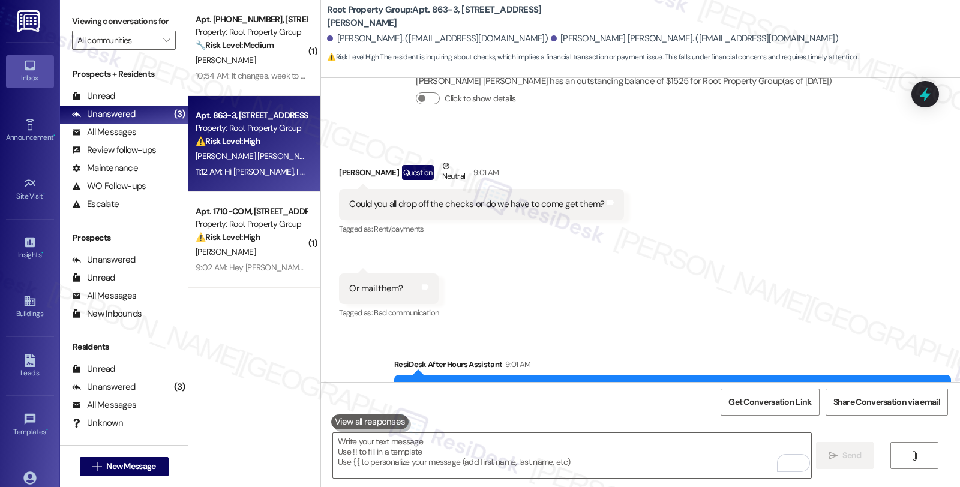
scroll to position [2887, 0]
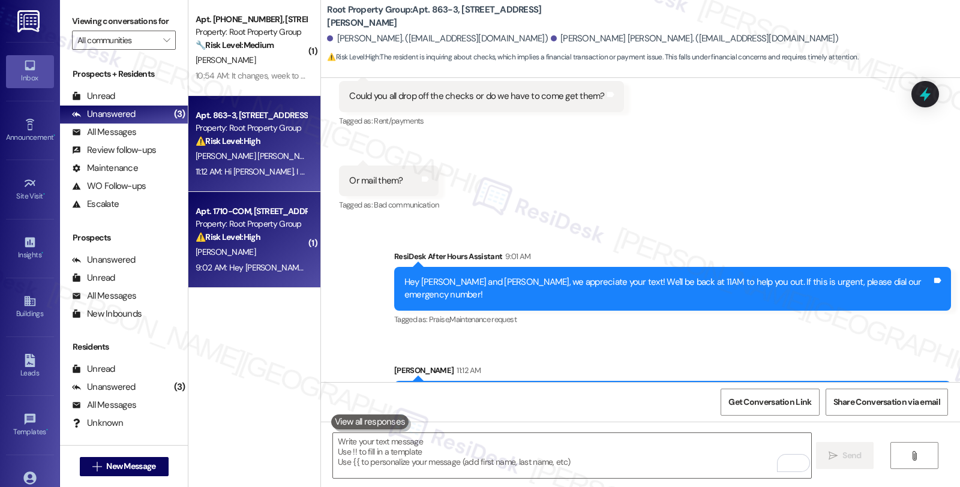
click at [279, 243] on div "⚠️ Risk Level: High The resident reports accidentally paying rent twice and req…" at bounding box center [251, 237] width 111 height 13
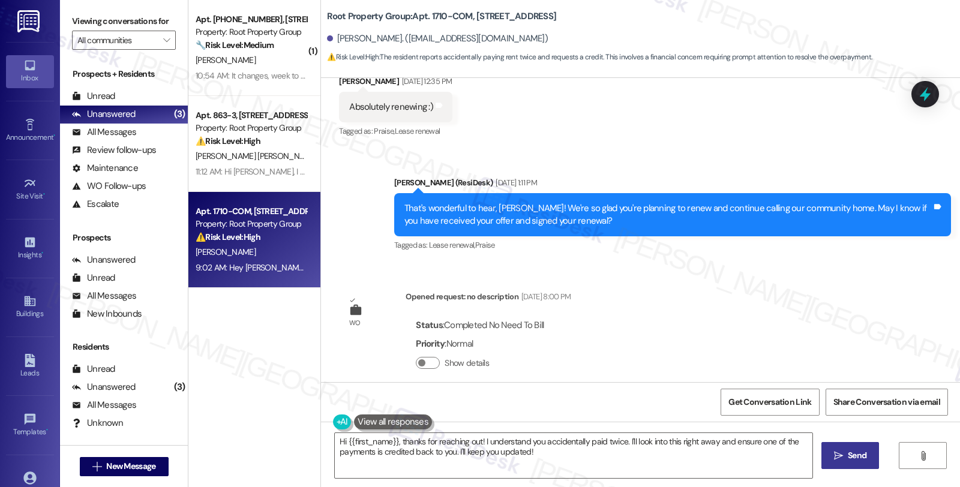
scroll to position [600, 0]
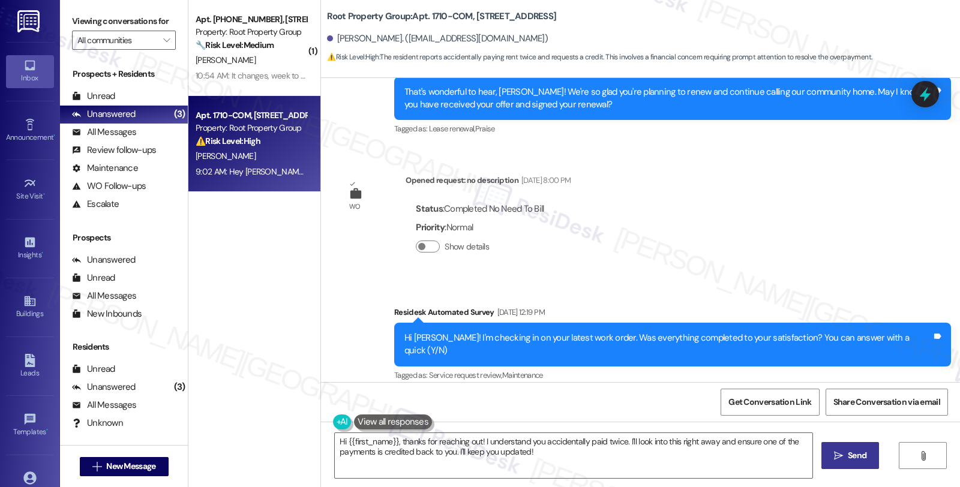
click at [855, 205] on div "Lease started Aug 31, 2023 at 8:00 PM Survey, sent via SMS Residesk Automated S…" at bounding box center [640, 230] width 639 height 304
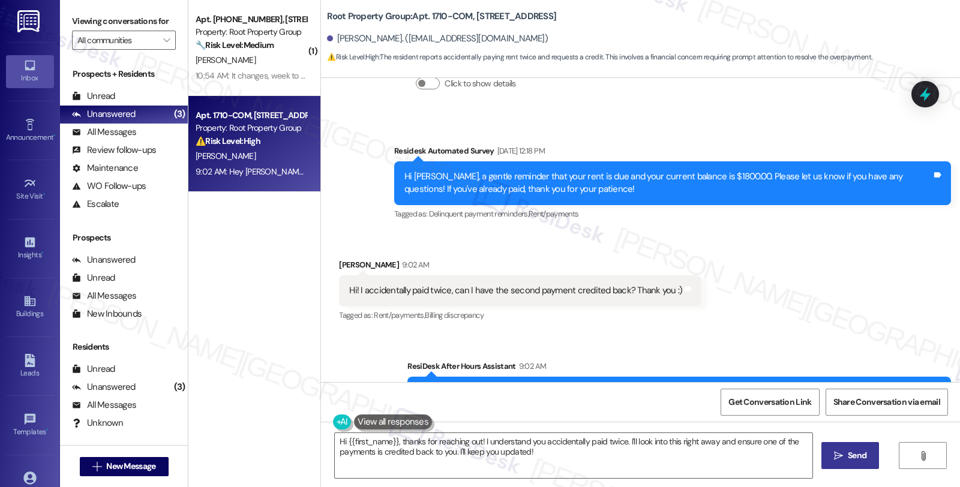
scroll to position [1372, 0]
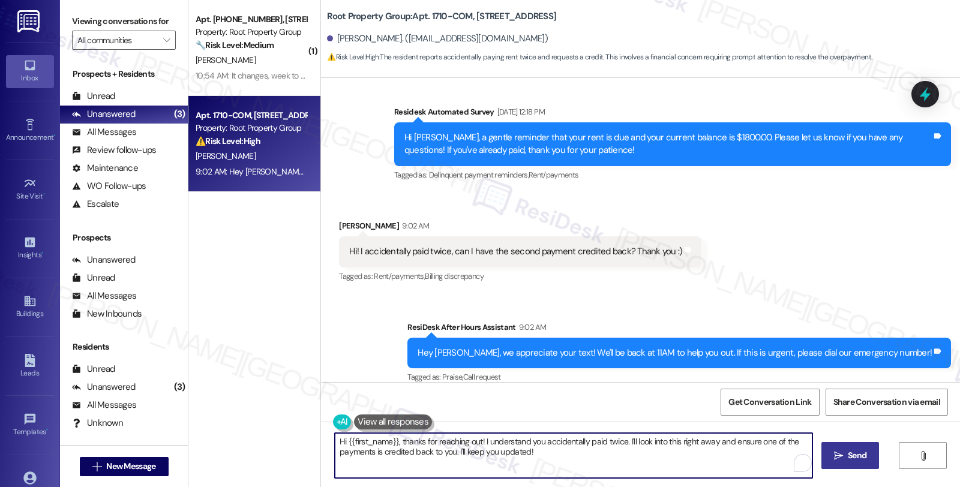
drag, startPoint x: 618, startPoint y: 442, endPoint x: 633, endPoint y: 460, distance: 23.0
click at [633, 460] on textarea "Hi {{first_name}}, thanks for reaching out! I understand you accidentally paid …" at bounding box center [574, 455] width 478 height 45
click at [686, 443] on textarea "Hi {{first_name}}, thanks for reaching out! I understand you accidentally paid …" at bounding box center [572, 455] width 478 height 45
click at [394, 421] on button at bounding box center [391, 422] width 78 height 15
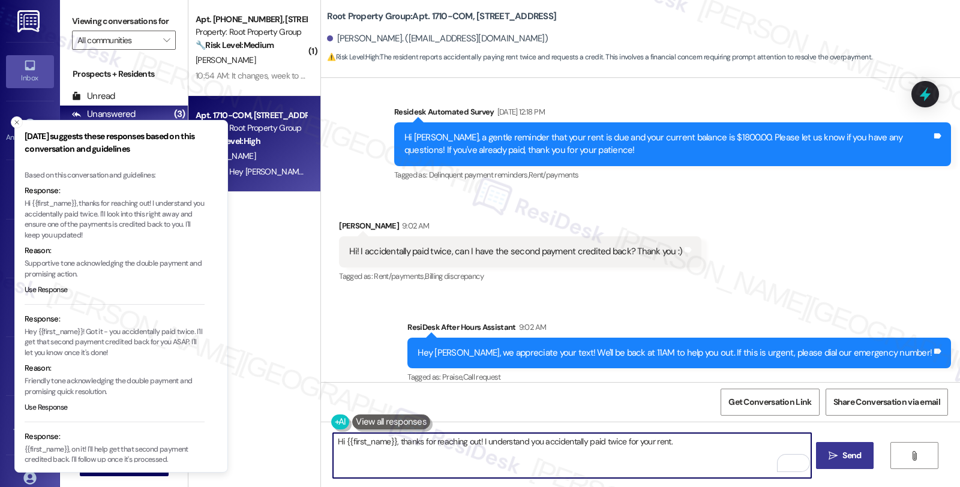
click at [692, 447] on textarea "Hi {{first_name}}, thanks for reaching out! I understand you accidentally paid …" at bounding box center [572, 455] width 478 height 45
click at [428, 457] on textarea "Hi {{first_name}}, thanks for reaching out! I understand you accidentally paid …" at bounding box center [572, 455] width 478 height 45
type textarea "Hi {{first_name}}, thanks for reaching out! I understand you accidentally paid …"
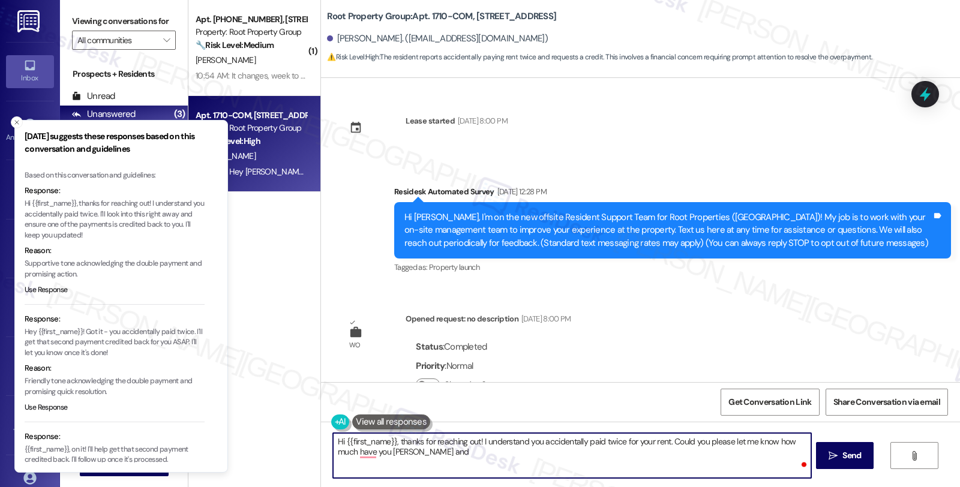
scroll to position [1372, 0]
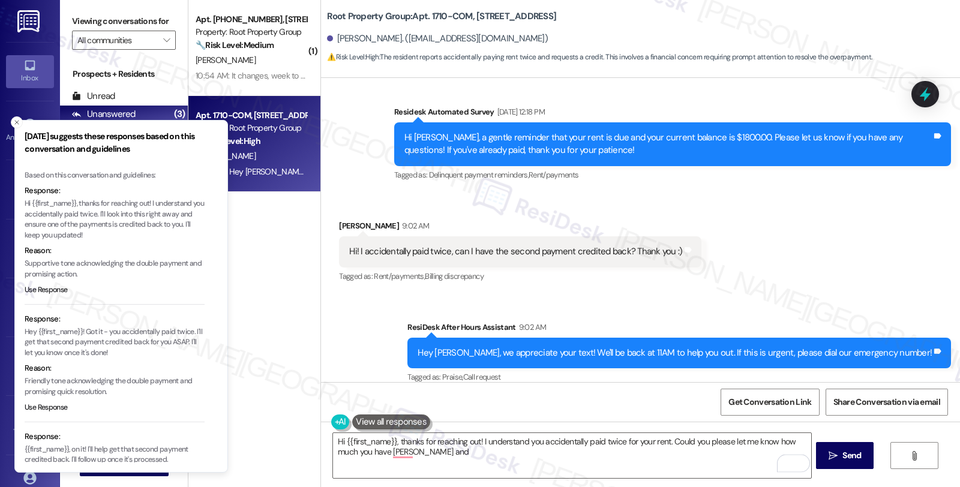
click at [392, 363] on div "Sent via SMS ResiDesk After Hours Assistant 9:02 AM Hey [PERSON_NAME], we appre…" at bounding box center [640, 344] width 639 height 101
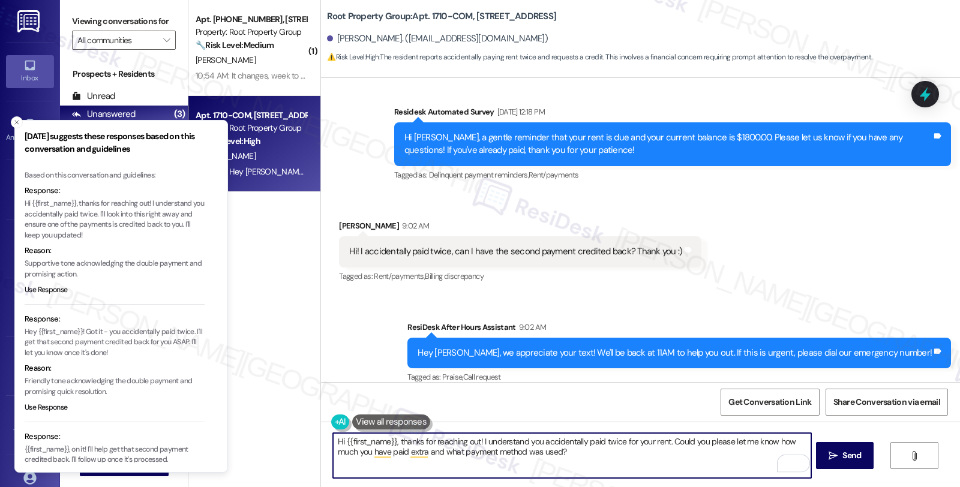
click at [666, 445] on textarea "Hi {{first_name}}, thanks for reaching out! I understand you accidentally paid …" at bounding box center [572, 455] width 478 height 45
click at [664, 440] on textarea "Hi {{first_name}}, thanks for reaching out! I understand you accidentally paid …" at bounding box center [572, 455] width 478 height 45
click at [672, 456] on textarea "Hi {{first_name}}, thanks for reaching out! I understand you accidentally paid …" at bounding box center [572, 455] width 478 height 45
type textarea "Hi {{first_name}}, thanks for reaching out! I understand you accidentally paid …"
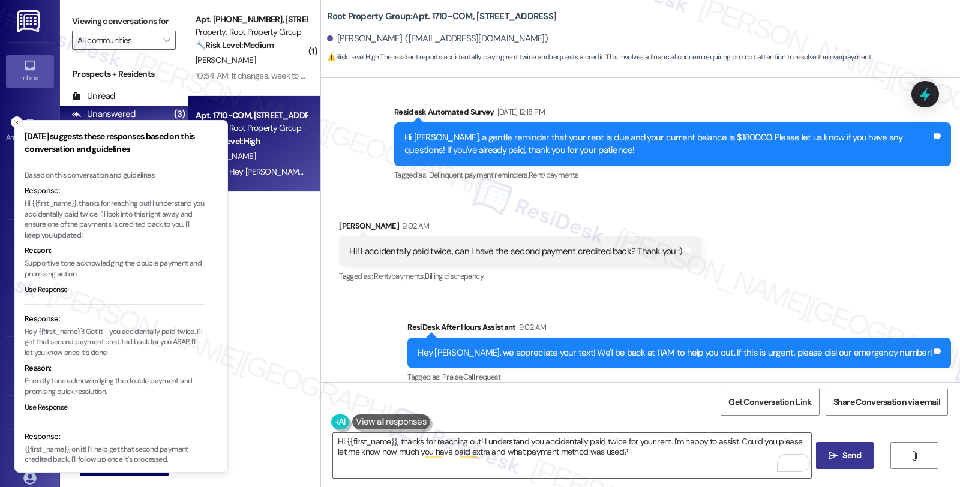
click at [848, 457] on span "Send" at bounding box center [851, 455] width 19 height 13
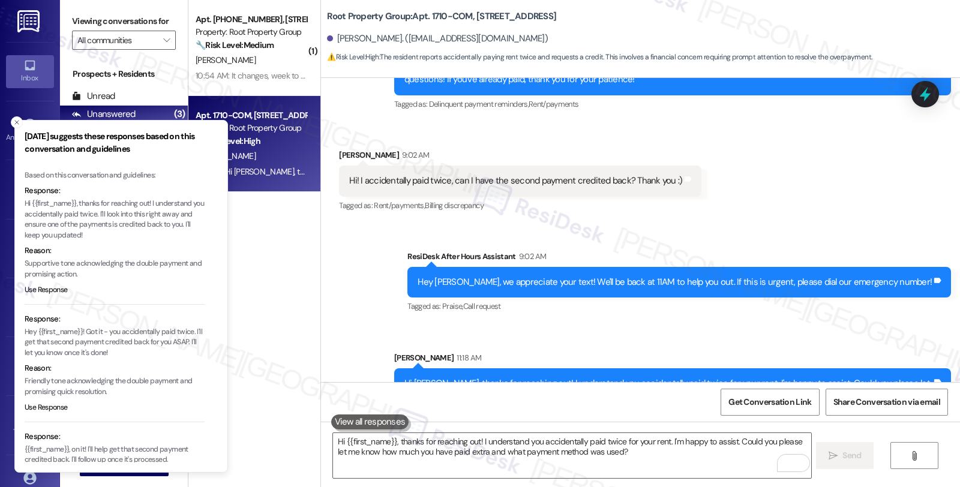
scroll to position [1468, 0]
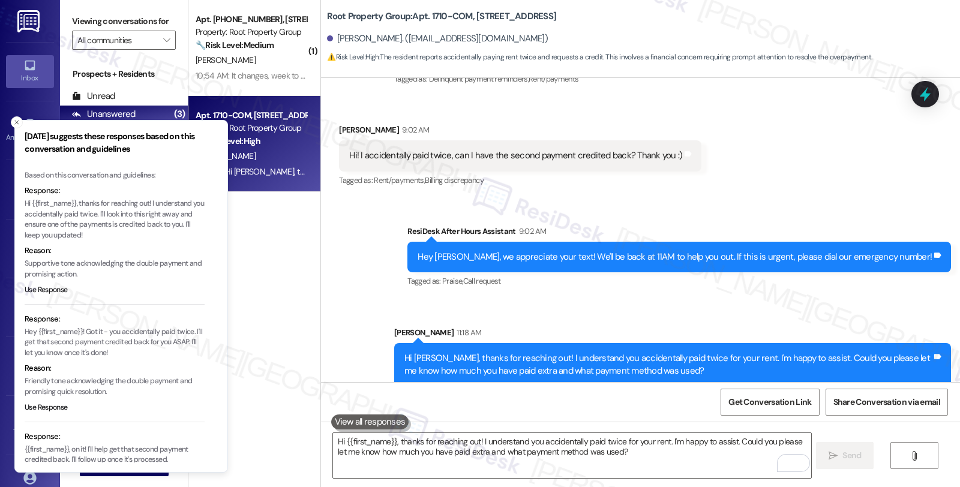
click at [327, 44] on div "Karen Auer. (info@artandsolchicago.com)" at bounding box center [437, 38] width 221 height 13
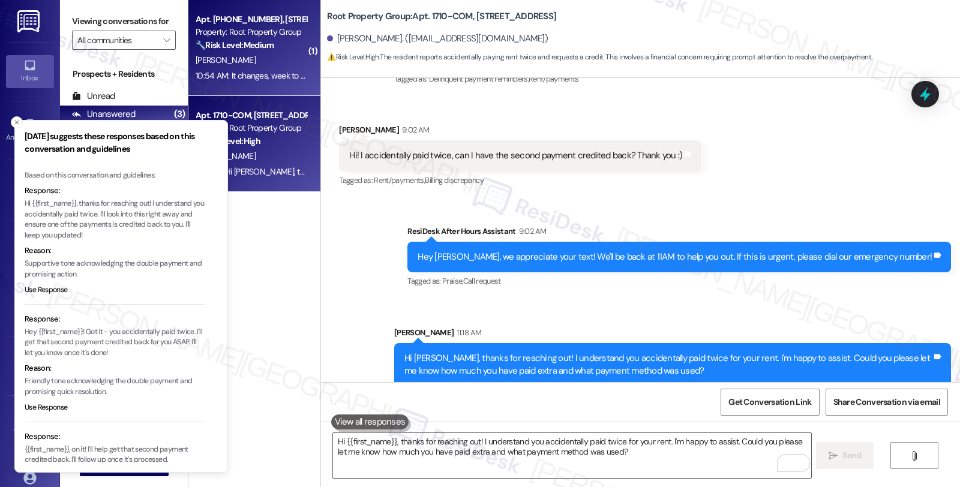
click at [278, 48] on div "🔧 Risk Level: Medium The resident is experiencing intermittent internet connect…" at bounding box center [251, 45] width 111 height 13
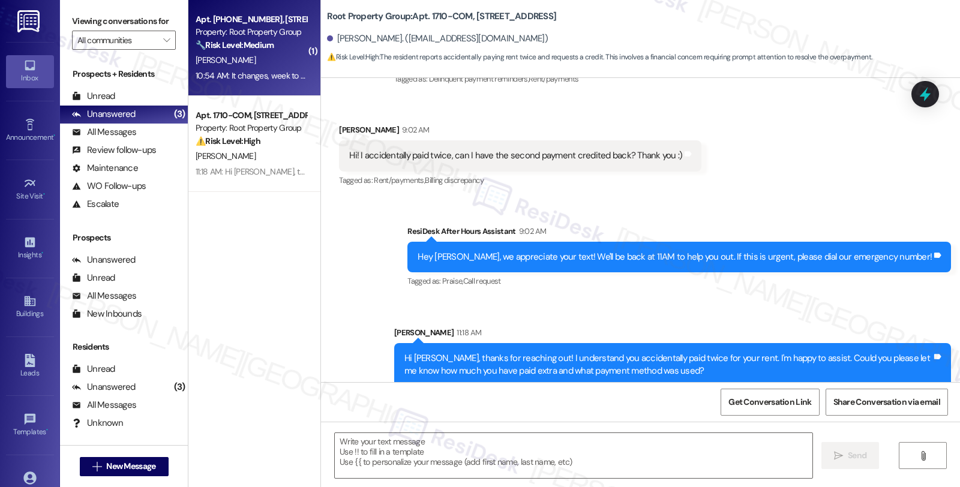
type textarea "Fetching suggested responses. Please feel free to read through the conversation…"
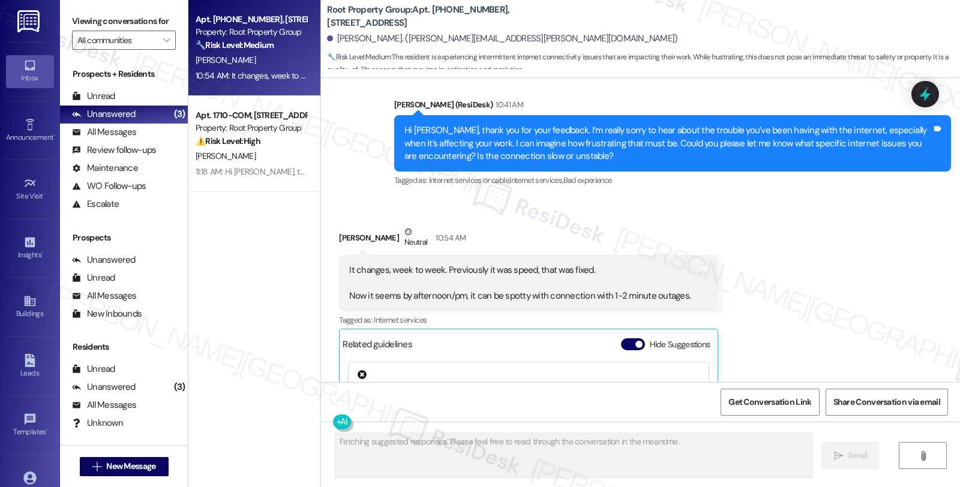
scroll to position [782, 0]
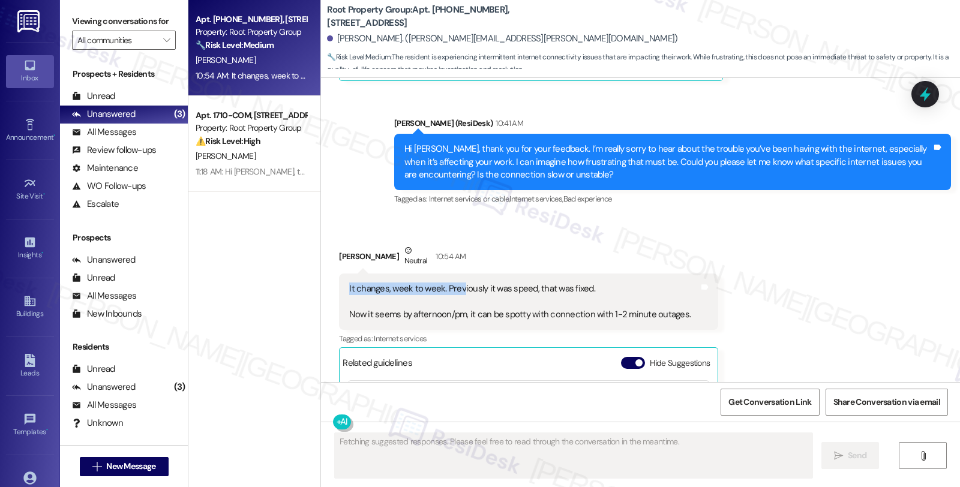
drag, startPoint x: 339, startPoint y: 290, endPoint x: 451, endPoint y: 290, distance: 112.2
click at [451, 290] on div "It changes, week to week. Previously it was speed, that was fixed. Now it seems…" at bounding box center [520, 302] width 344 height 38
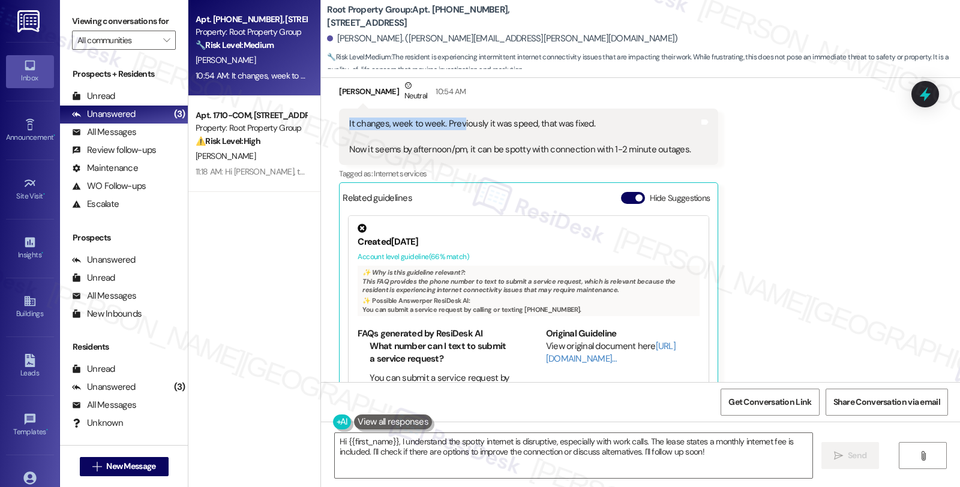
scroll to position [982, 0]
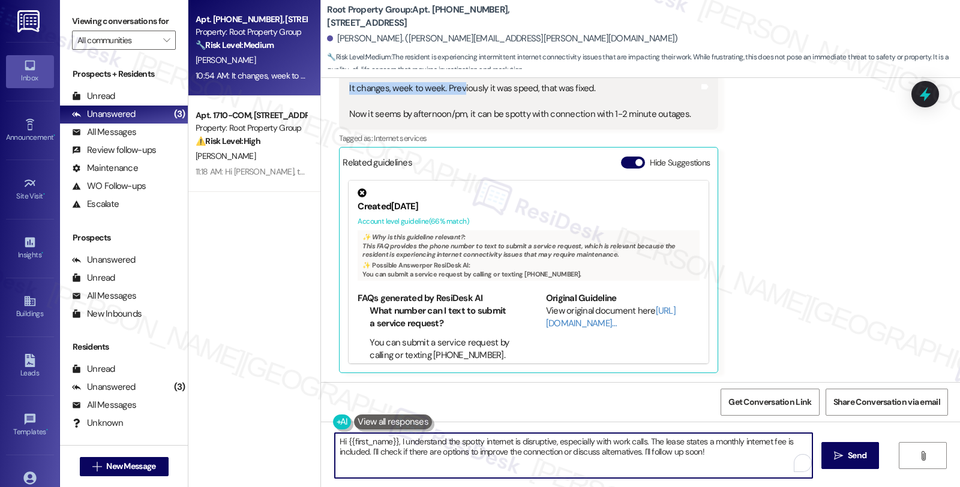
click at [335, 440] on textarea "Hi {{first_name}}, I understand the spotty internet is disruptive, especially w…" at bounding box center [574, 455] width 478 height 45
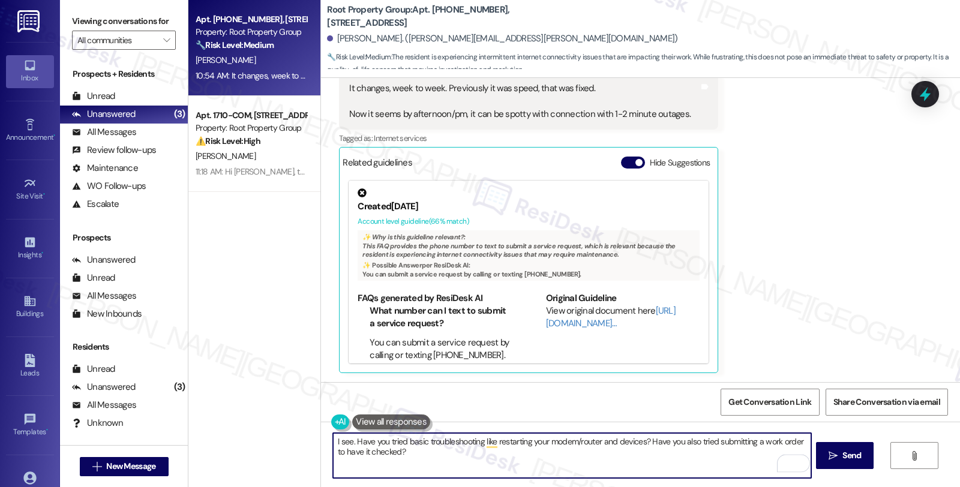
click at [466, 469] on textarea "I see. Have you tried basic troubleshooting like restarting your modem/router a…" at bounding box center [572, 455] width 478 height 45
drag, startPoint x: 349, startPoint y: 440, endPoint x: 456, endPoint y: 463, distance: 109.7
click at [456, 463] on textarea "I see. Have you tried basic troubleshooting like restarting your modem/router a…" at bounding box center [572, 455] width 478 height 45
type textarea "I see. Has it always been this way ,or did it start recently?"
click at [838, 455] on span " Send" at bounding box center [845, 455] width 38 height 13
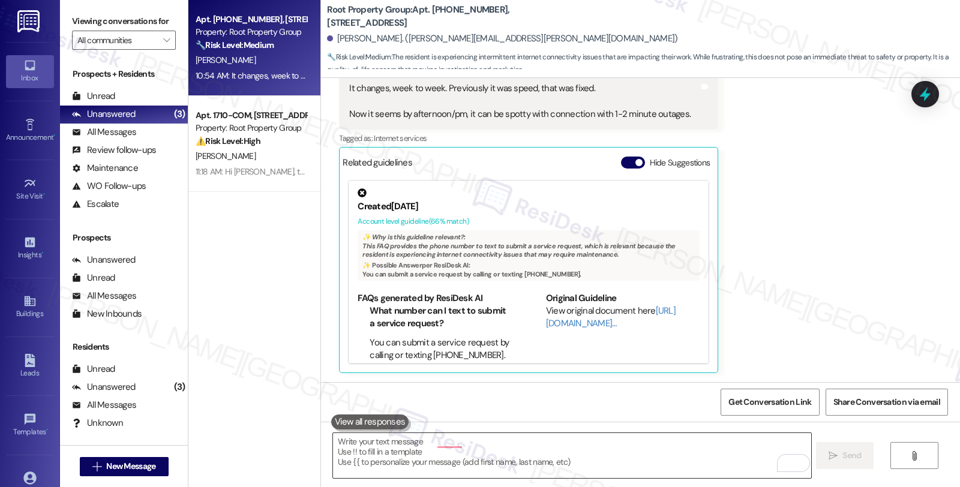
scroll to position [982, 0]
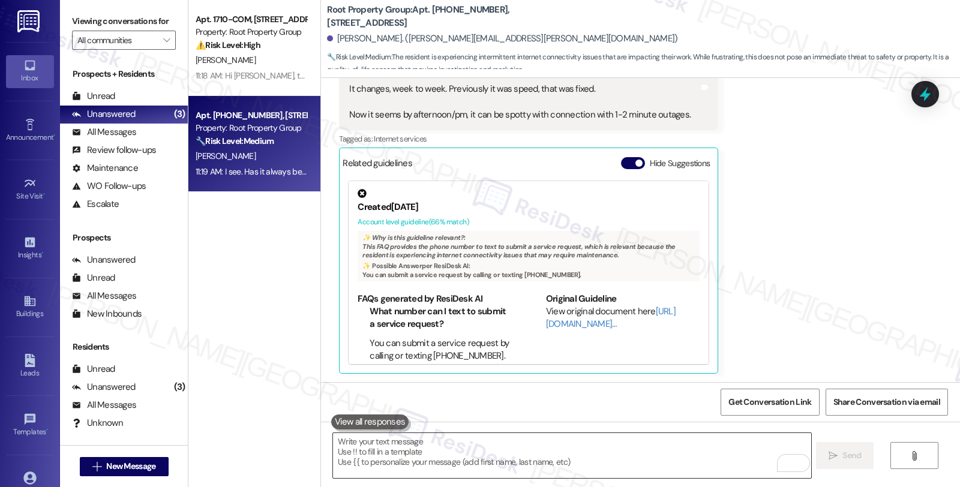
click at [626, 443] on textarea "To enrich screen reader interactions, please activate Accessibility in Grammarl…" at bounding box center [572, 455] width 478 height 45
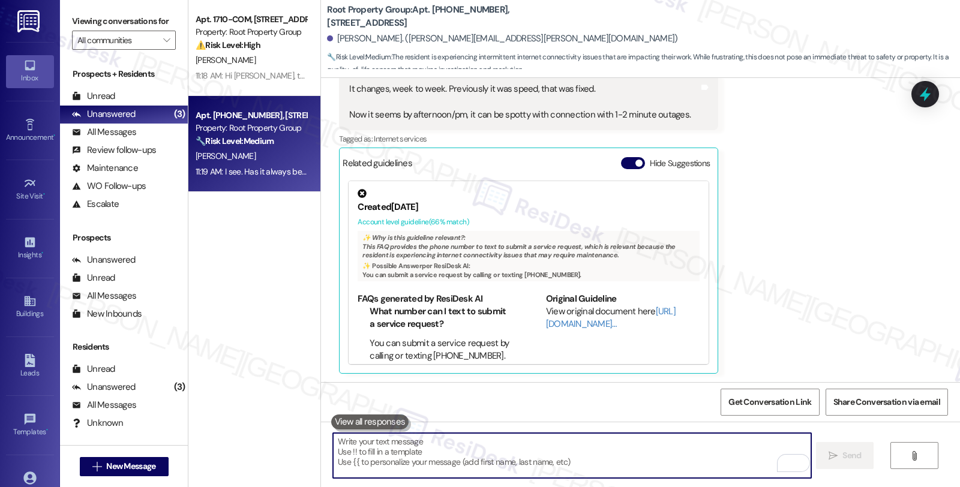
paste textarea "Have you tried basic troubleshooting like restarting your modem/router and devi…"
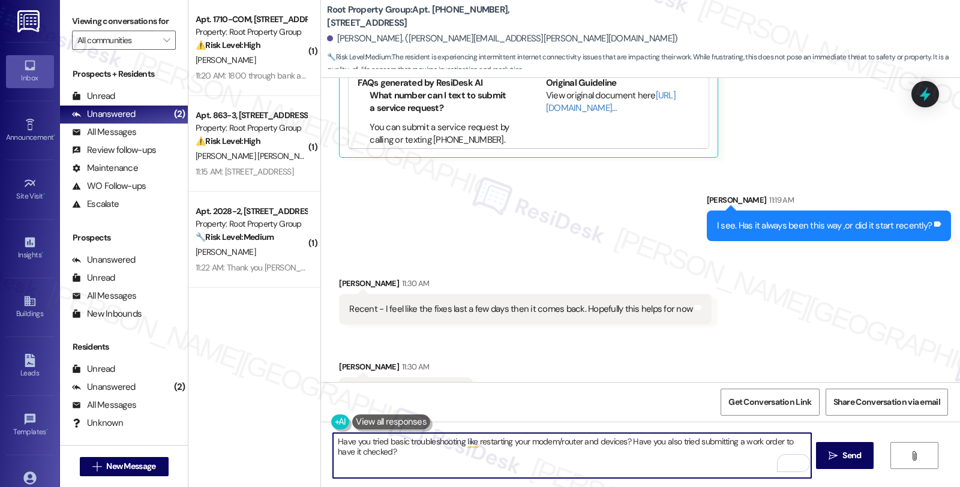
scroll to position [1233, 0]
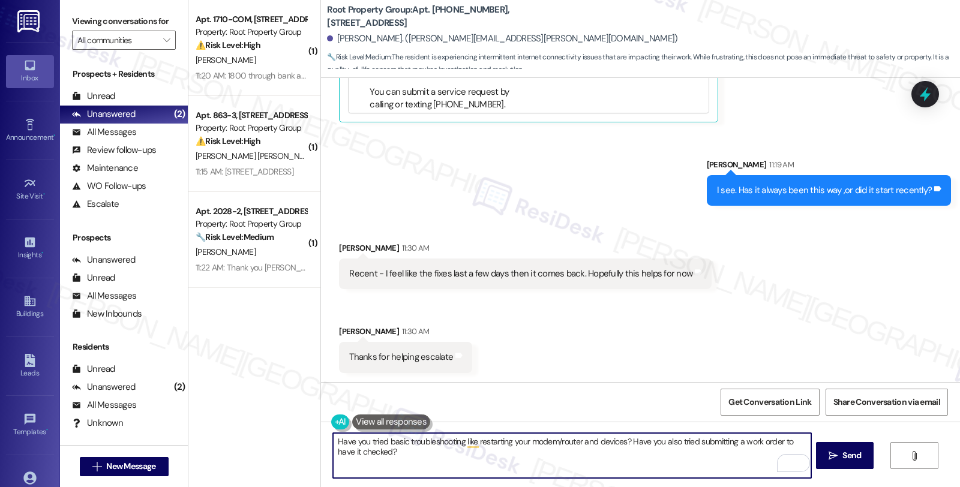
drag, startPoint x: 426, startPoint y: 452, endPoint x: 308, endPoint y: 423, distance: 121.8
click at [308, 423] on div "( 1 ) Apt. 1710-COM, 1710 W. Belmont Avenue Property: Root Property Group ⚠️ Ri…" at bounding box center [574, 243] width 772 height 487
click at [409, 443] on textarea "You're welcome. I" at bounding box center [572, 455] width 478 height 45
click at [615, 442] on textarea "You're welcome. Let's hope that it dioesn't happen agaon, but if it does, pleas…" at bounding box center [572, 455] width 478 height 45
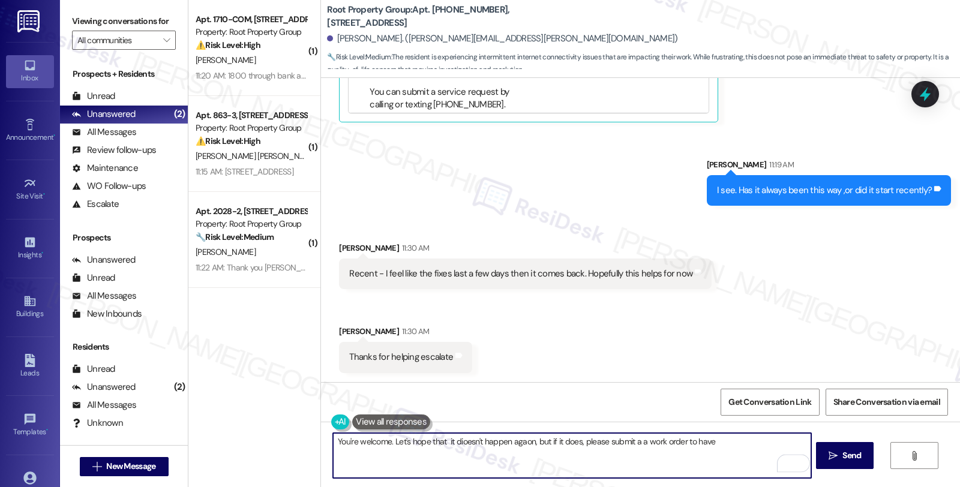
click at [721, 437] on textarea "You're welcome. Let's hope that it dioesn't happen agaon, but if it does, pleas…" at bounding box center [572, 455] width 478 height 45
click at [697, 446] on textarea "You're welcome. Let's hope that it doesn't happen again, but if it does, please…" at bounding box center [572, 455] width 478 height 45
click at [753, 440] on textarea "You're welcome. Let's hope that it doesn't happen again, but if it does, please…" at bounding box center [572, 455] width 478 height 45
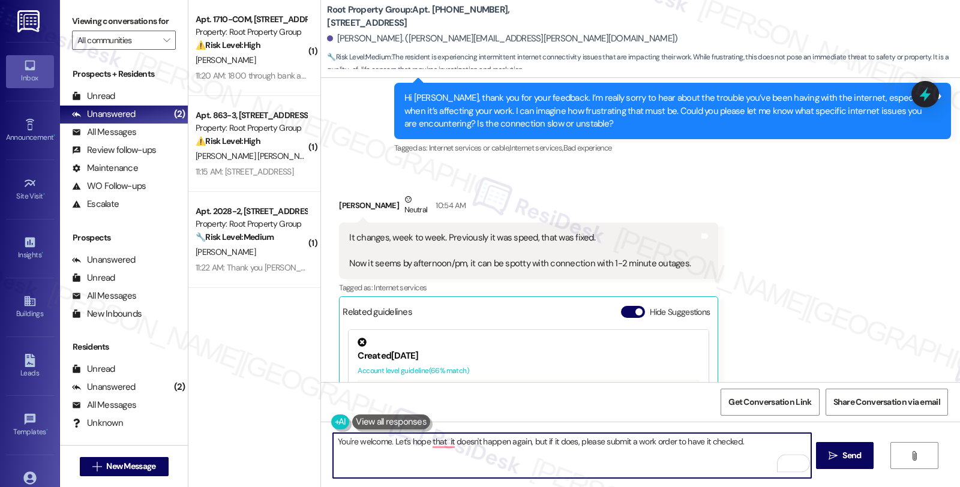
scroll to position [766, 0]
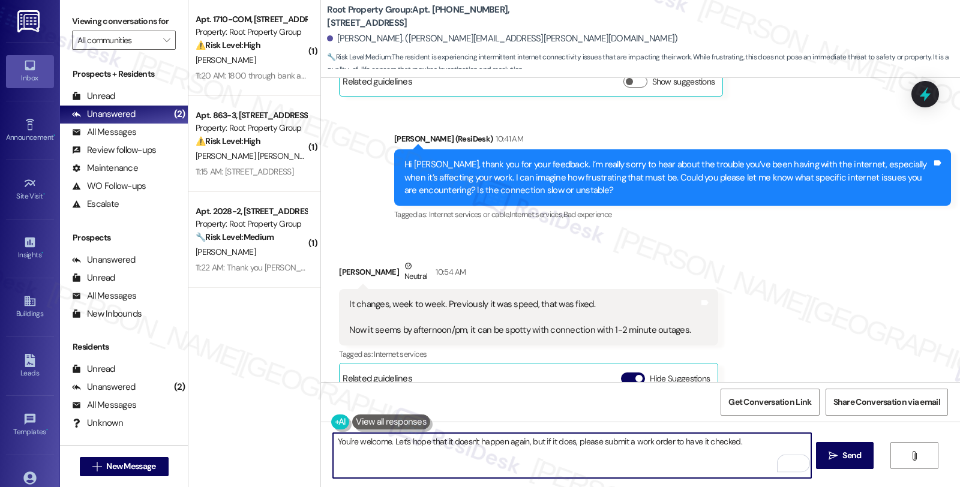
click at [769, 442] on textarea "You're welcome. Let's hope that it doesn't happen again, but if it does, please…" at bounding box center [572, 455] width 478 height 45
paste textarea "Should you have other concerns, please feel free to reach out. Have a great day!"
click at [536, 450] on textarea "You're welcome. Let's hope that it doesn't happen again, but if it does, please…" at bounding box center [572, 455] width 478 height 45
type textarea "You're welcome. Let's hope that it doesn't happen again, but if it does, please…"
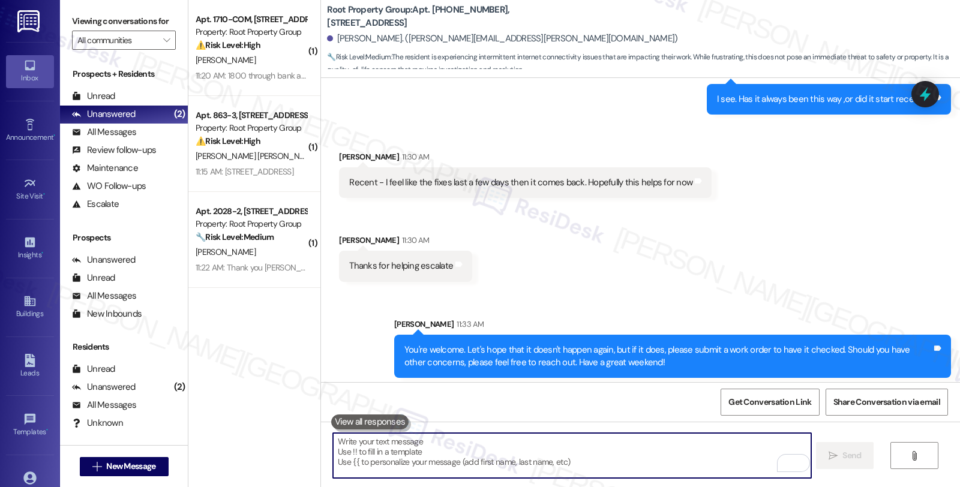
scroll to position [1329, 0]
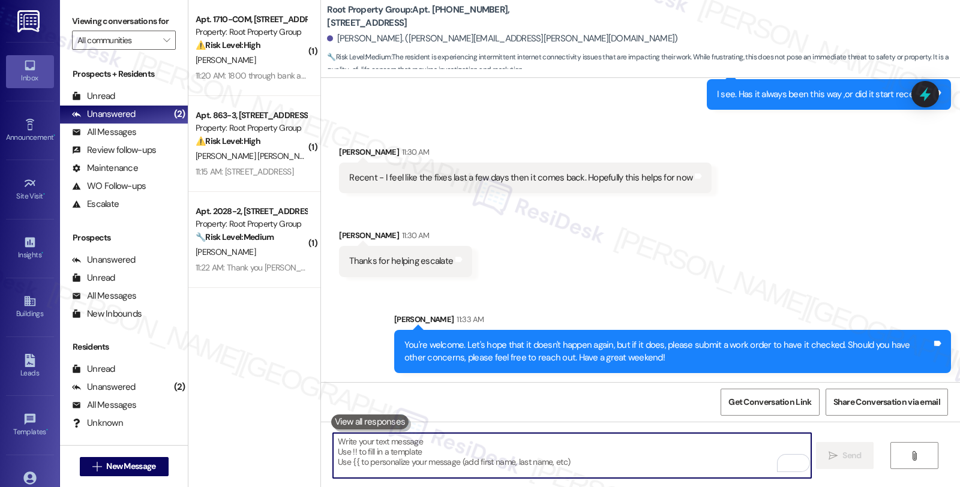
click at [290, 65] on div "[PERSON_NAME]" at bounding box center [250, 60] width 113 height 15
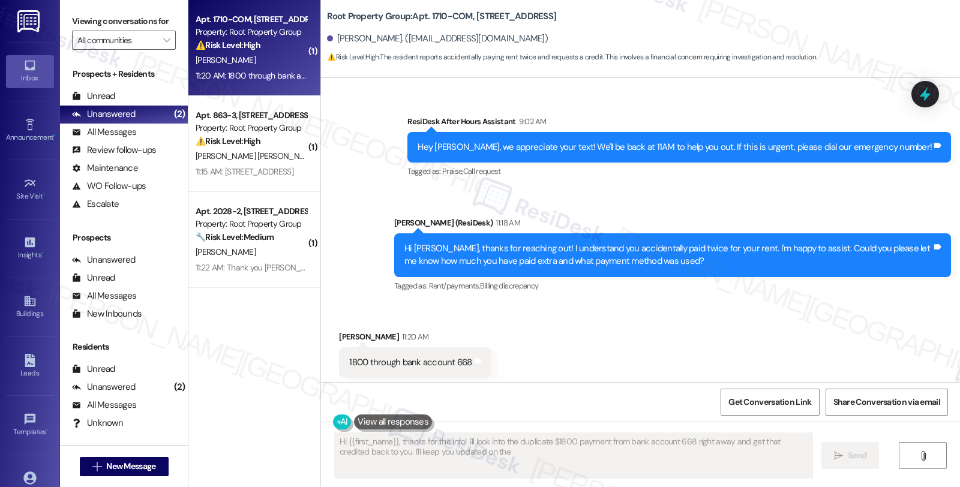
scroll to position [1587, 0]
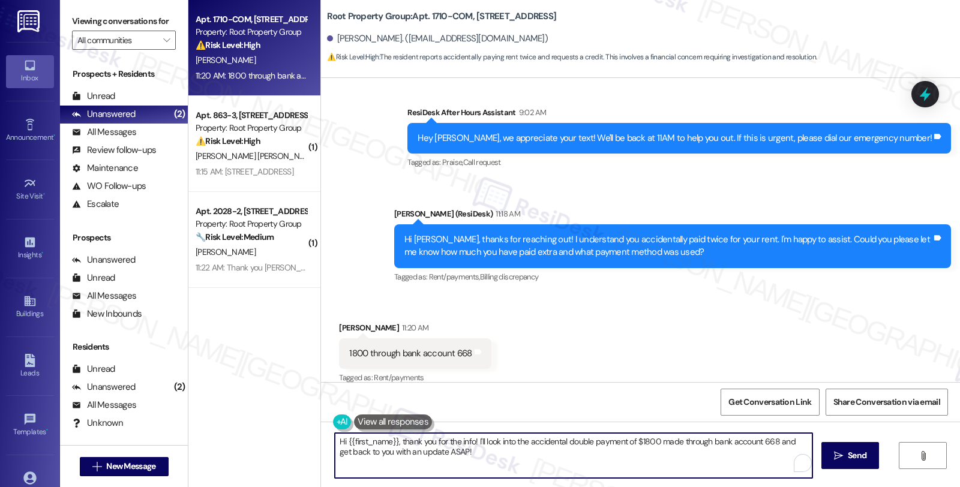
drag, startPoint x: 334, startPoint y: 439, endPoint x: 506, endPoint y: 496, distance: 181.4
click at [506, 487] on html "Inbox Go to Inbox Announcement • Send A Text Announcement Site Visit • Go to Si…" at bounding box center [480, 243] width 960 height 487
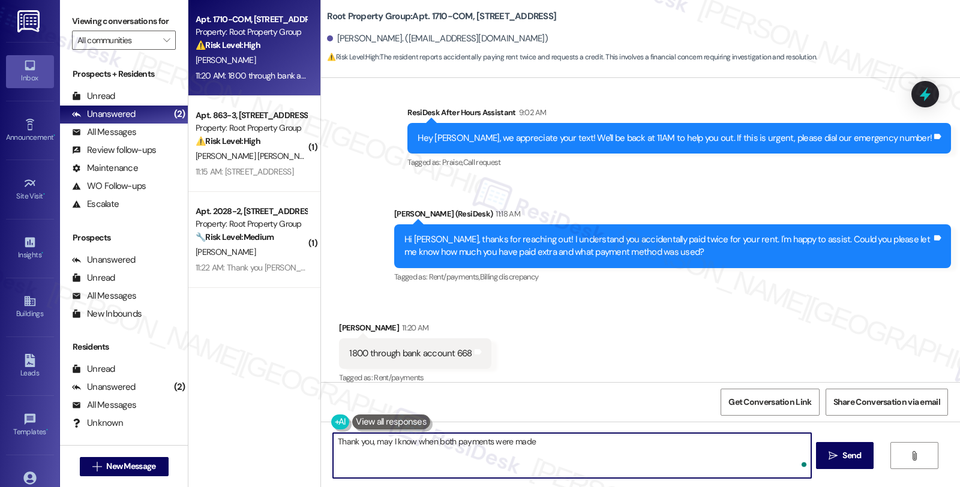
type textarea "Thank you, may I know when both payments were made?"
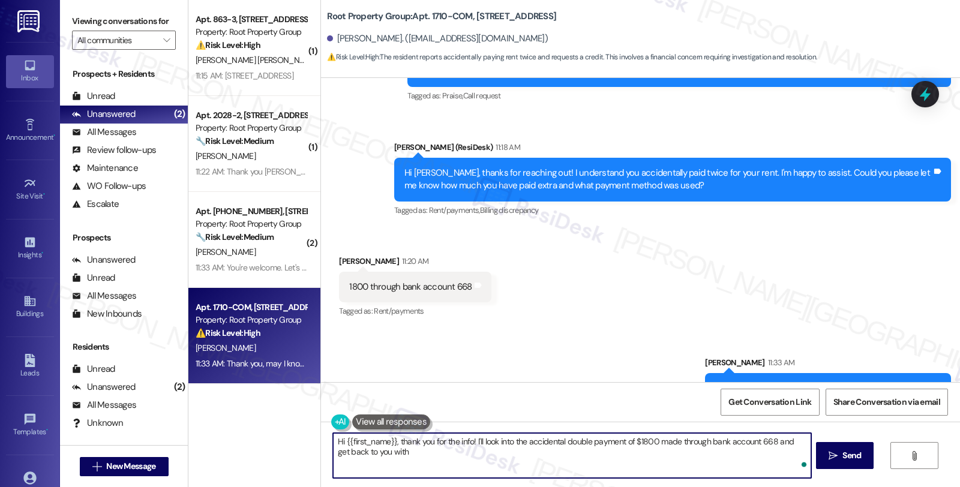
scroll to position [1671, 0]
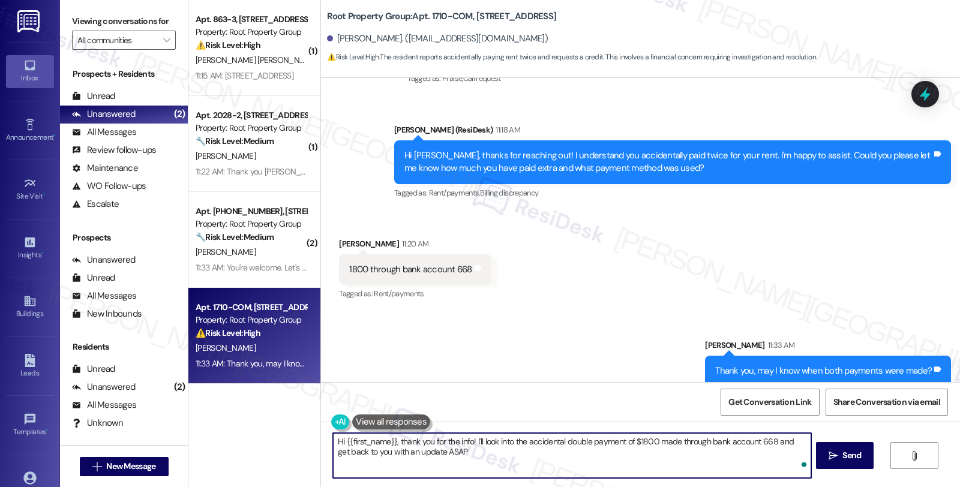
type textarea "Hi {{first_name}}, thank you for the info! I'll look into the accidental double…"
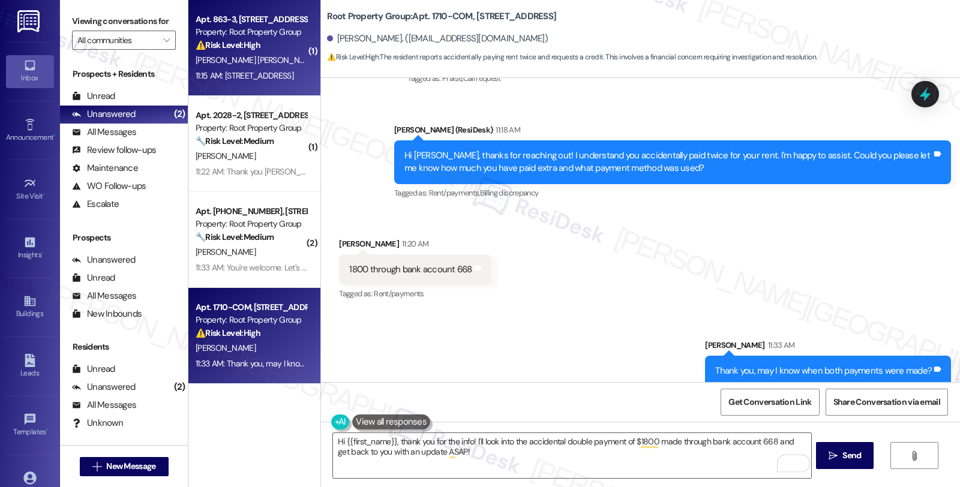
click at [275, 38] on div "Property: Root Property Group" at bounding box center [251, 32] width 111 height 13
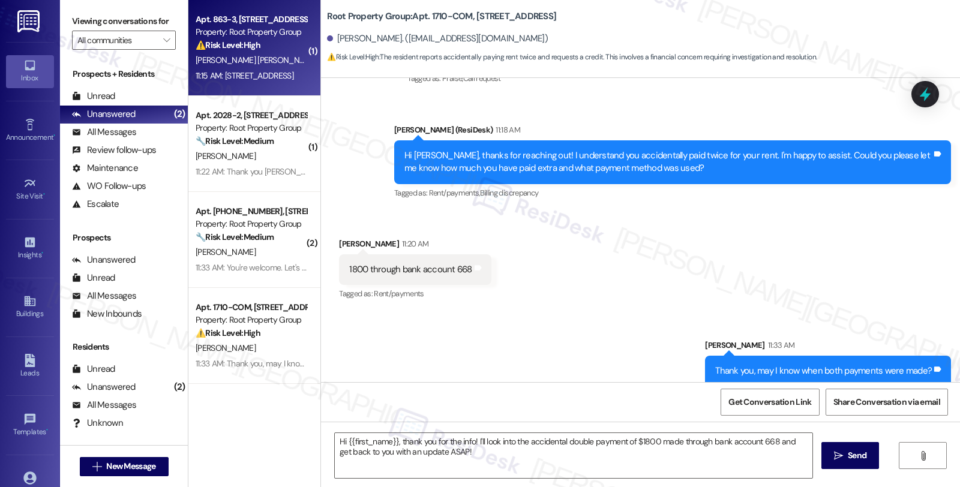
type textarea "Fetching suggested responses. Please feel free to read through the conversation…"
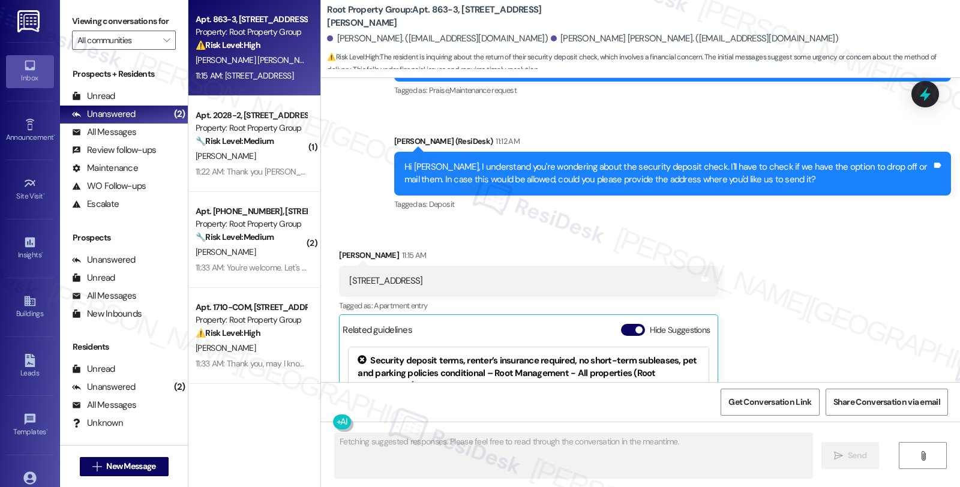
scroll to position [3098, 0]
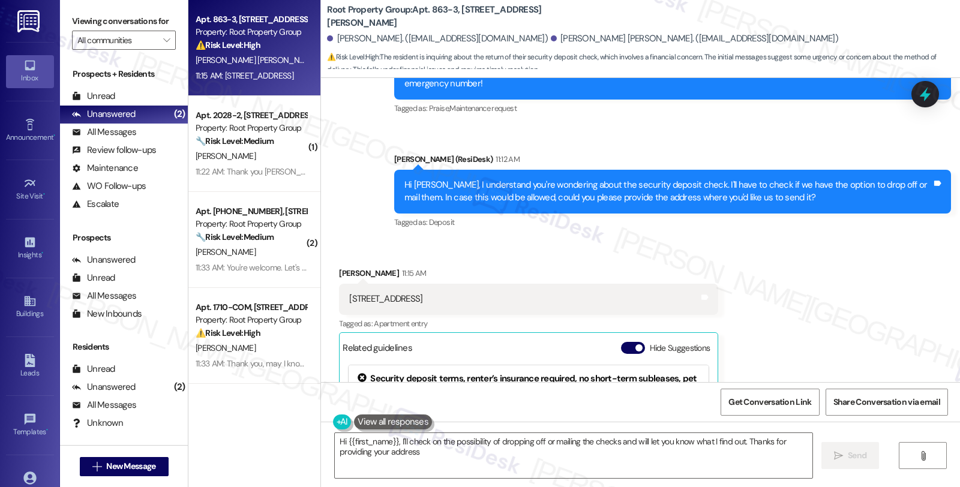
type textarea "Hi {{first_name}}, I'll check on the possibility of dropping off or mailing the…"
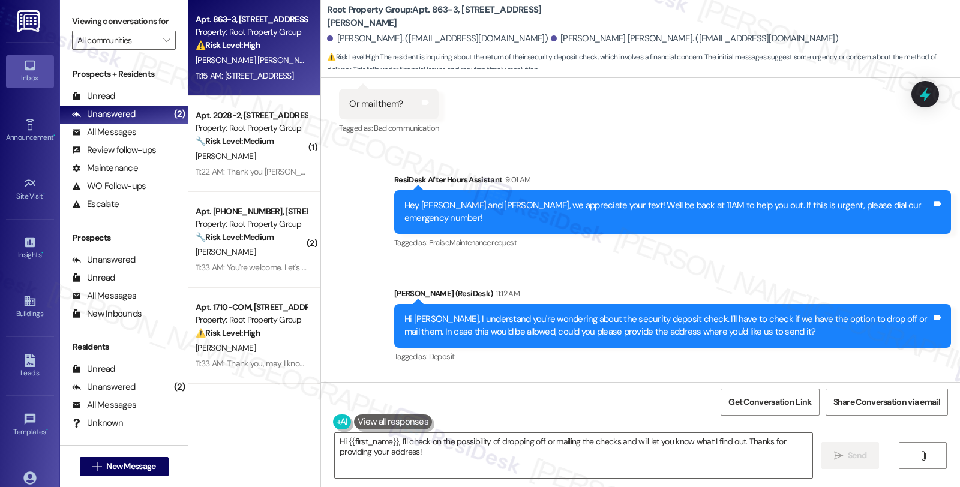
scroll to position [2965, 0]
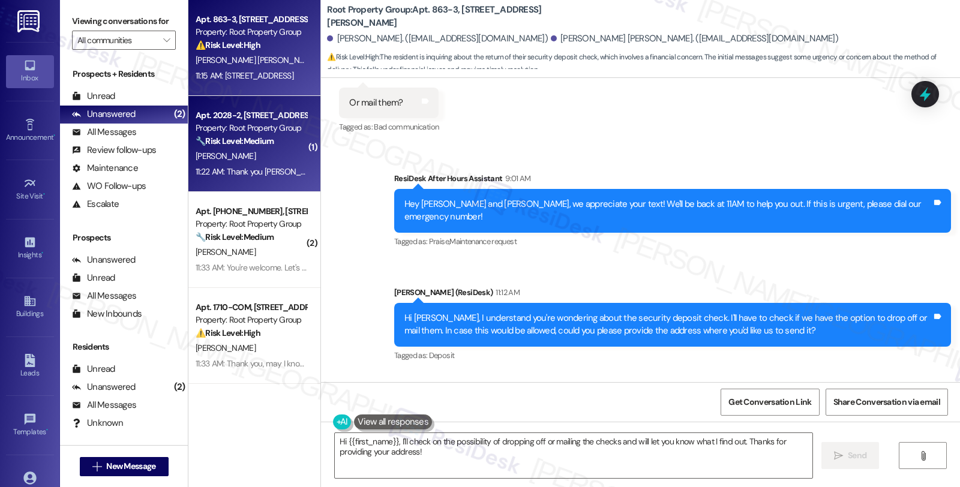
click at [280, 134] on div "Property: Root Property Group" at bounding box center [251, 128] width 111 height 13
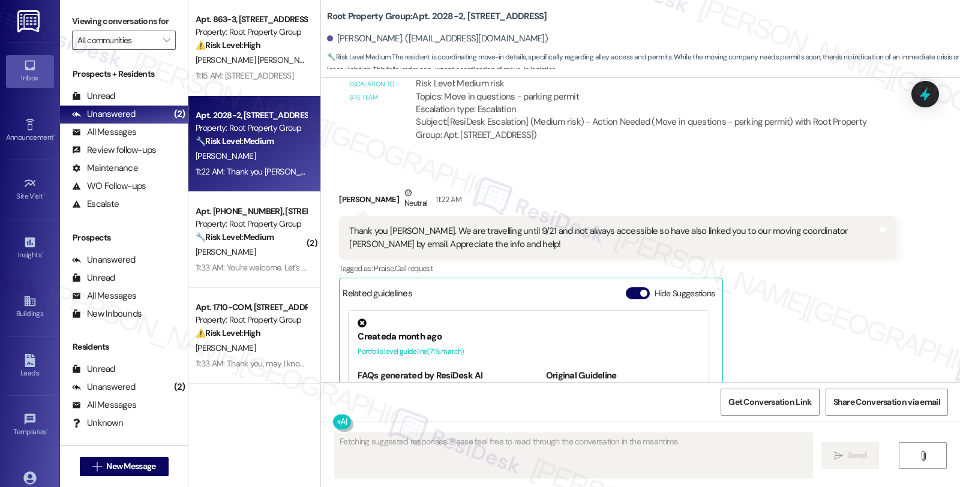
scroll to position [608, 0]
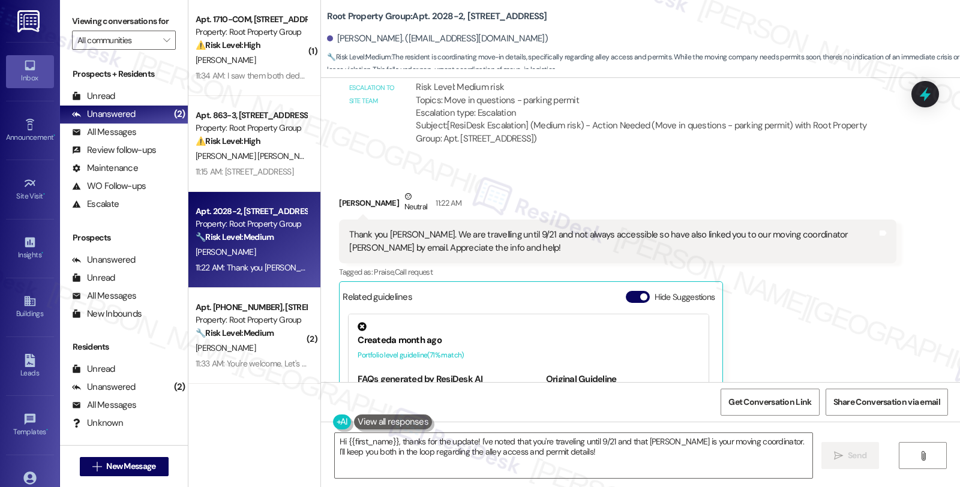
click at [860, 323] on div "Jennifer Hulford Neutral 11:22 AM Thank you Sarah. We are travelling until 9/21…" at bounding box center [617, 348] width 557 height 316
click at [335, 439] on textarea "Hi {{first_name}}, thanks for the update! I've noted that you're traveling unti…" at bounding box center [574, 455] width 478 height 45
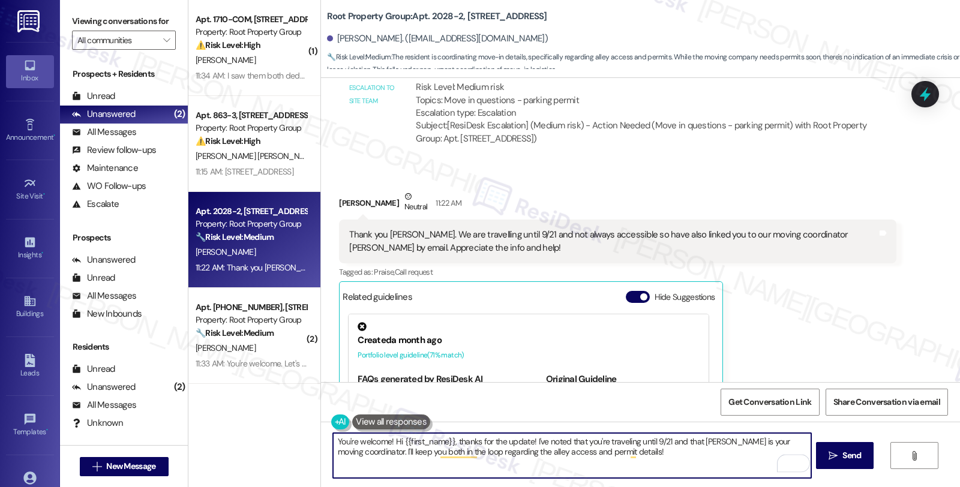
click at [387, 441] on textarea "You're welcome! Hi {{first_name}}, thanks for the update! I've noted that you'r…" at bounding box center [572, 455] width 478 height 45
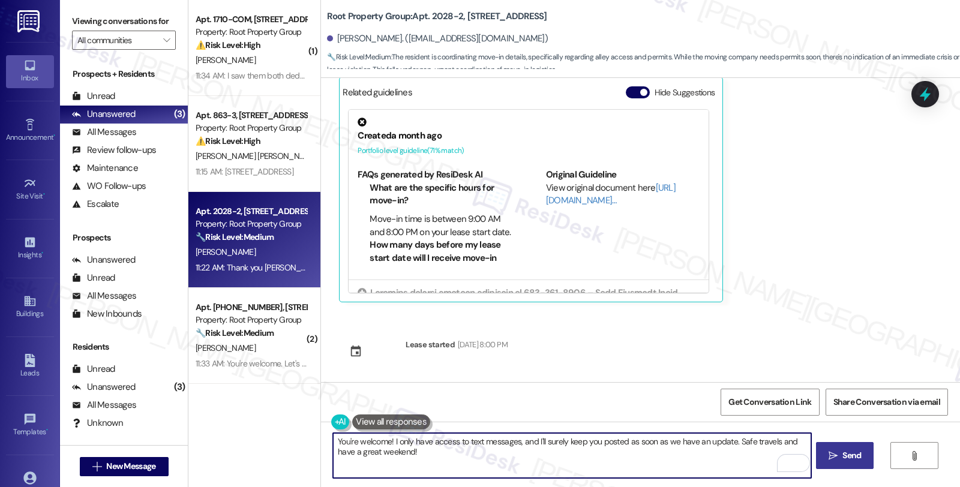
type textarea "You're welcome! I only have access to text messages, and I'll surely keep you p…"
click at [831, 451] on icon "" at bounding box center [833, 456] width 9 height 10
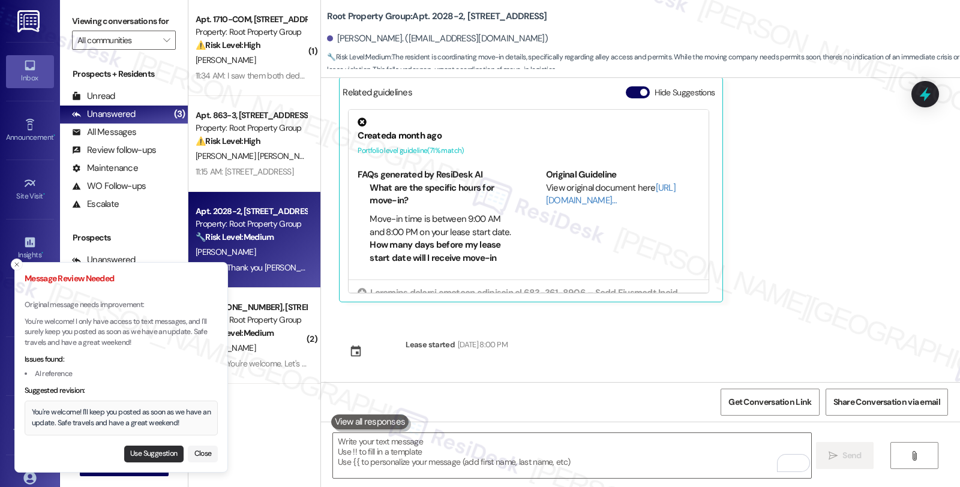
click at [138, 454] on button "Use Suggestion" at bounding box center [153, 454] width 59 height 17
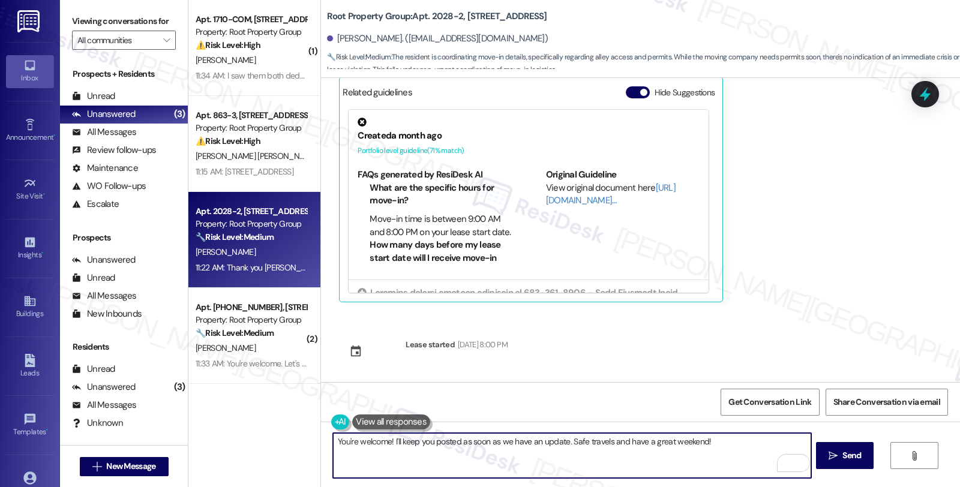
click at [388, 436] on textarea "You're welcome! I'll keep you posted as soon as we have an update. Safe travels…" at bounding box center [572, 455] width 478 height 45
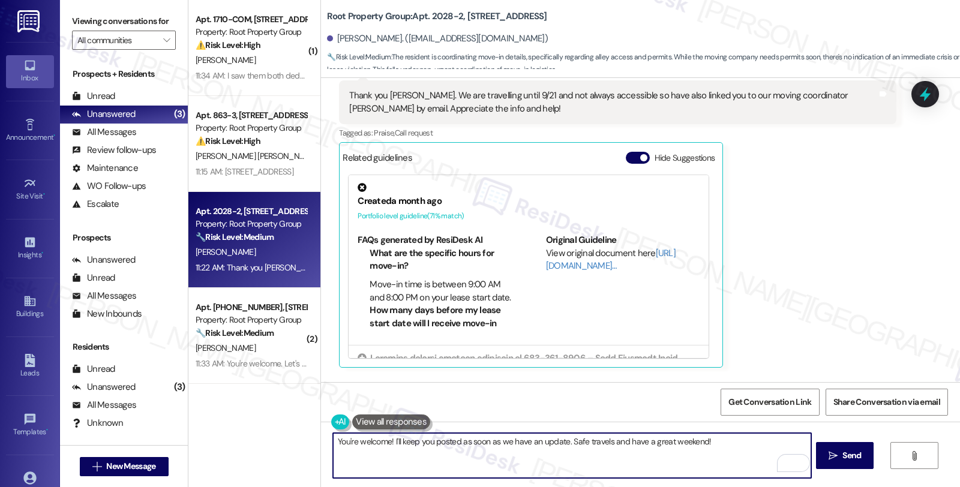
scroll to position [613, 0]
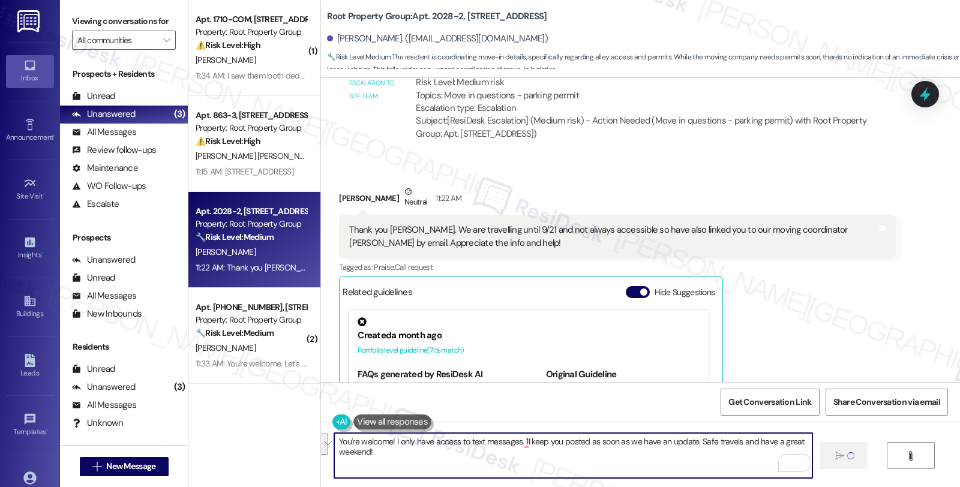
type textarea "You're welcome! I only have access to text messages. 'll keep you posted as soo…"
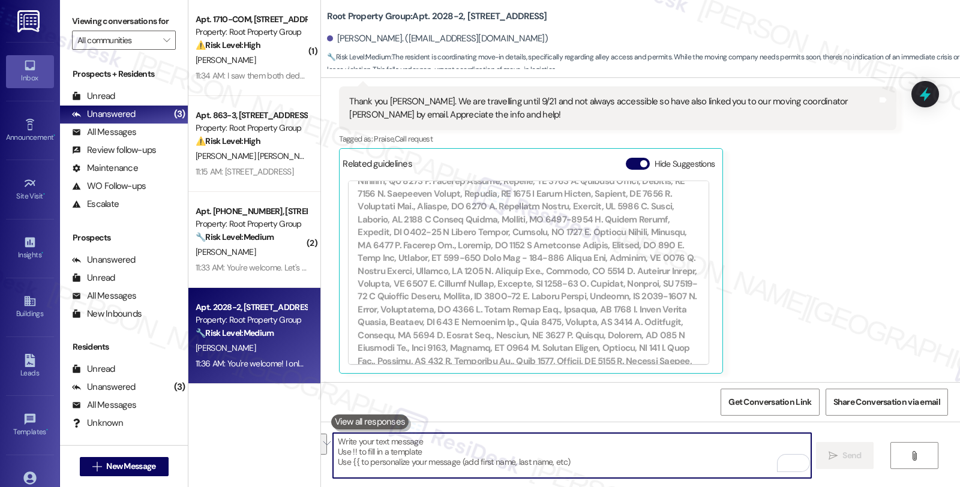
scroll to position [896, 0]
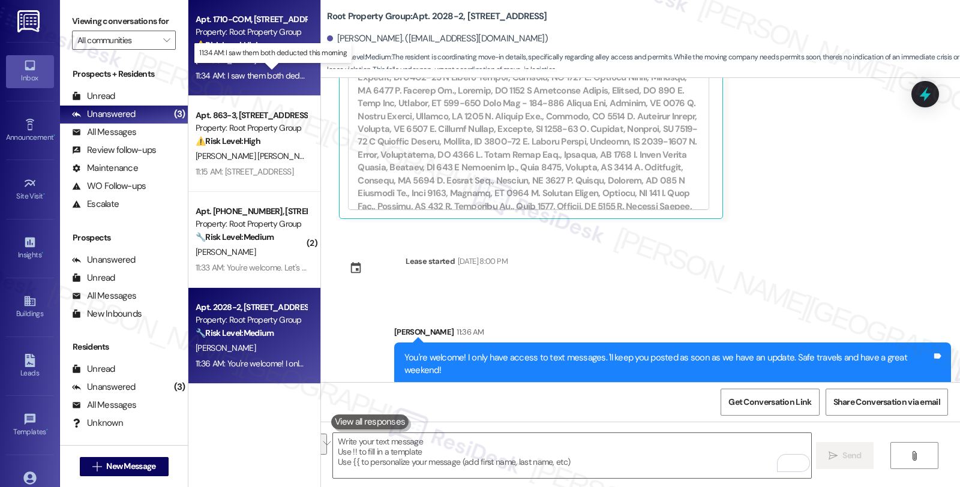
click at [271, 77] on div "11:34 AM: I saw them both deducted this morning 11:34 AM: I saw them both deduc…" at bounding box center [280, 75] width 169 height 11
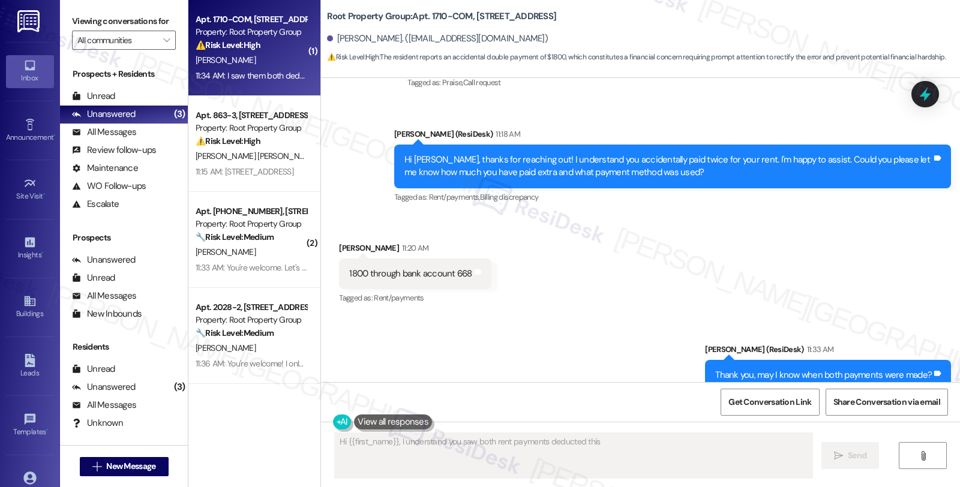
scroll to position [1790, 0]
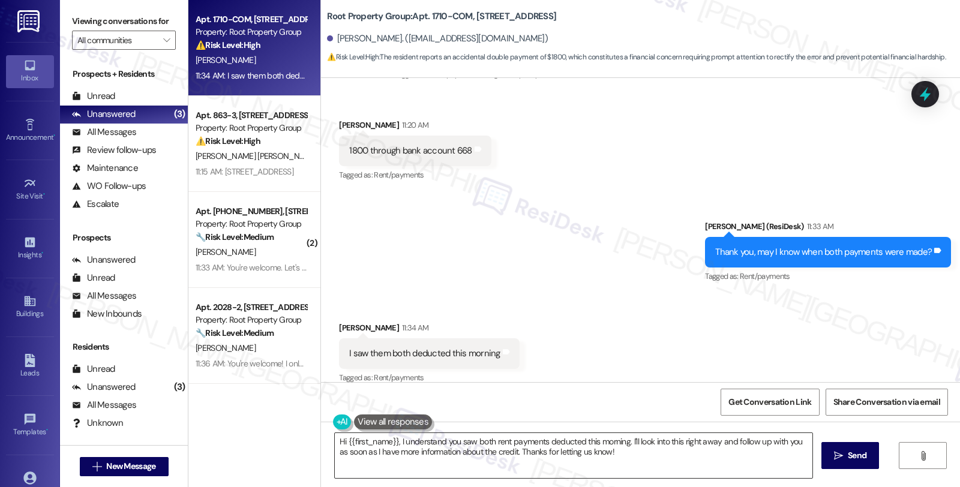
click at [335, 440] on textarea "Hi {{first_name}}, I understand you saw both rent payments deducted this mornin…" at bounding box center [574, 455] width 478 height 45
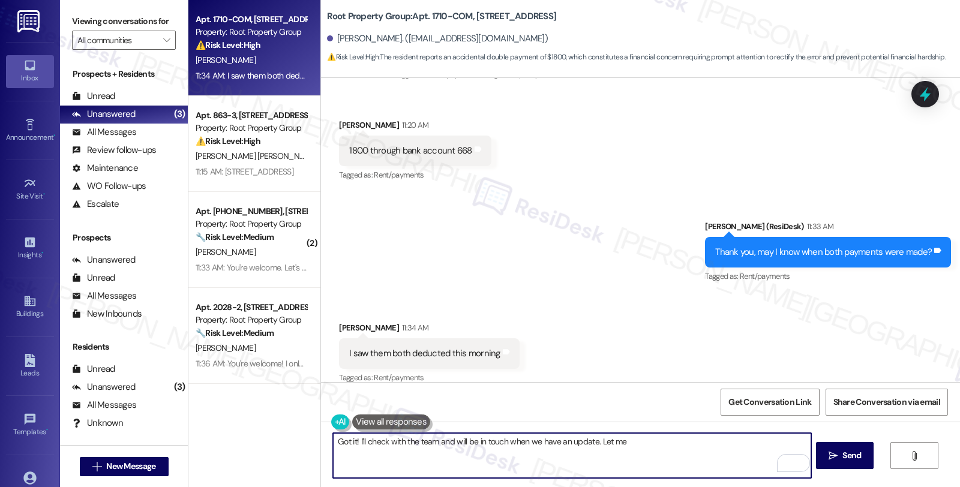
click at [352, 443] on textarea "Got it! I'll check with the team and will be in touch when we have an update. L…" at bounding box center [572, 455] width 478 height 45
click at [614, 443] on textarea "Got it! We'll look into this and will be in touch when we have an update. Let me" at bounding box center [572, 455] width 478 height 45
click at [668, 442] on textarea "Got it! We'll look into this and will be in touch when we have an update. Let m…" at bounding box center [572, 455] width 478 height 45
click at [757, 445] on textarea "Got it! We'll look into this and will be in touch when we have an update. Let m…" at bounding box center [572, 455] width 478 height 45
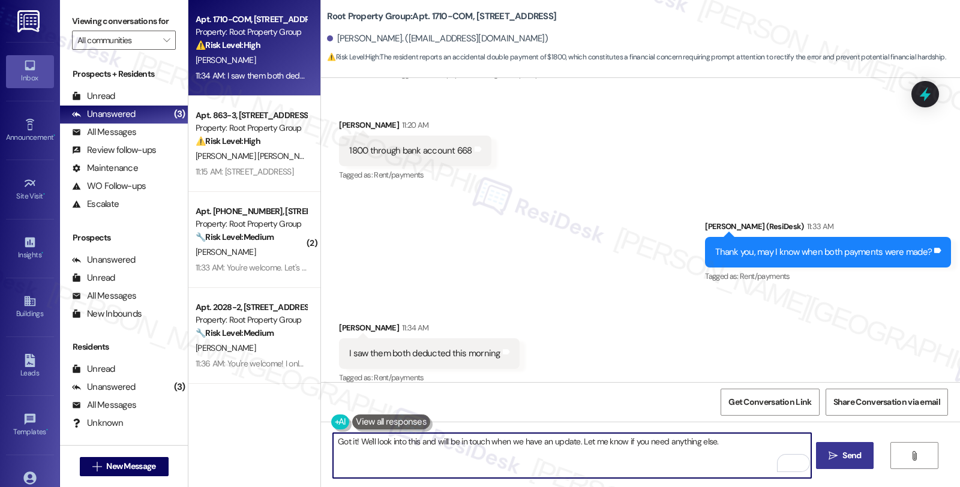
type textarea "Got it! We'll look into this and will be in touch when we have an update. Let m…"
click at [867, 452] on button " Send" at bounding box center [845, 455] width 58 height 27
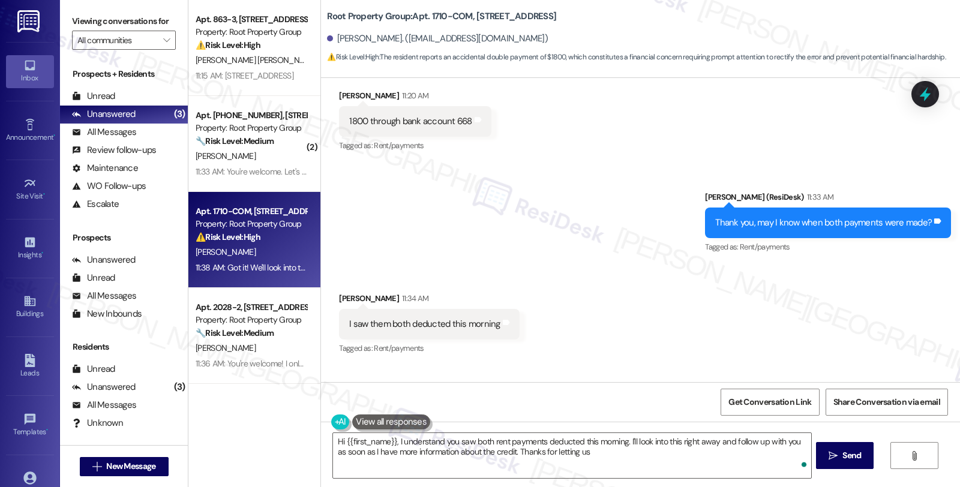
scroll to position [1874, 0]
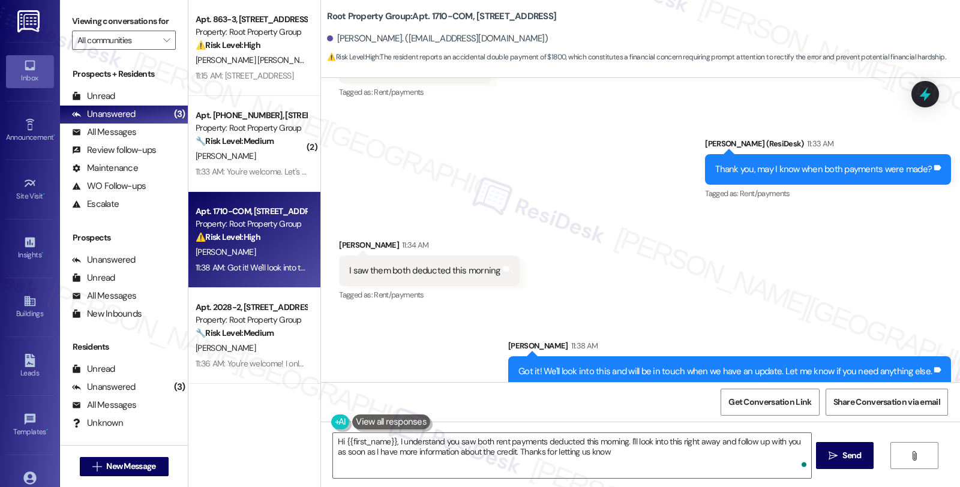
type textarea "Hi {{first_name}}, I understand you saw both rent payments deducted this mornin…"
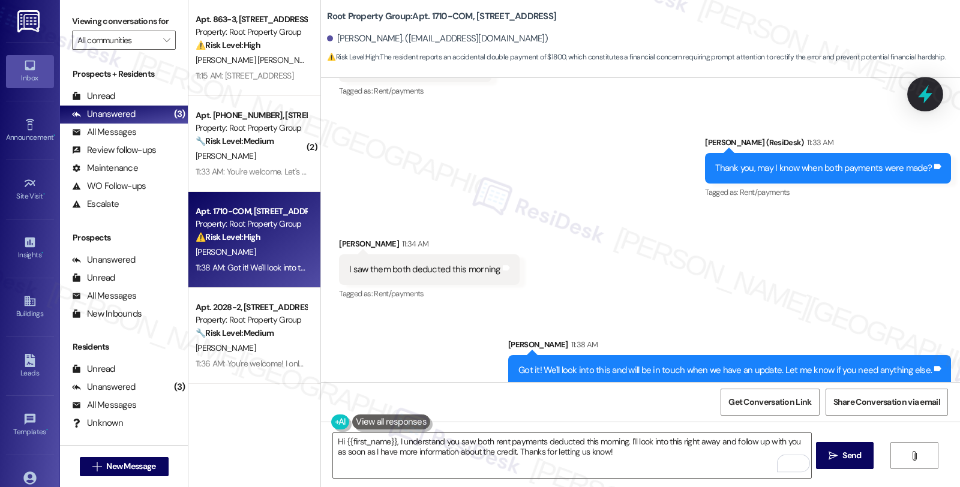
click at [927, 94] on icon at bounding box center [925, 94] width 14 height 19
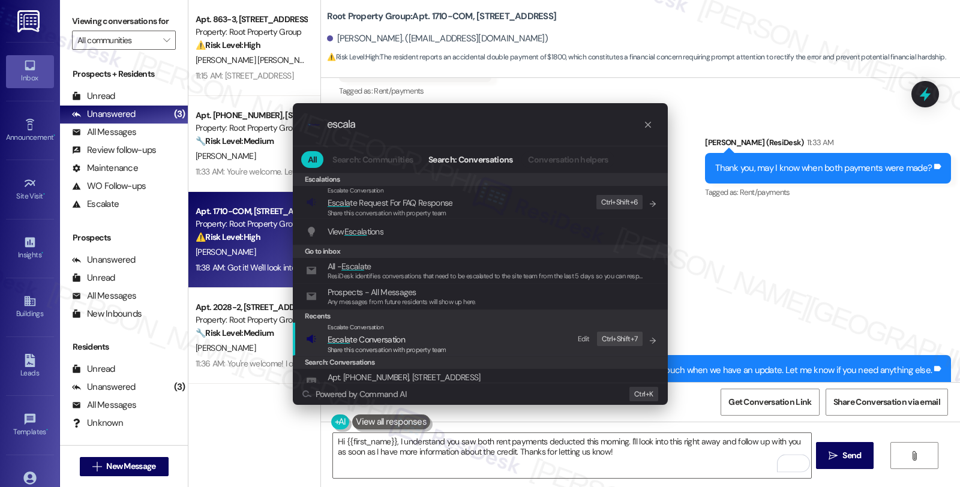
type input "escala"
click at [420, 335] on span "Escala te Conversation" at bounding box center [387, 339] width 119 height 13
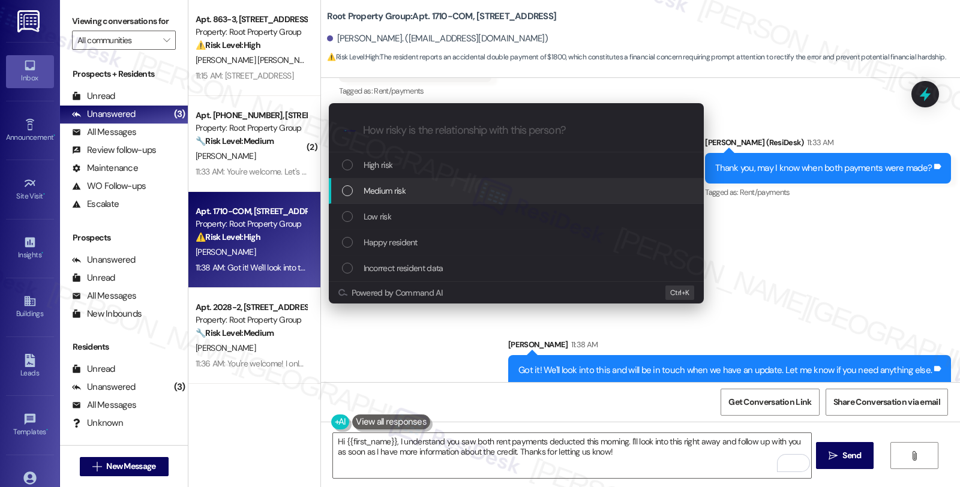
click at [386, 191] on span "Medium risk" at bounding box center [385, 190] width 42 height 13
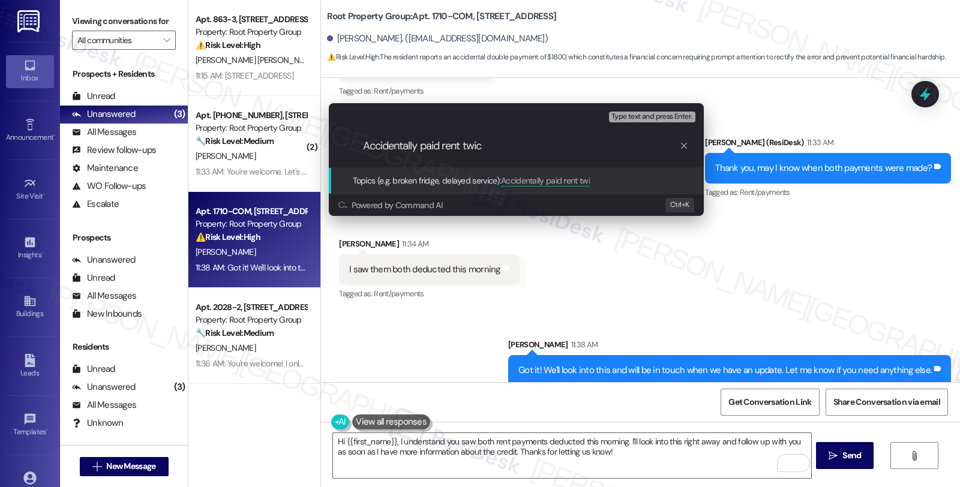
type input "Accidentally paid rent twice"
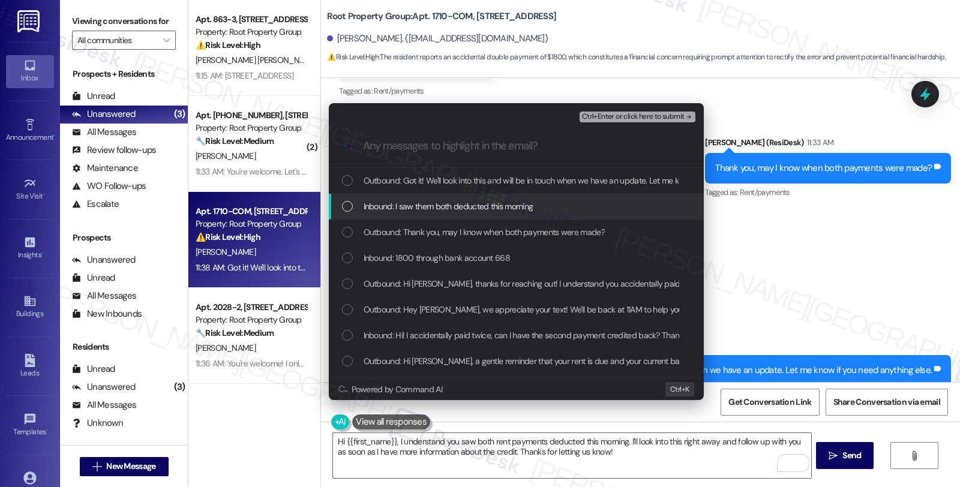
click at [394, 206] on span "Inbound: I saw them both deducted this morning" at bounding box center [449, 206] width 170 height 13
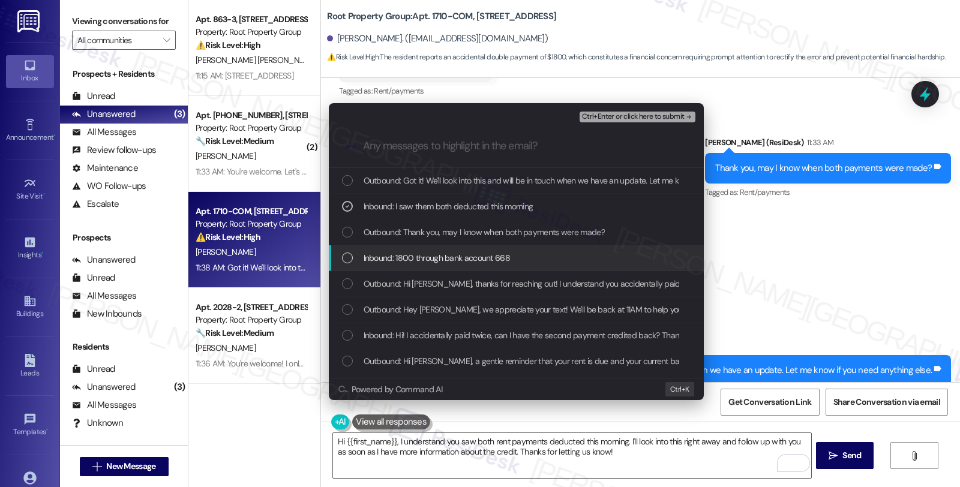
click at [396, 253] on span "Inbound: 1800 through bank account 668" at bounding box center [437, 257] width 146 height 13
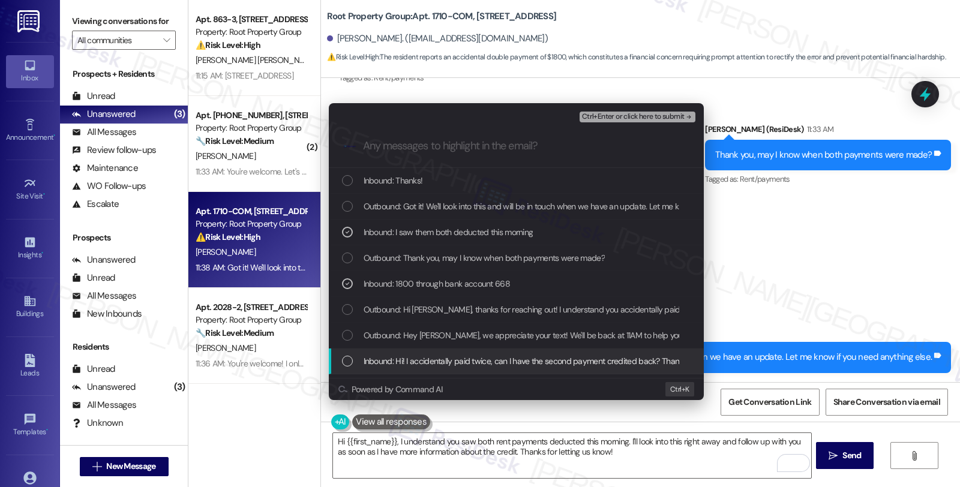
scroll to position [1957, 0]
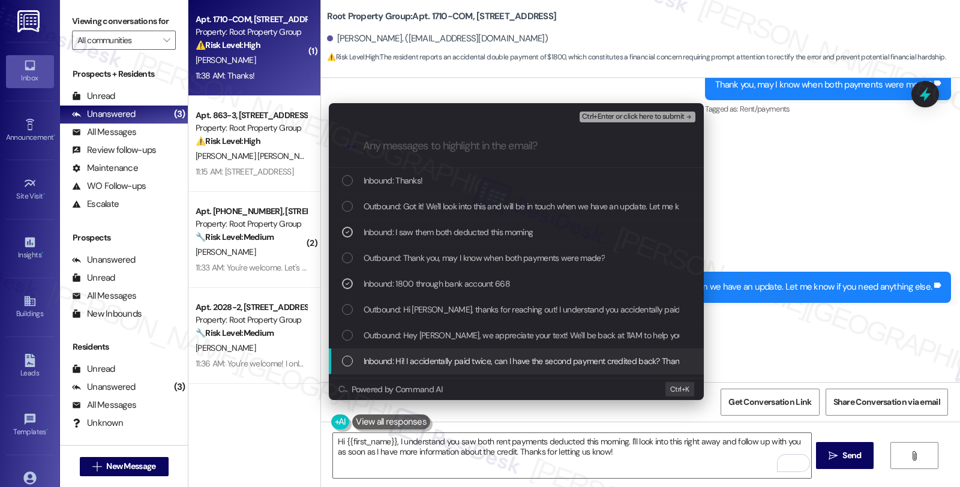
click at [427, 361] on span "Inbound: Hi! I accidentally paid twice, can I have the second payment credited …" at bounding box center [534, 361] width 340 height 13
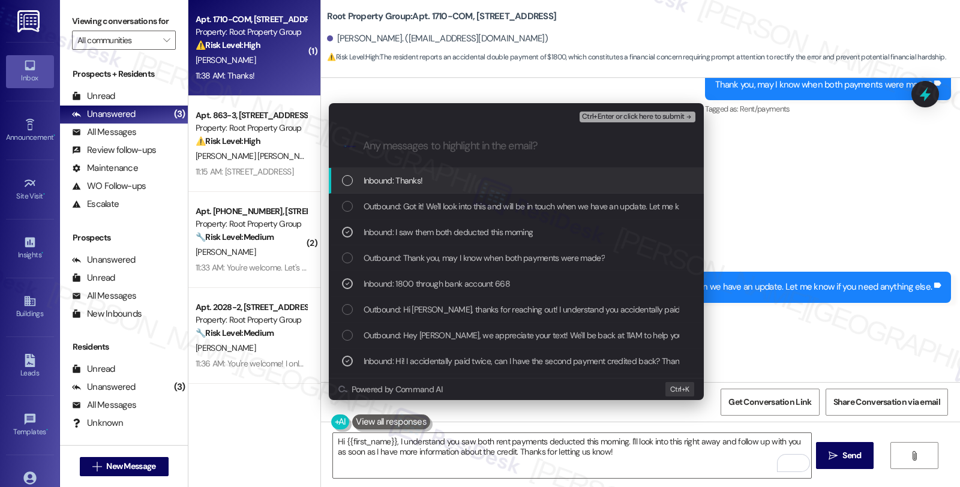
click at [618, 115] on span "Ctrl+Enter or click here to submit" at bounding box center [633, 117] width 103 height 8
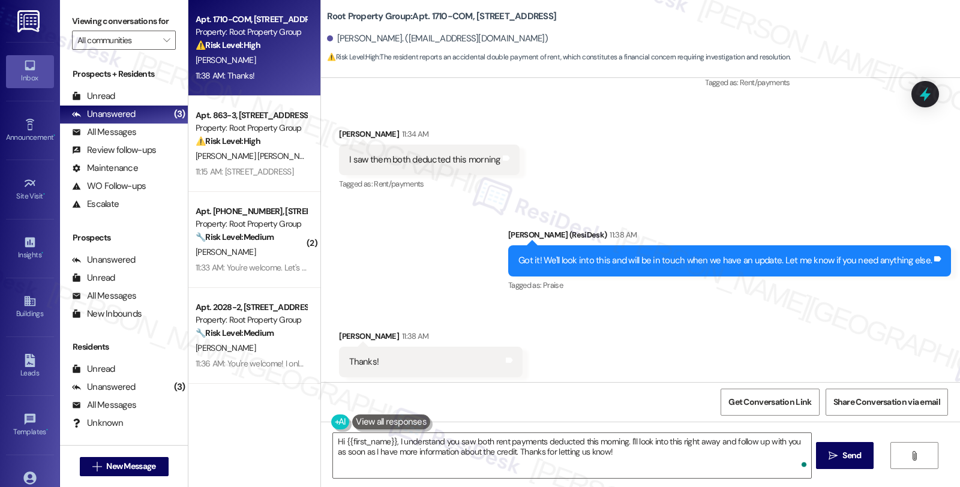
scroll to position [1992, 0]
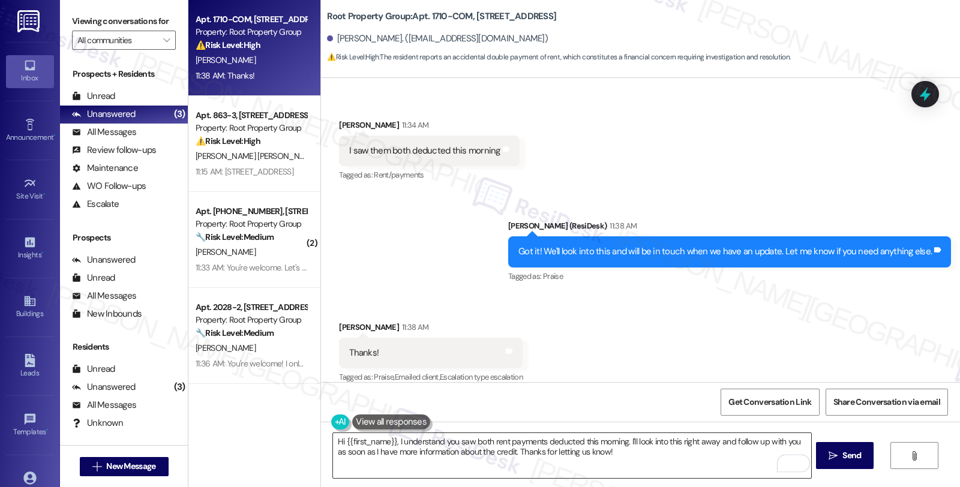
click at [333, 443] on textarea "Hi {{first_name}}, I understand you saw both rent payments deducted this mornin…" at bounding box center [572, 455] width 478 height 45
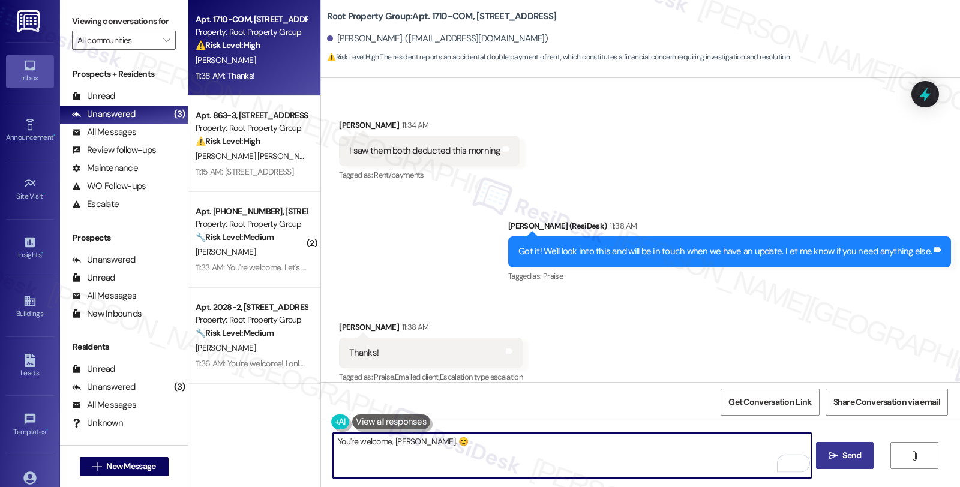
type textarea "You're welcome, Karen. 😊"
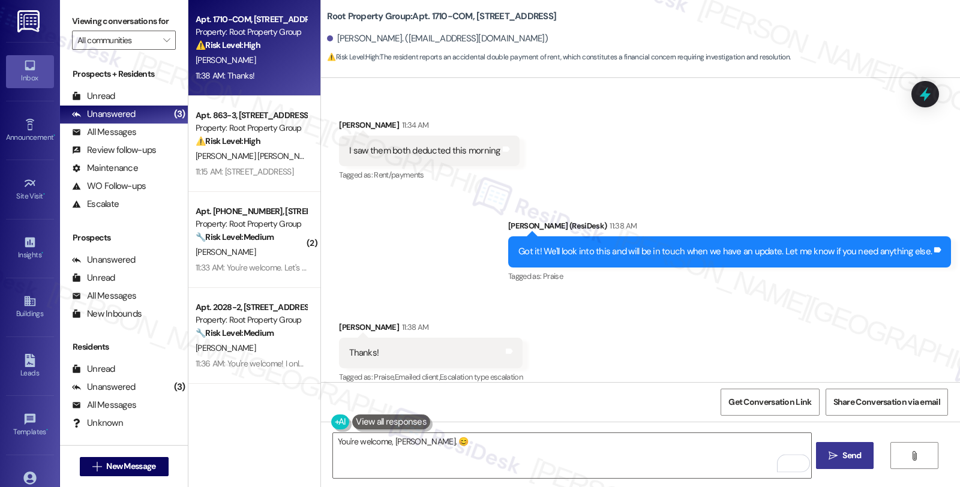
click at [854, 455] on span "Send" at bounding box center [851, 455] width 19 height 13
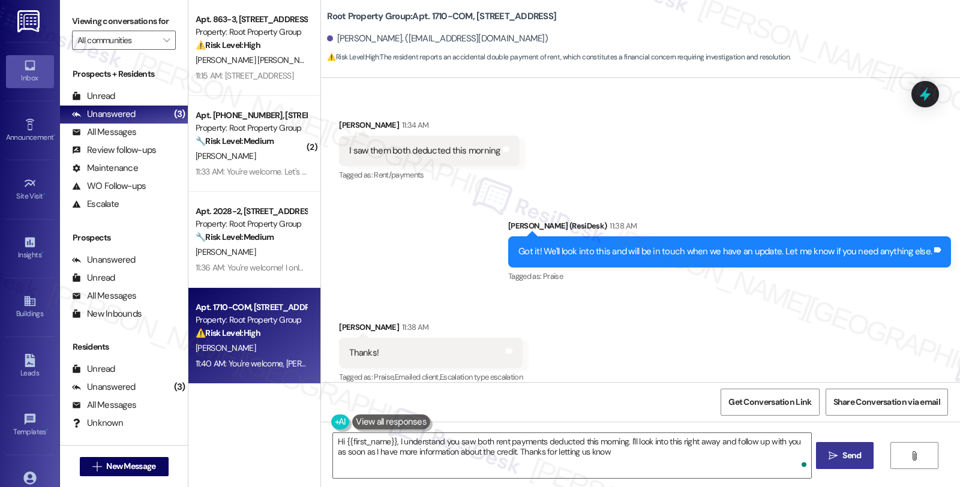
type textarea "Hi {{first_name}}, I understand you saw both rent payments deducted this mornin…"
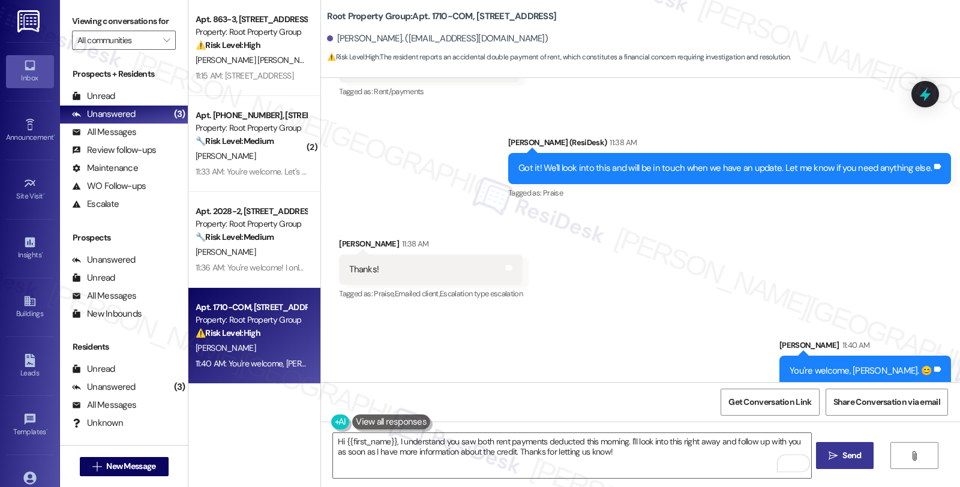
scroll to position [2076, 0]
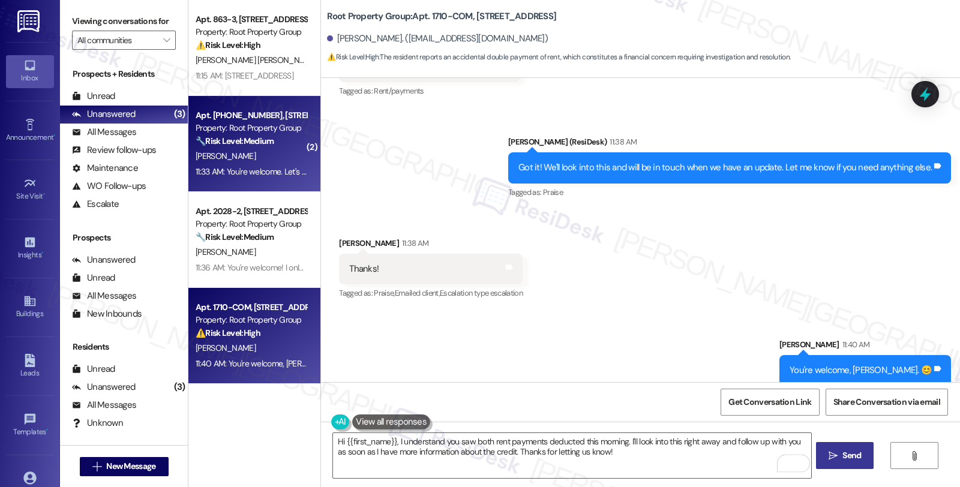
click at [264, 145] on strong "🔧 Risk Level: Medium" at bounding box center [235, 141] width 78 height 11
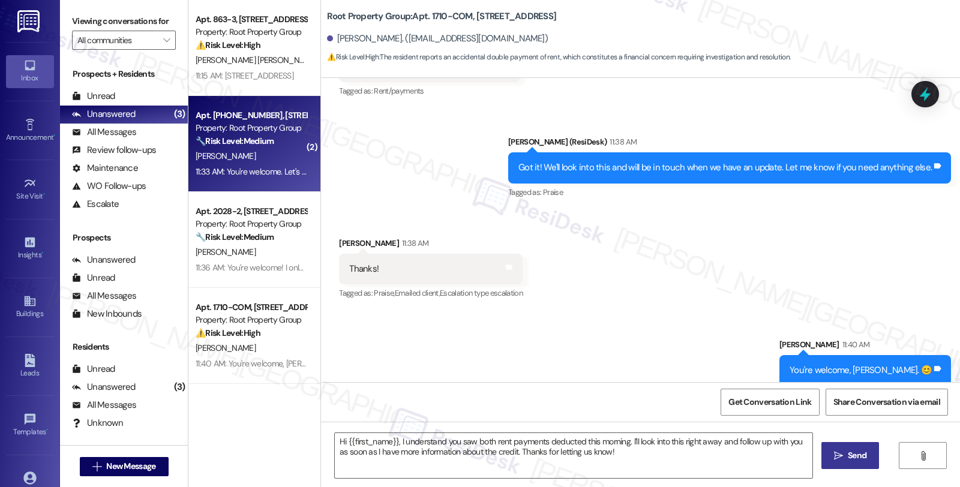
type textarea "Fetching suggested responses. Please feel free to read through the conversation…"
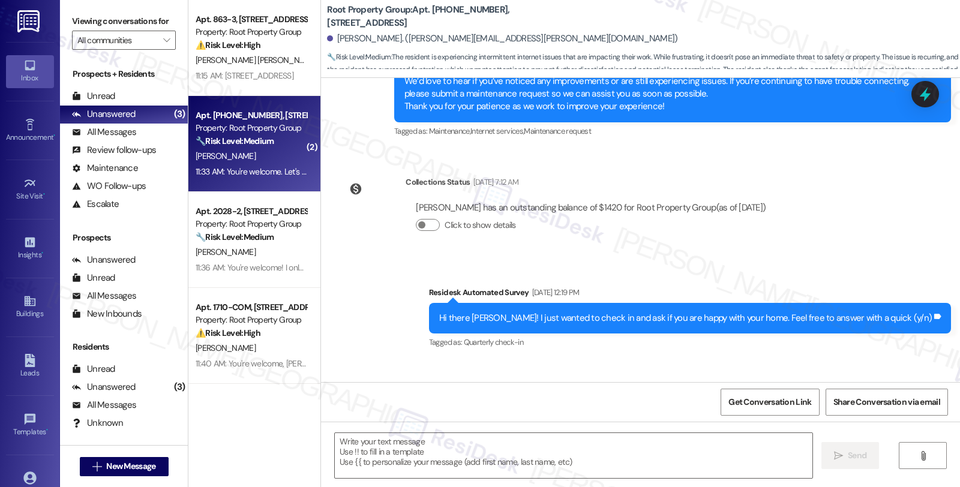
type textarea "Fetching suggested responses. Please feel free to read through the conversation…"
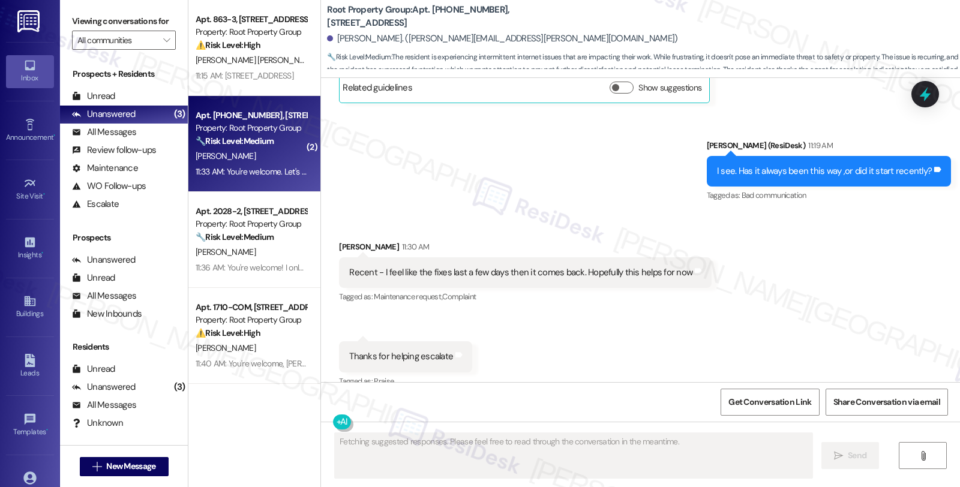
scroll to position [1189, 0]
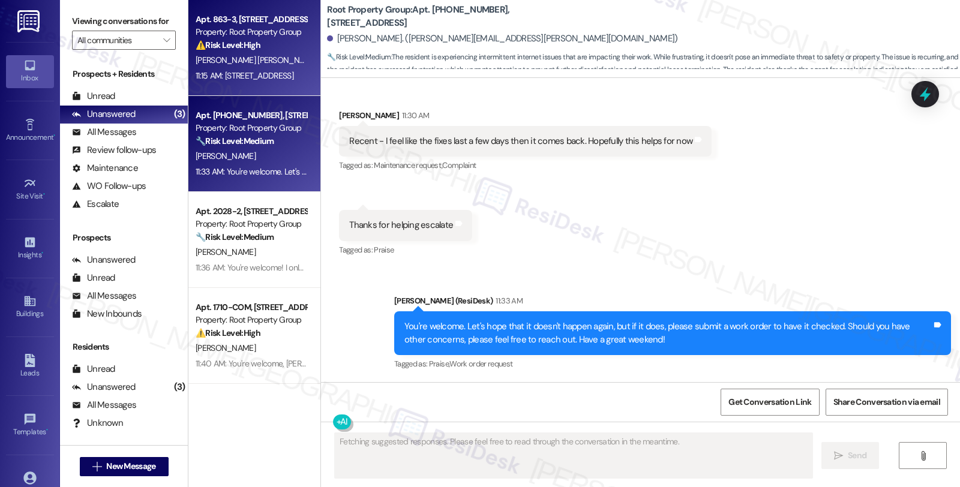
click at [266, 28] on div "Property: Root Property Group" at bounding box center [251, 32] width 111 height 13
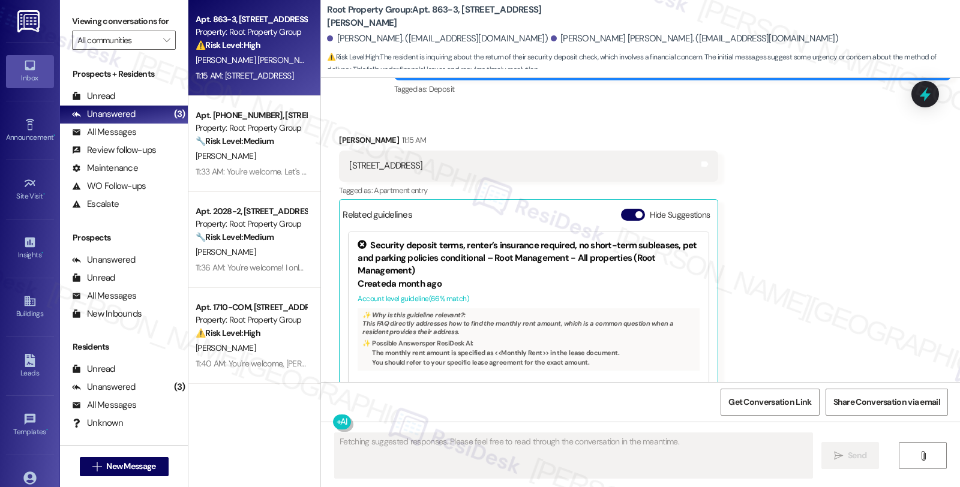
scroll to position [3165, 0]
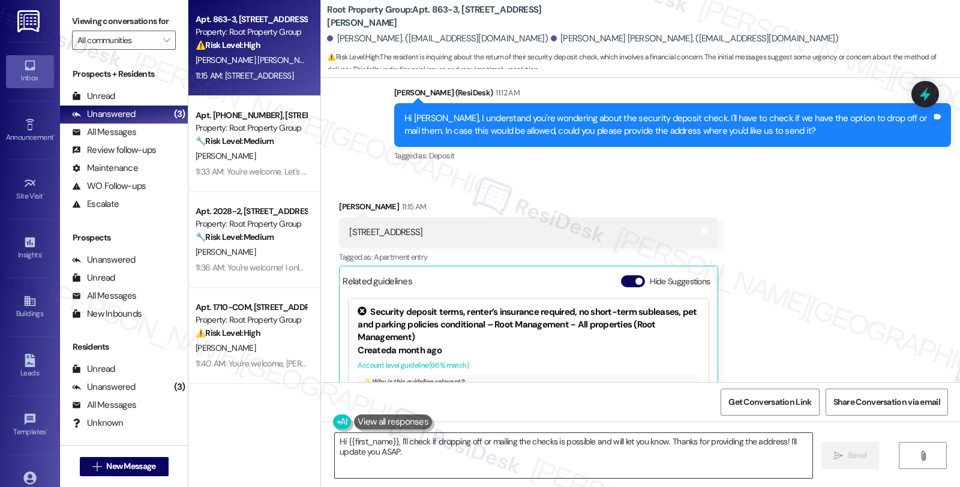
click at [335, 443] on textarea "Hi {{first_name}}, I'll check if dropping off or mailing the checks is possible…" at bounding box center [574, 455] width 478 height 45
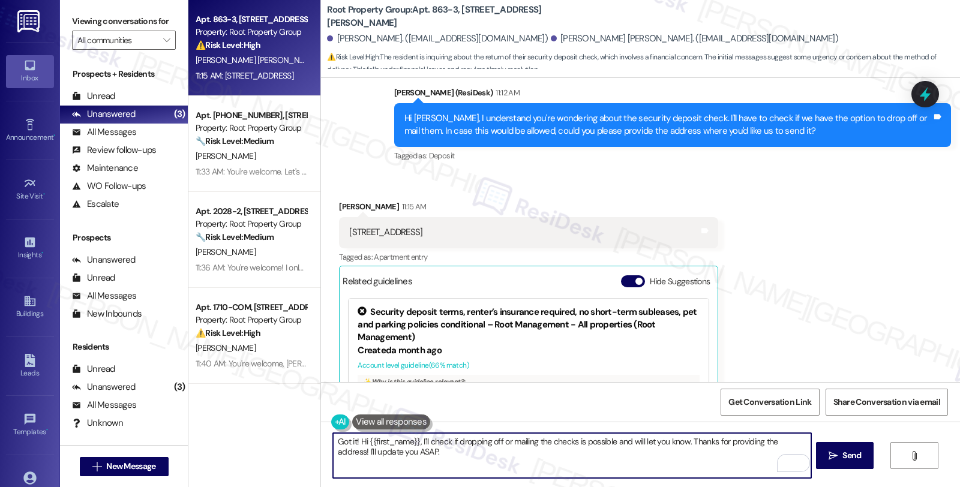
click at [411, 440] on textarea "Got it! Hi {{first_name}}, I'll check if dropping off or mailing the checks is …" at bounding box center [572, 455] width 478 height 45
drag, startPoint x: 373, startPoint y: 451, endPoint x: 270, endPoint y: 451, distance: 102.6
click at [270, 451] on div "Apt. 863-3, 863 W. Lill Ave. Property: Root Property Group ⚠️ Risk Level: High …" at bounding box center [574, 243] width 772 height 487
click at [749, 441] on textarea "Got it! I'll check if dropping off or mailing the checks is possible and will l…" at bounding box center [572, 455] width 478 height 45
type textarea "Got it! I'll check if dropping off or mailing the checks is possible and will l…"
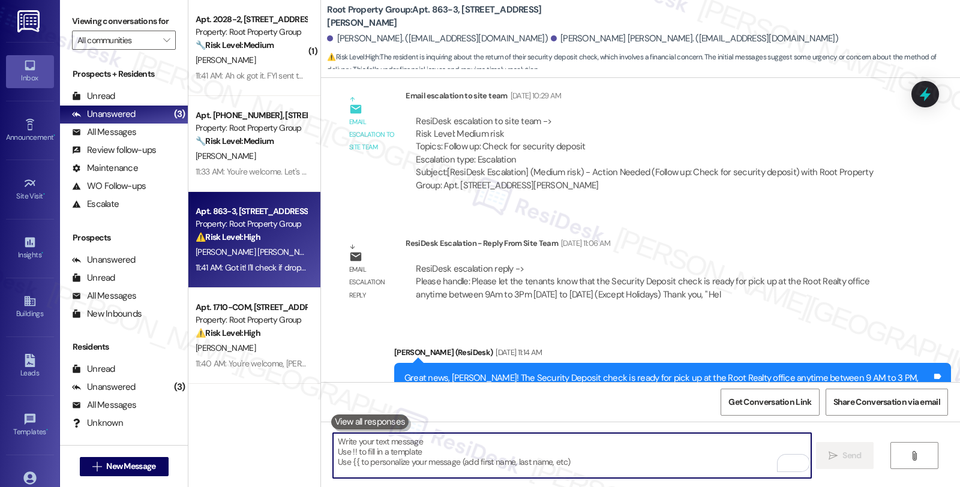
scroll to position [2365, 0]
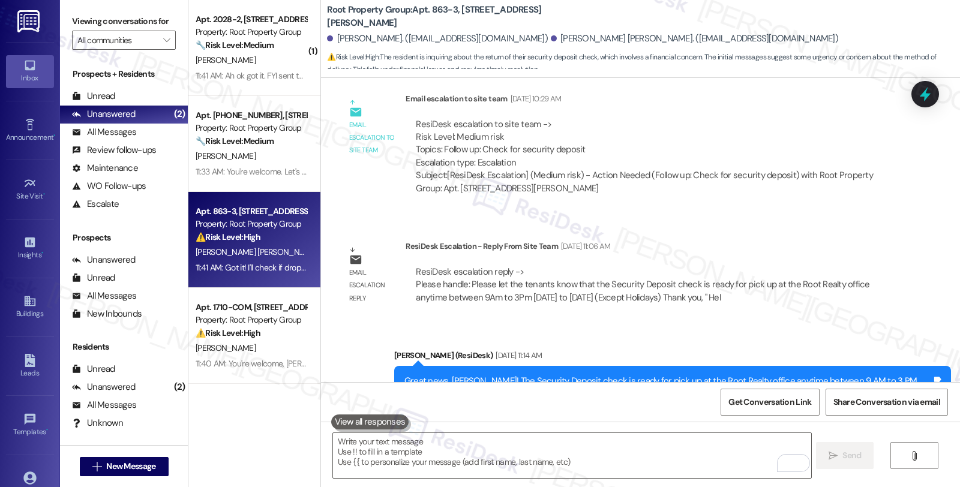
click at [804, 273] on div "ResiDesk escalation reply -> Please handle: Please let the tenants know that th…" at bounding box center [651, 285] width 490 height 56
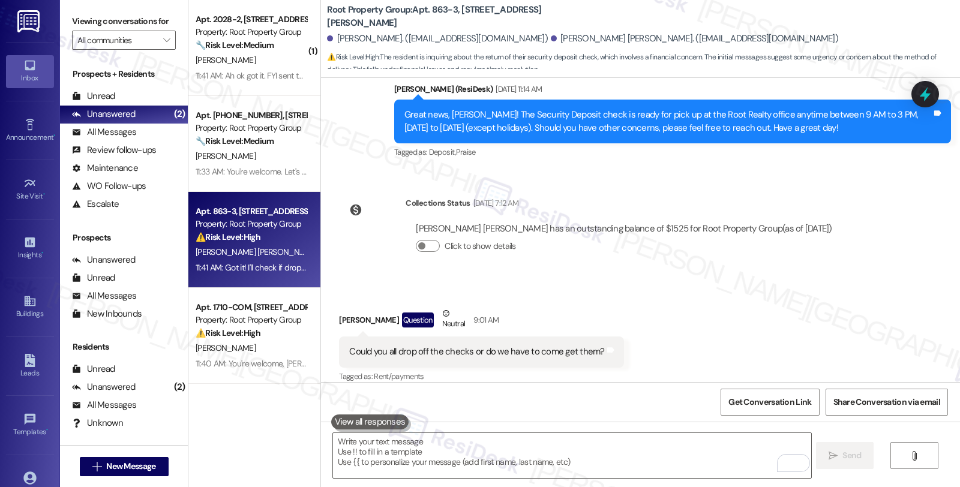
scroll to position [2565, 0]
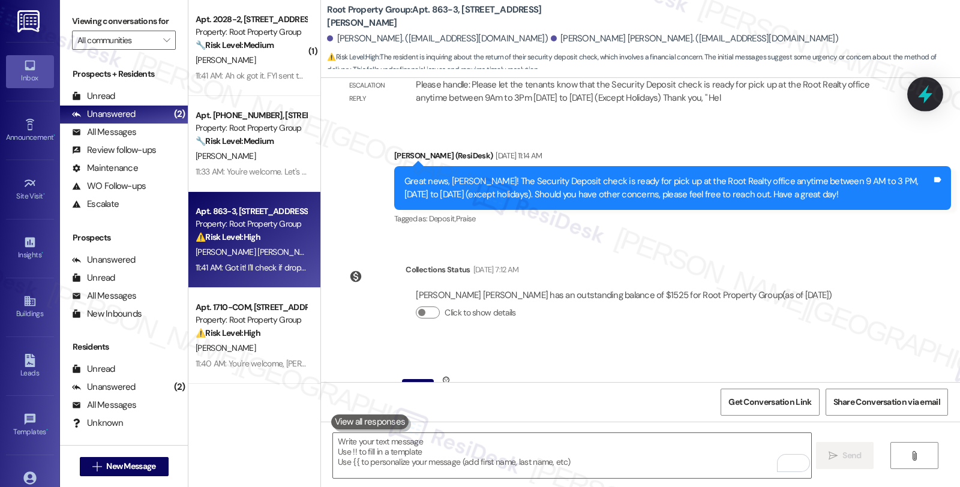
click at [923, 103] on icon at bounding box center [925, 94] width 20 height 20
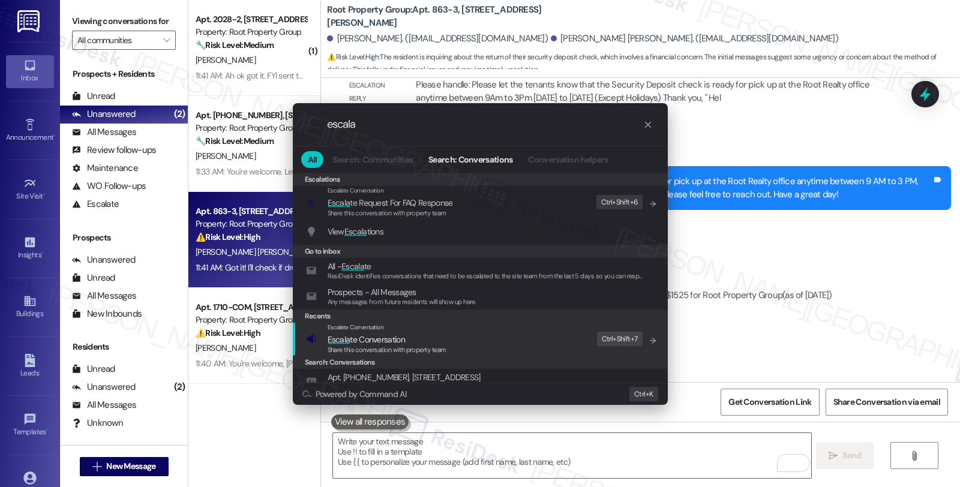
type input "escala"
click at [850, 259] on div ".cls-1{fill:#0a055f;}.cls-2{fill:#0cc4c4;} resideskLogoBlueOrange escala All Se…" at bounding box center [480, 243] width 960 height 487
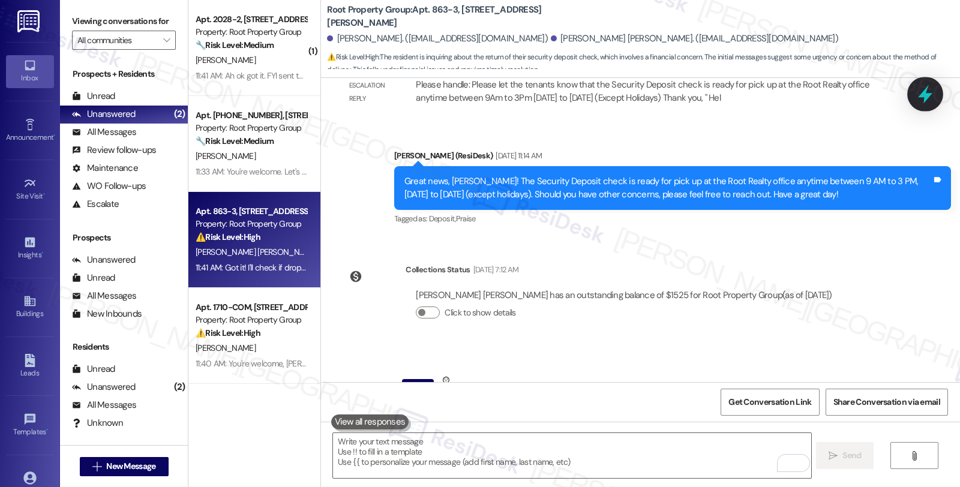
click at [922, 100] on icon at bounding box center [925, 94] width 20 height 20
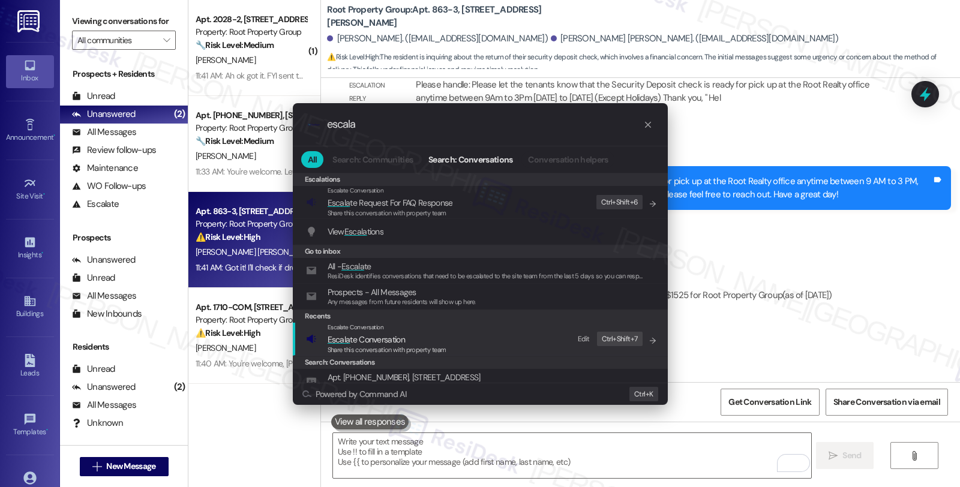
type input "escala"
click at [381, 341] on span "Escala te Conversation" at bounding box center [366, 339] width 77 height 11
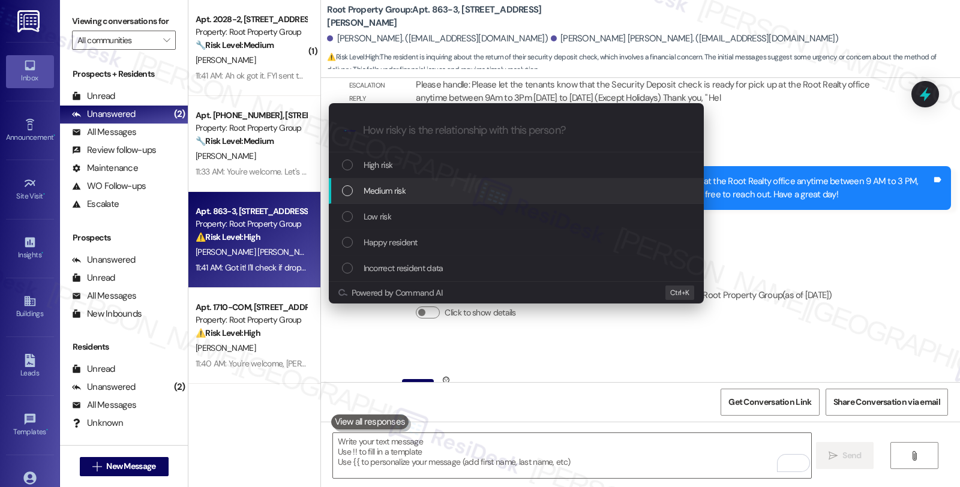
click at [388, 190] on span "Medium risk" at bounding box center [385, 190] width 42 height 13
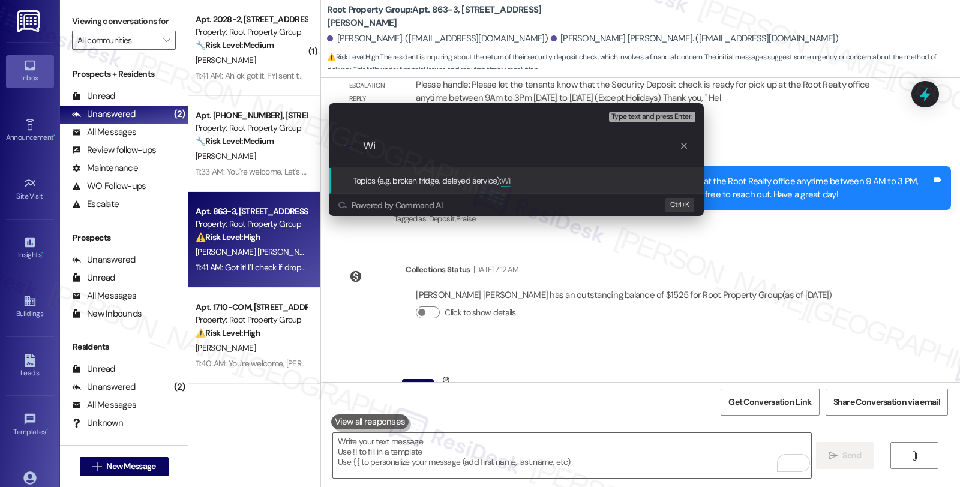
type input "W"
type input "Will it be possible to mail the security deposit check?"
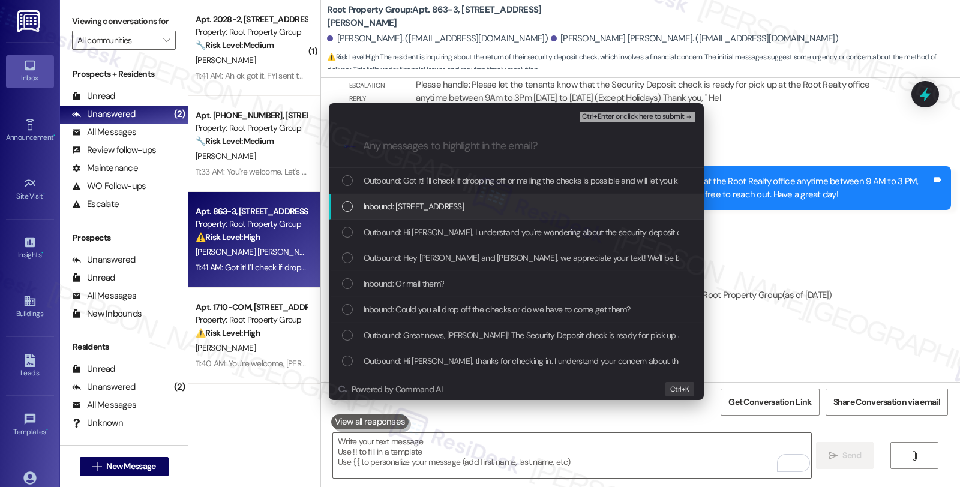
click at [410, 203] on span "Inbound: 863 W Lill Ave apt 3, Chicago, IL 60614" at bounding box center [414, 206] width 101 height 13
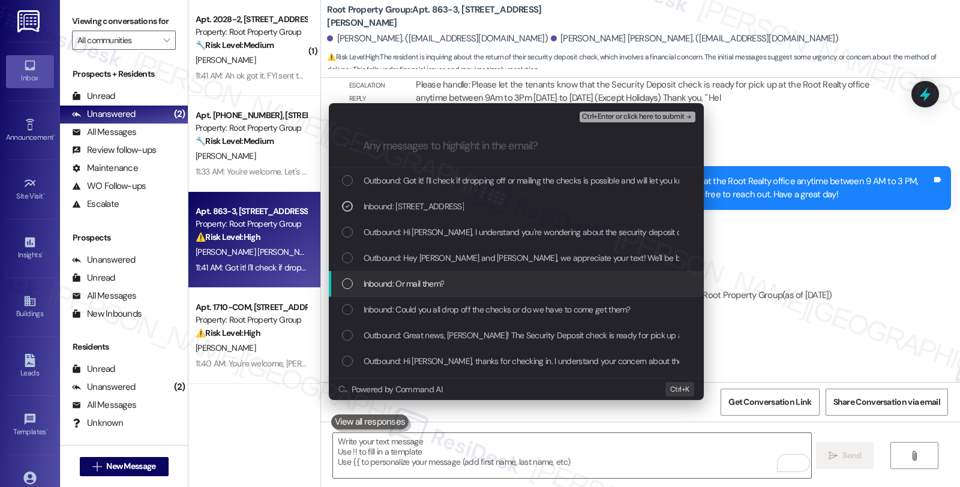
click at [411, 284] on span "Inbound: Or mail them?" at bounding box center [404, 283] width 81 height 13
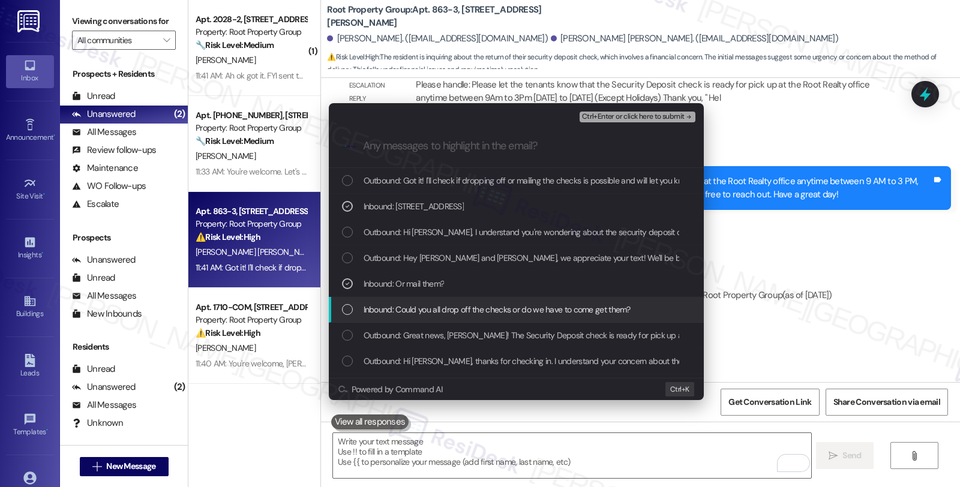
click at [418, 318] on div "Inbound: Could you all drop off the checks or do we have to come get them?" at bounding box center [516, 310] width 375 height 26
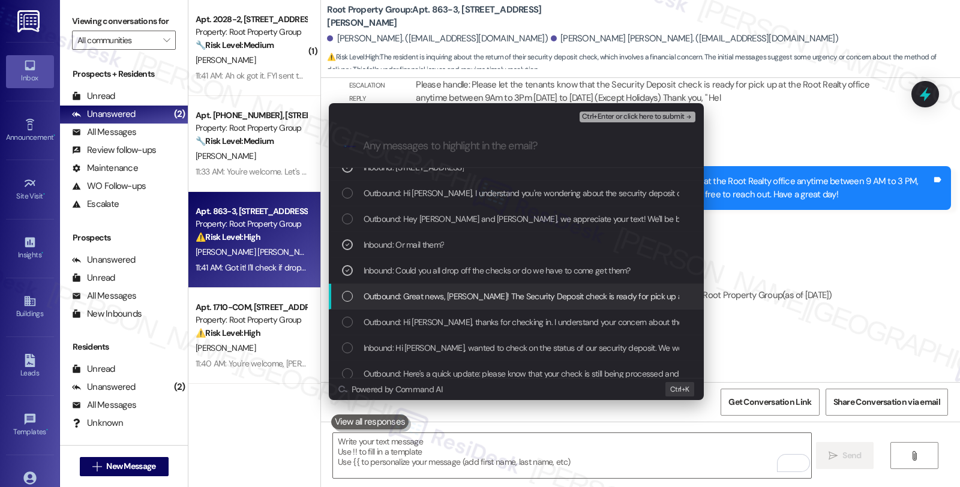
scroll to position [67, 0]
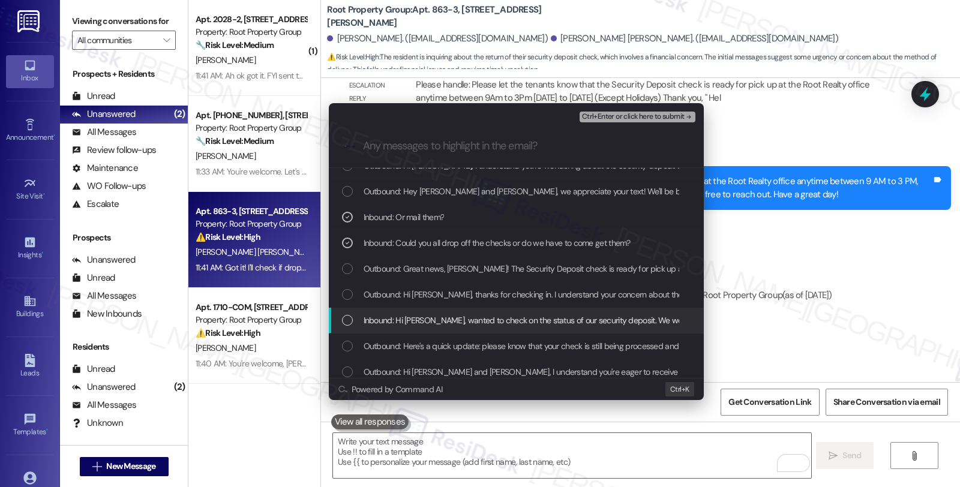
click at [527, 319] on span "Inbound: Hi Sarah, wanted to check on the status of our security deposit. We we…" at bounding box center [658, 320] width 588 height 13
click at [533, 325] on span "Inbound: Hi Sarah, wanted to check on the status of our security deposit. We we…" at bounding box center [658, 320] width 588 height 13
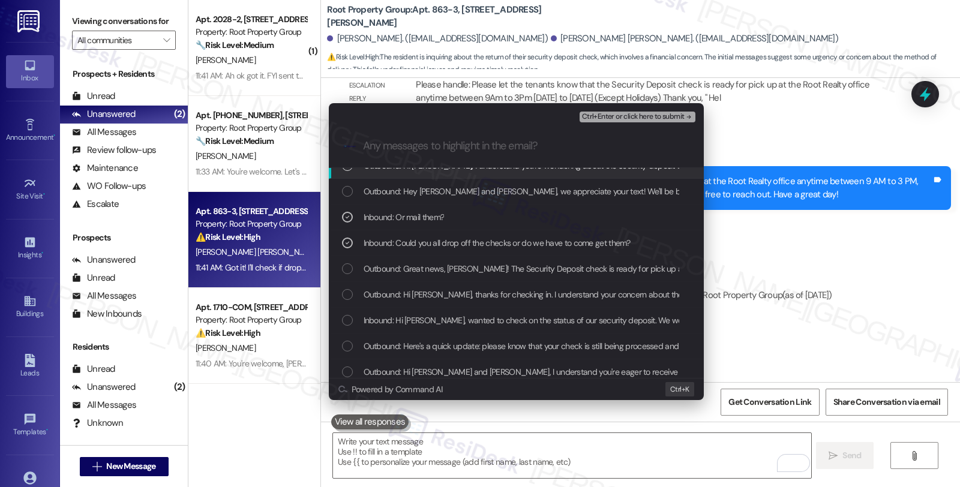
click at [589, 115] on span "Ctrl+Enter or click here to submit" at bounding box center [633, 117] width 103 height 8
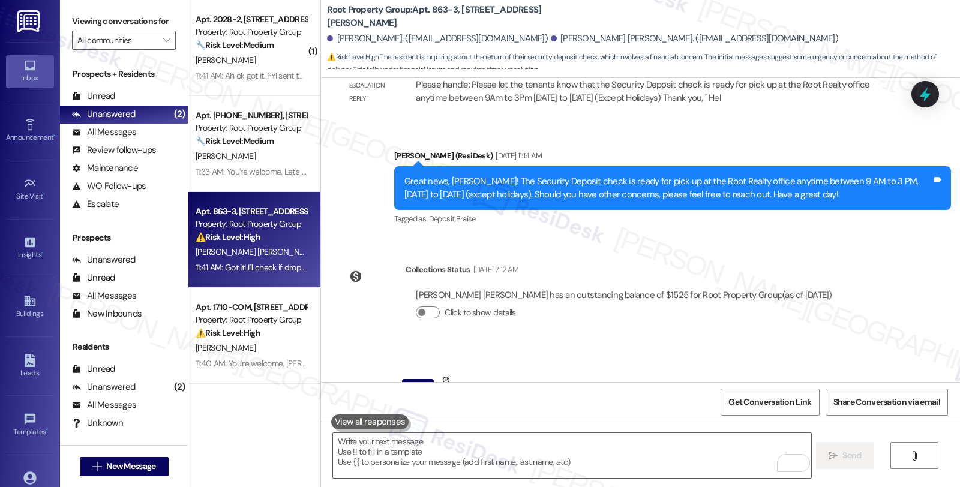
scroll to position [3139, 0]
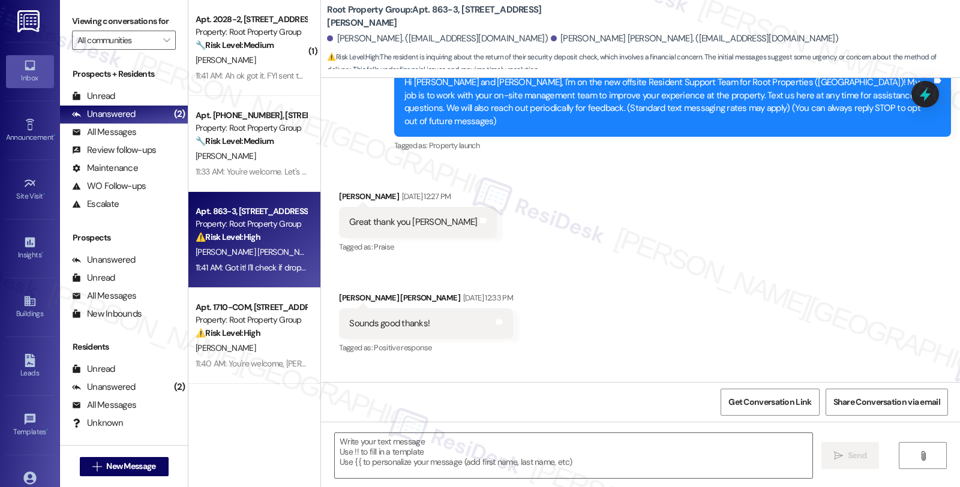
type textarea "Fetching suggested responses. Please feel free to read through the conversation…"
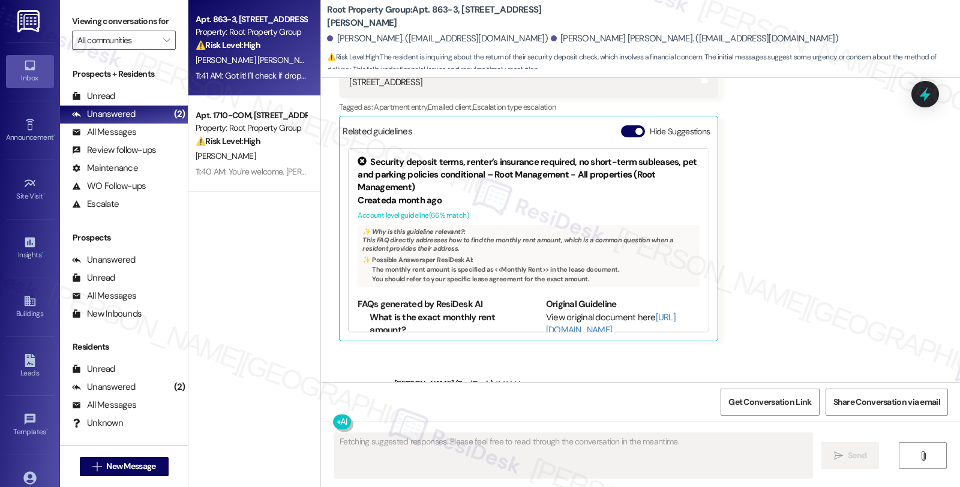
scroll to position [3345, 0]
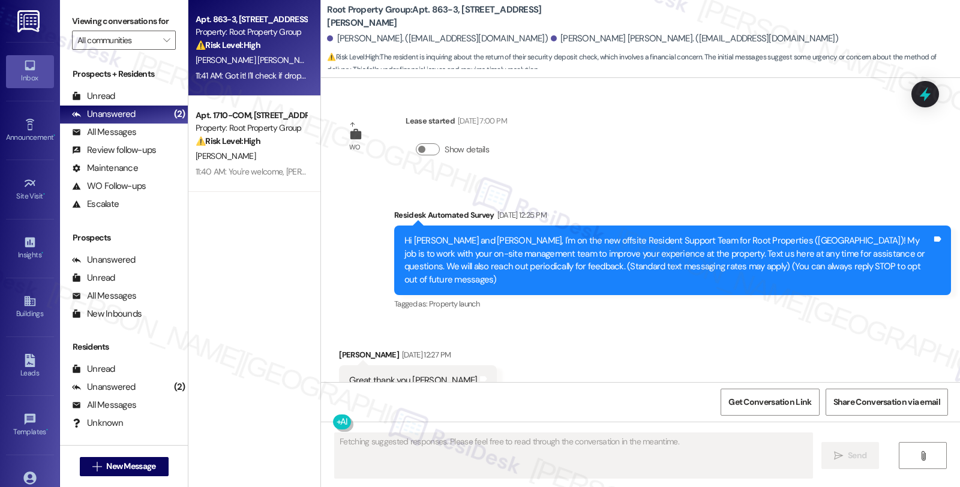
scroll to position [3345, 0]
